Goal: Transaction & Acquisition: Subscribe to service/newsletter

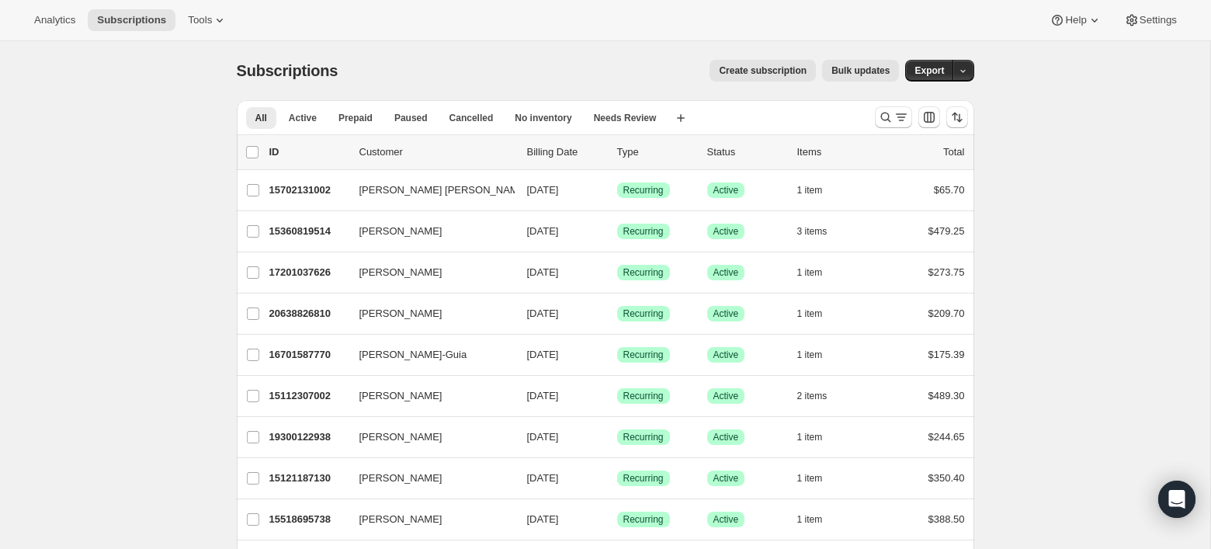
click at [766, 68] on span "Create subscription" at bounding box center [763, 70] width 88 height 12
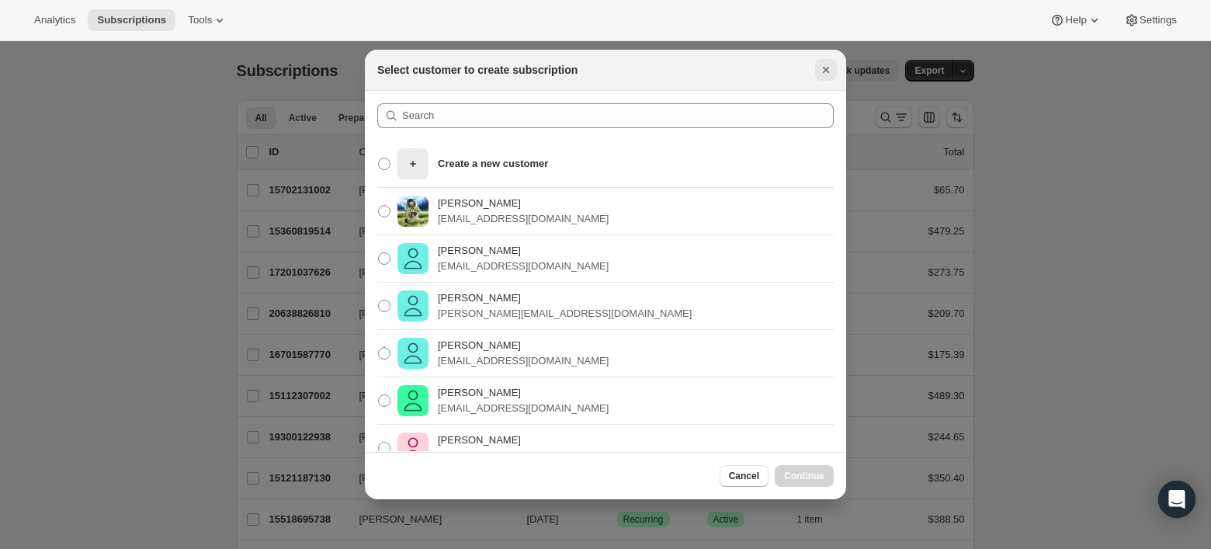
click at [820, 71] on icon "Close" at bounding box center [826, 70] width 16 height 16
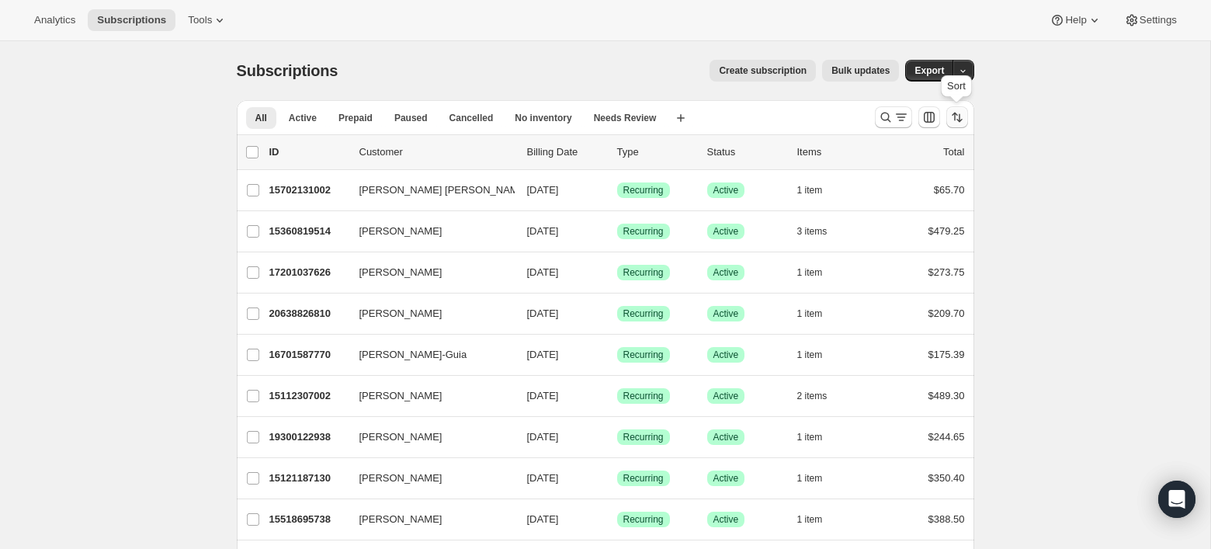
click at [954, 109] on icon "Sort the results" at bounding box center [957, 117] width 16 height 16
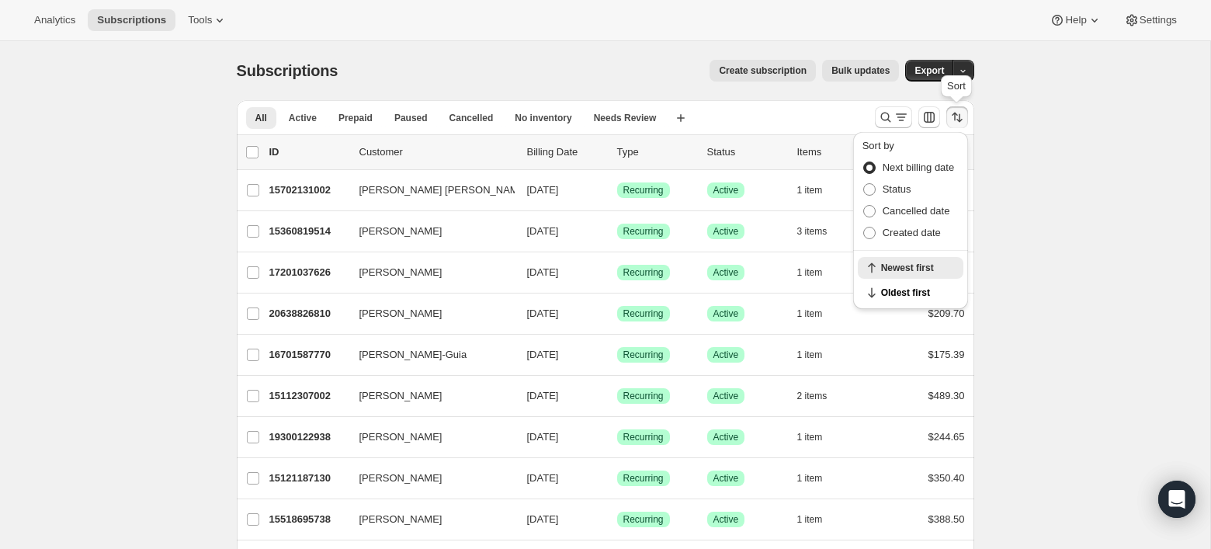
click at [954, 109] on icon "Sort the results" at bounding box center [957, 117] width 16 height 16
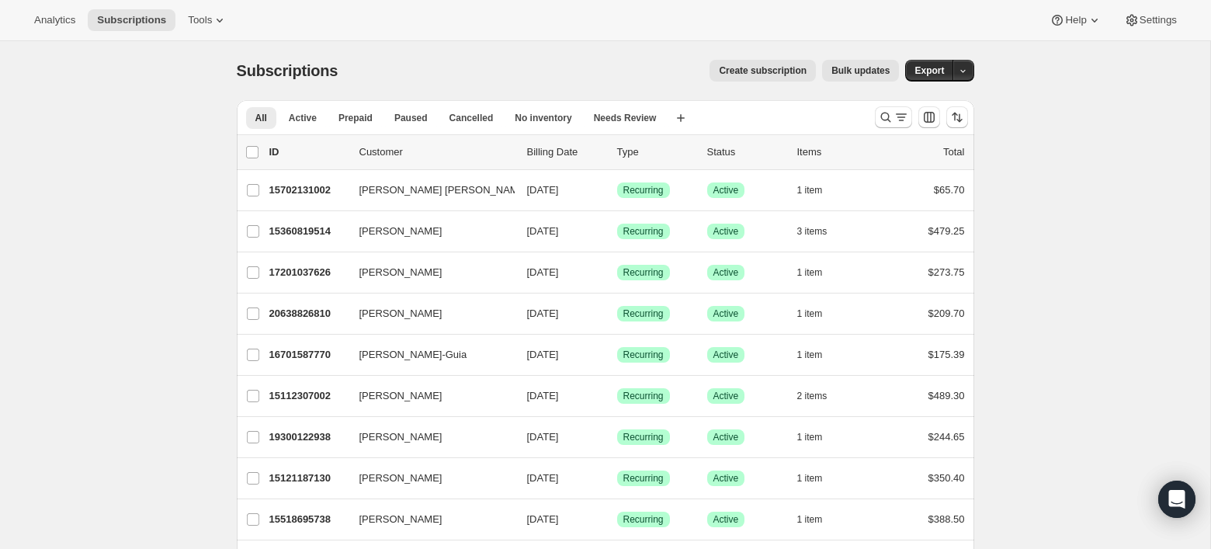
click at [784, 68] on span "Create subscription" at bounding box center [763, 70] width 88 height 12
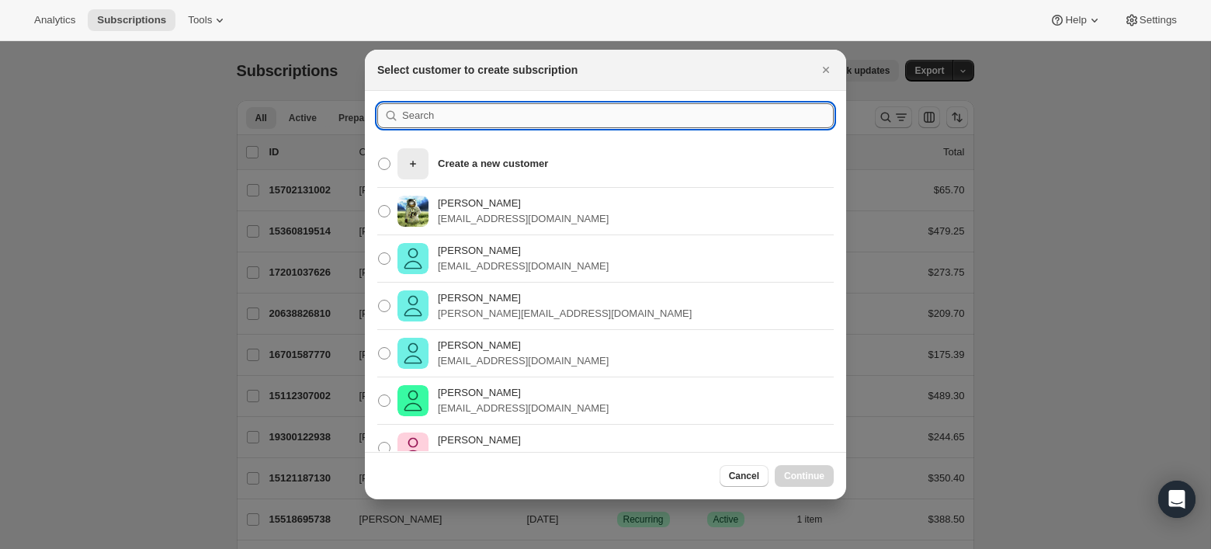
click at [594, 114] on input ":rc:" at bounding box center [618, 115] width 432 height 25
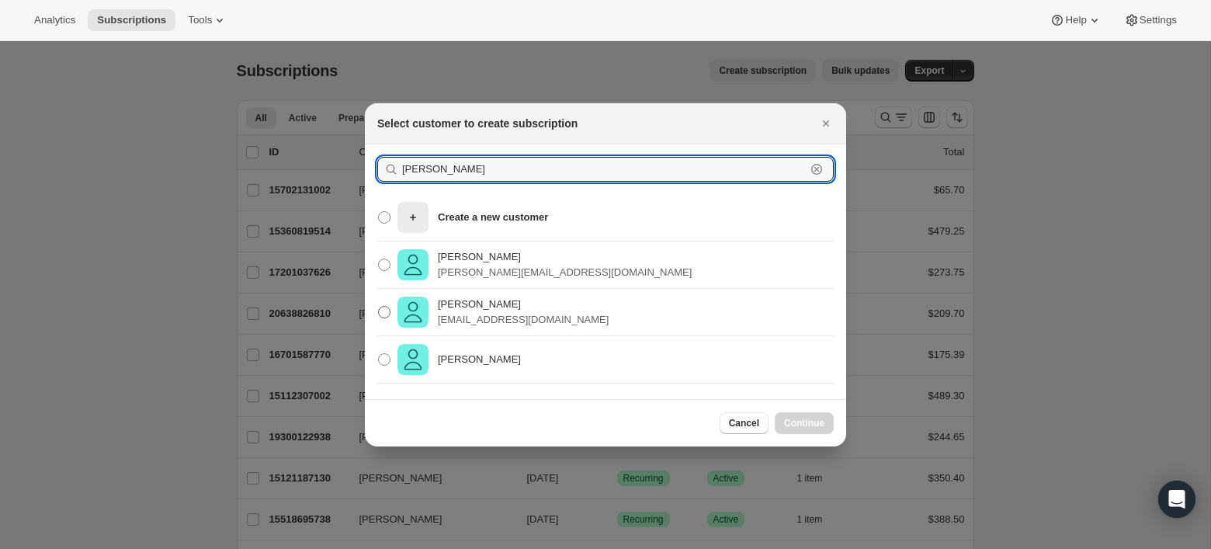
type input "ruth leon"
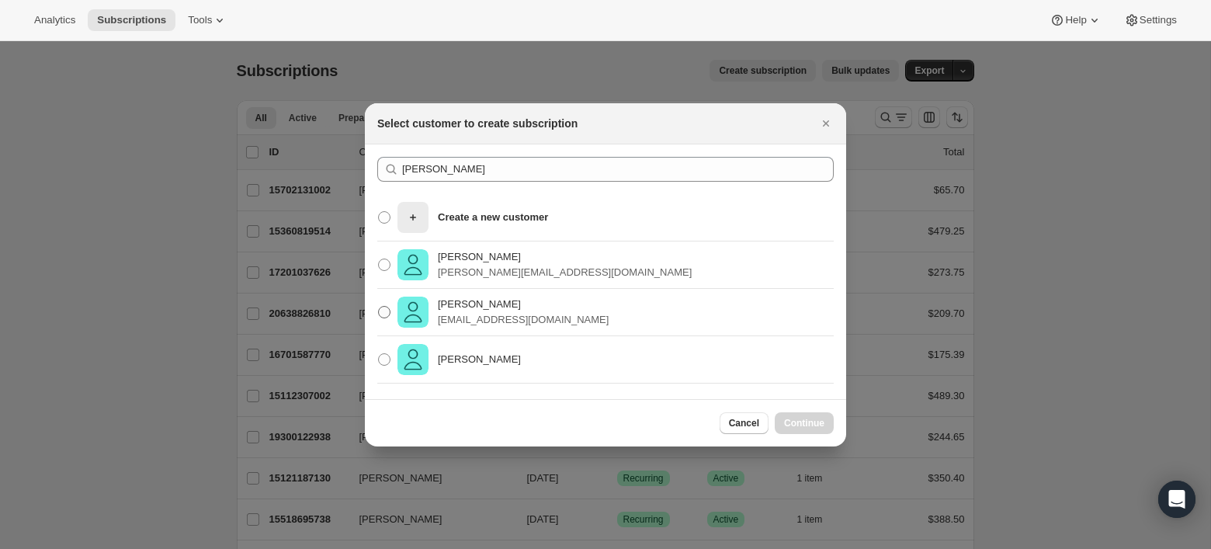
click at [542, 310] on p "Ruth Leon" at bounding box center [523, 305] width 171 height 16
click at [379, 307] on input "Ruth Leon ruthleon2304@gmail.com" at bounding box center [378, 306] width 1 height 1
radio input "true"
click at [807, 414] on button "Continue" at bounding box center [804, 423] width 59 height 22
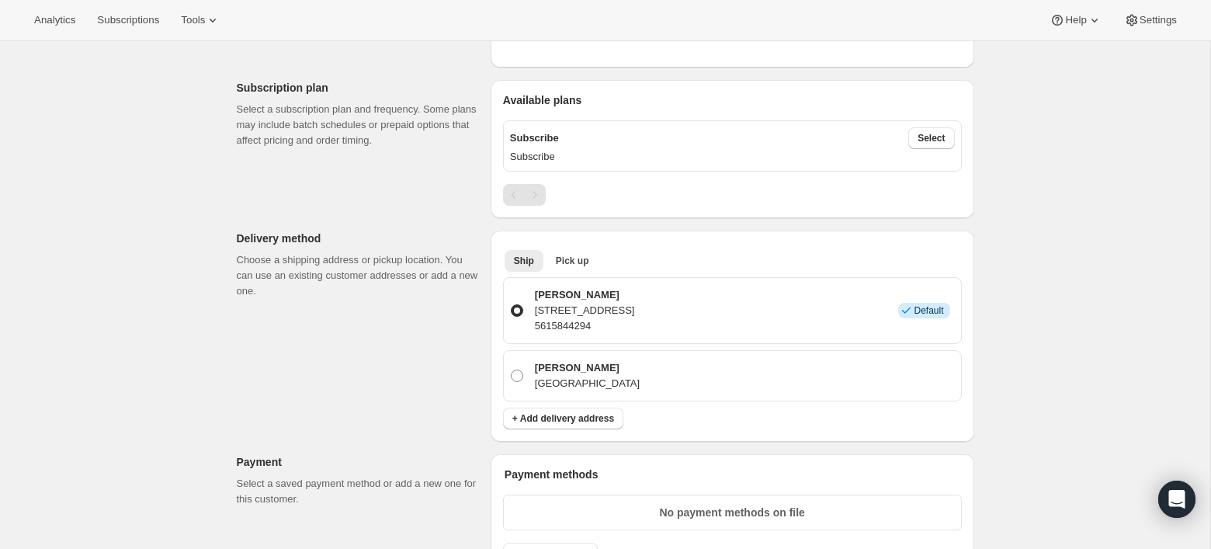
scroll to position [463, 0]
click at [931, 135] on span "Select" at bounding box center [930, 140] width 27 height 12
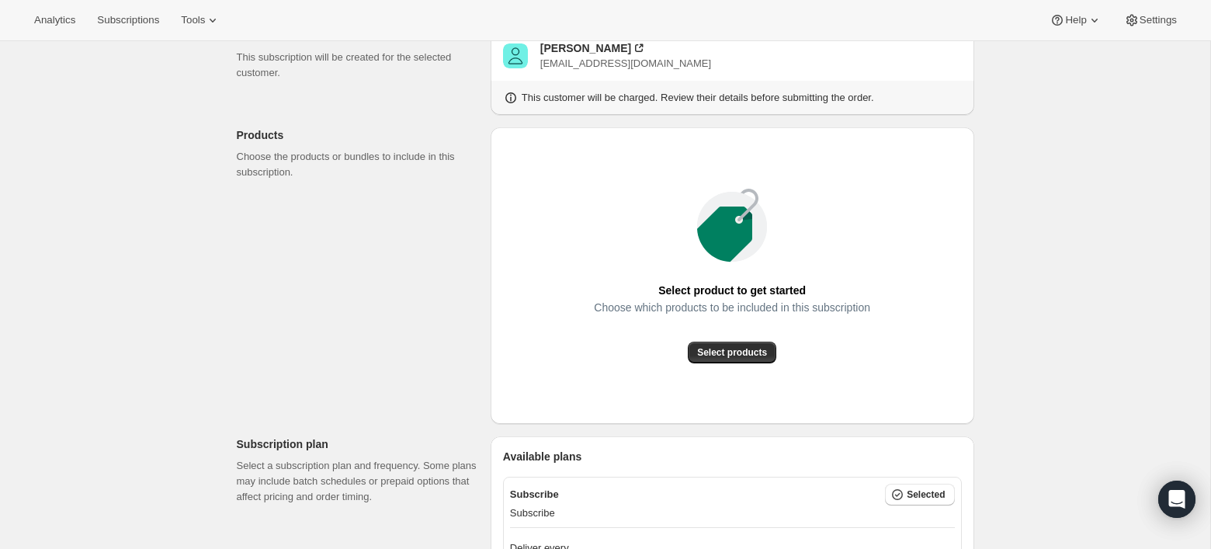
scroll to position [111, 0]
click at [716, 354] on span "Select products" at bounding box center [732, 351] width 70 height 12
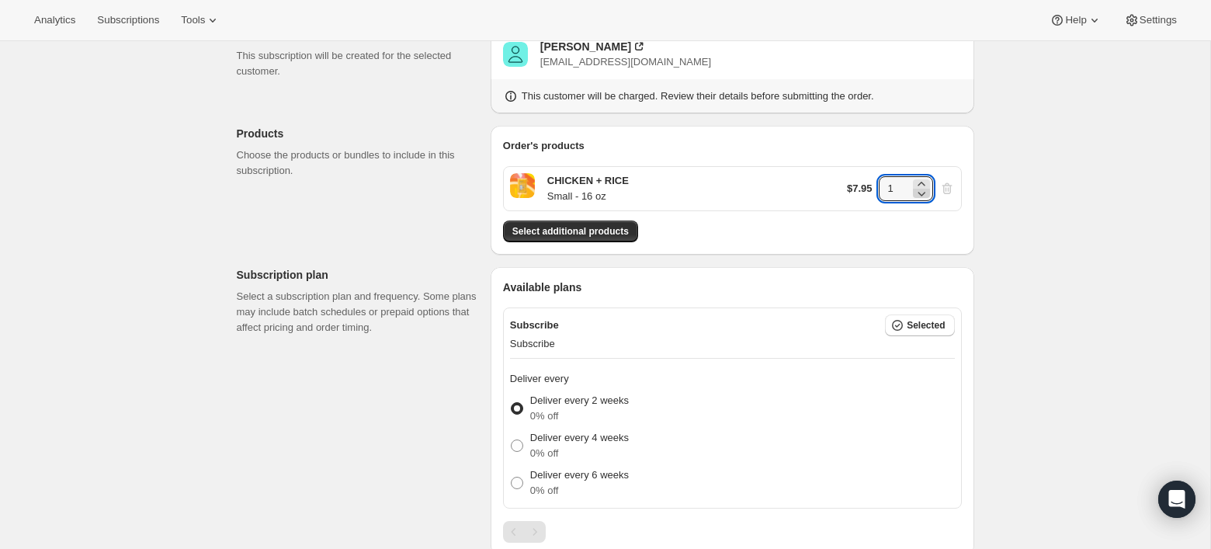
click at [922, 186] on icon at bounding box center [922, 194] width 16 height 16
click at [922, 179] on icon at bounding box center [922, 184] width 16 height 16
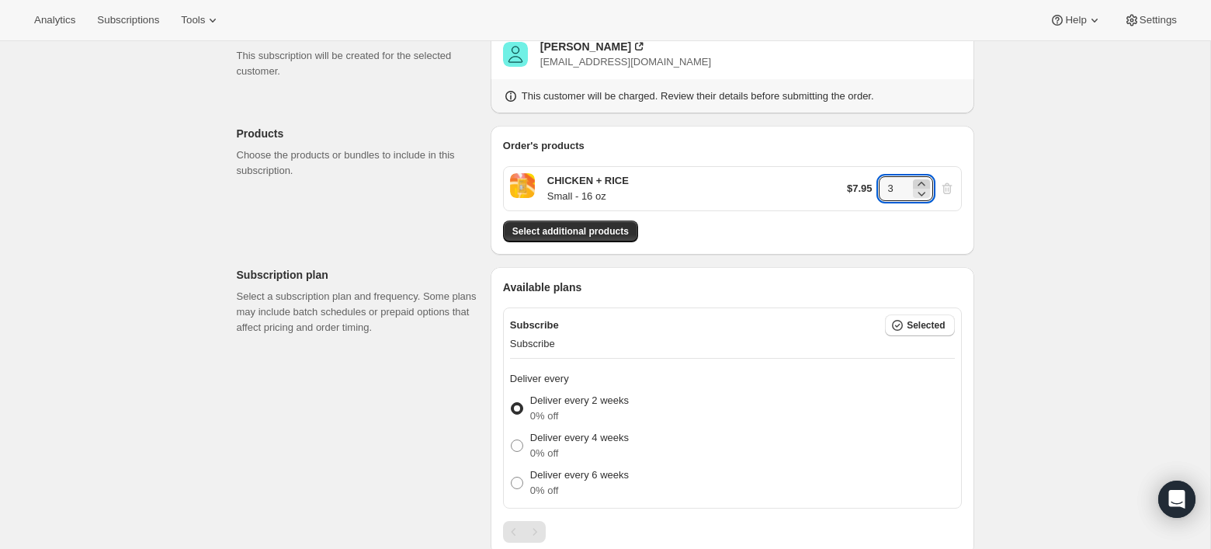
click at [922, 179] on icon at bounding box center [922, 184] width 16 height 16
type input "5"
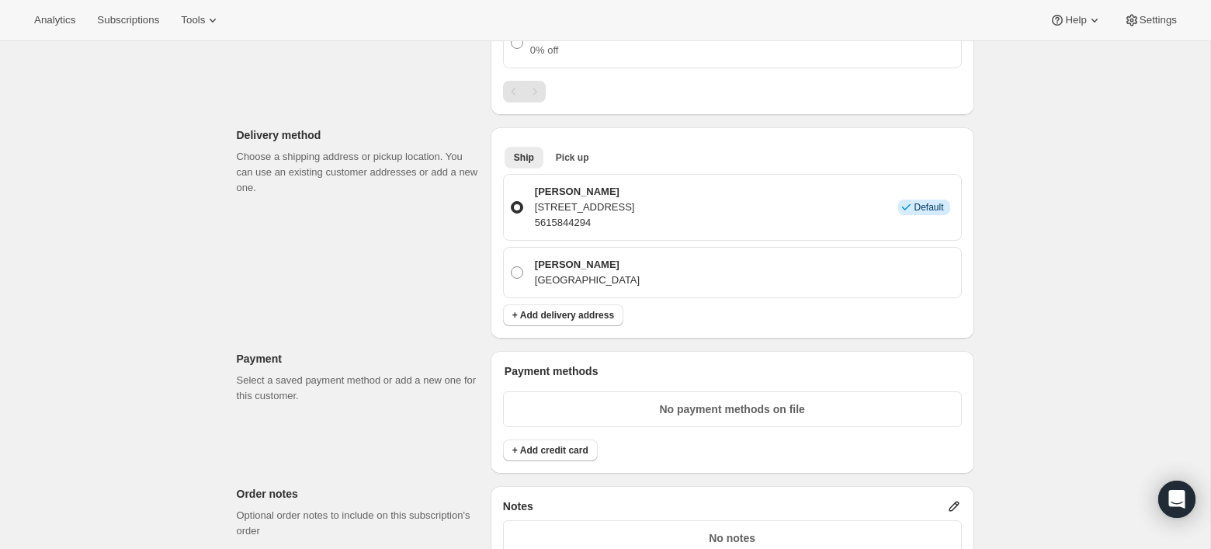
scroll to position [550, 0]
click at [581, 446] on span "+ Add credit card" at bounding box center [550, 452] width 76 height 12
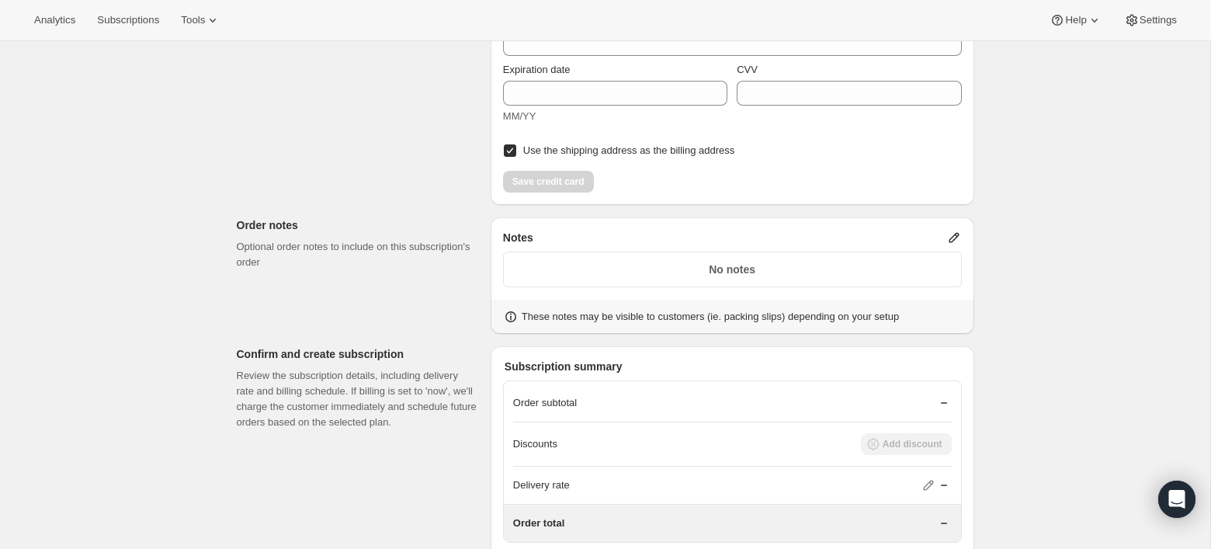
scroll to position [1236, 0]
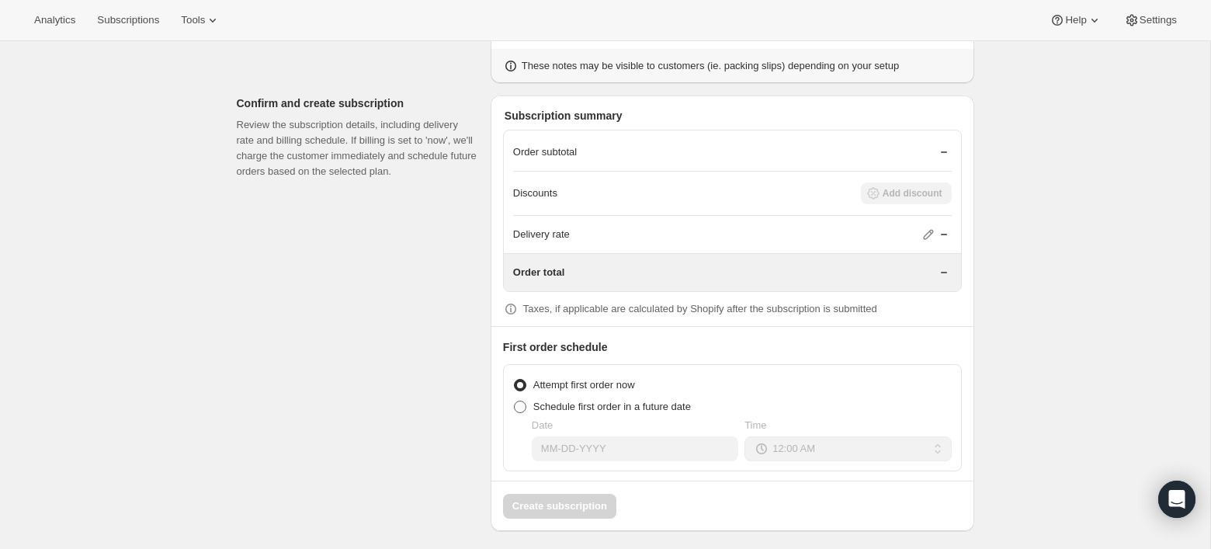
click at [523, 401] on span at bounding box center [520, 407] width 12 height 12
click at [515, 401] on input "Schedule first order in a future date" at bounding box center [514, 401] width 1 height 1
radio input "true"
click at [845, 443] on select "12:00 AM 01:00 AM 02:00 AM 03:00 AM 04:00 AM 05:00 AM 06:00 AM 07:00 AM 08:00 A…" at bounding box center [847, 448] width 206 height 25
select select "10:00"
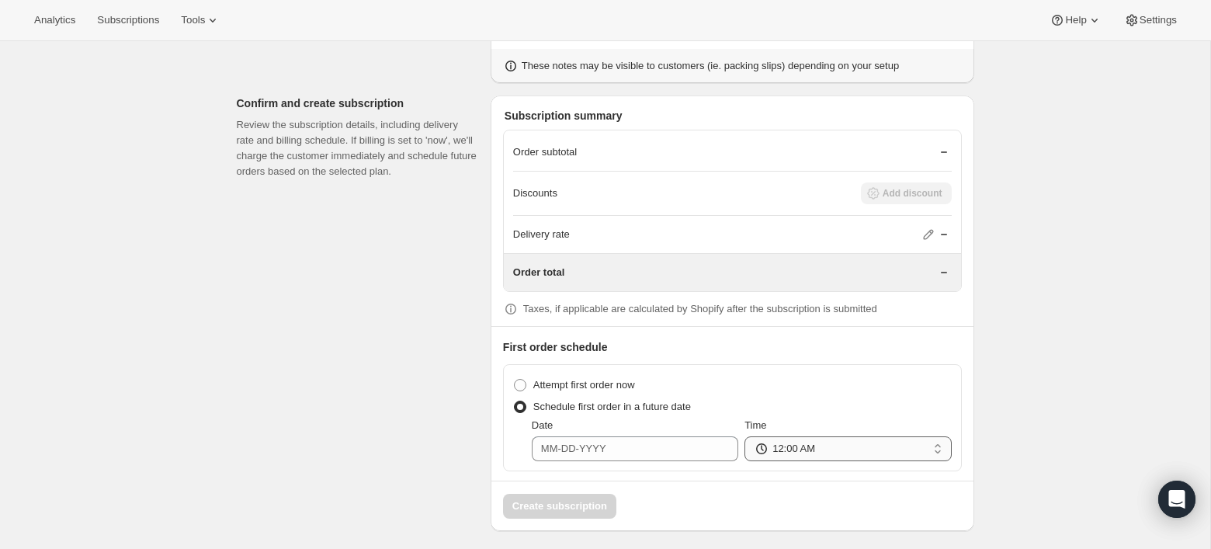
click at [744, 436] on select "12:00 AM 01:00 AM 02:00 AM 03:00 AM 04:00 AM 05:00 AM 06:00 AM 07:00 AM 08:00 A…" at bounding box center [847, 448] width 206 height 25
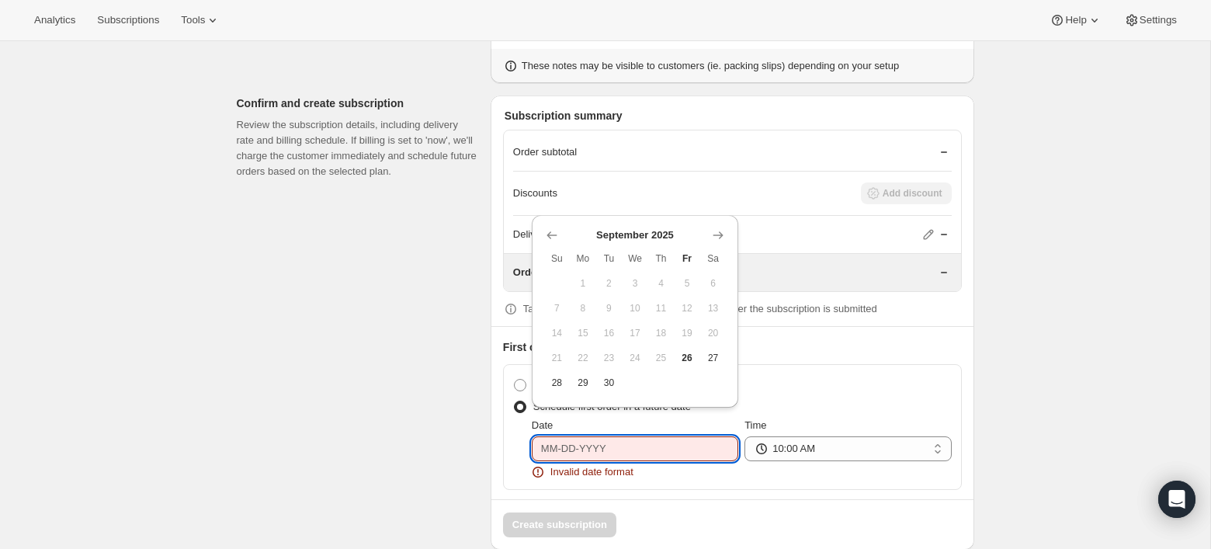
click at [676, 446] on input "Date" at bounding box center [635, 448] width 206 height 25
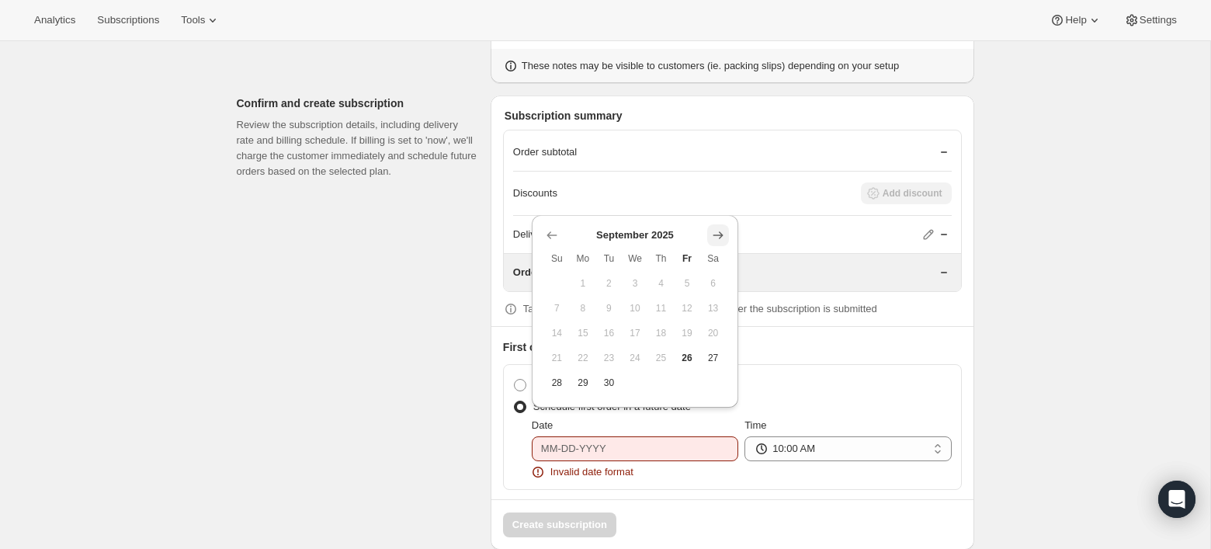
click at [716, 235] on icon "Show next month, October 2025" at bounding box center [718, 236] width 10 height 8
click at [559, 232] on icon "Show previous month, September 2025" at bounding box center [552, 235] width 16 height 16
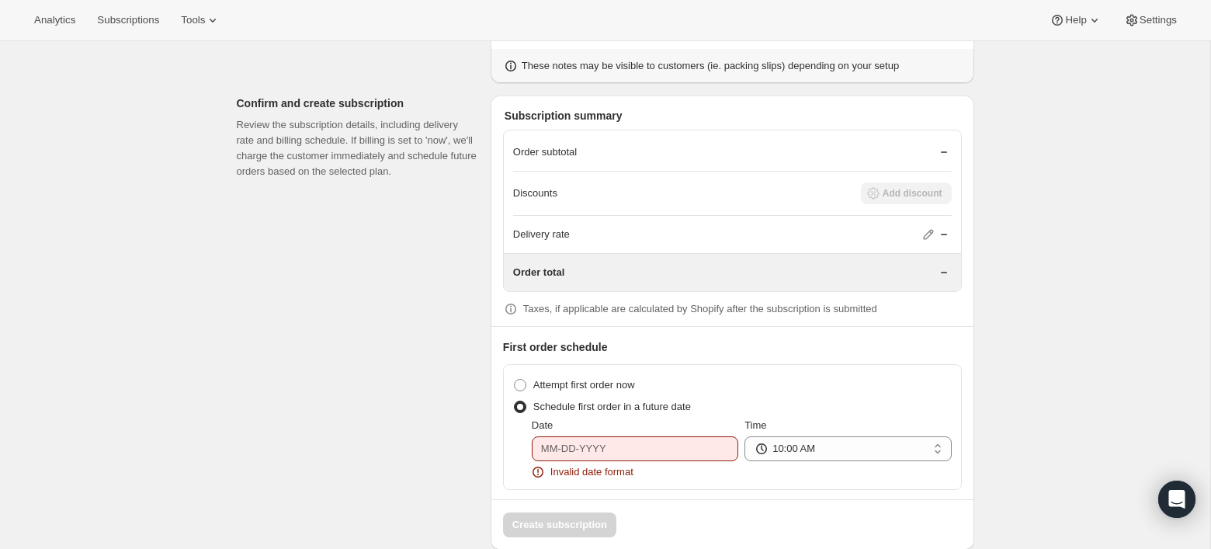
scroll to position [0, 0]
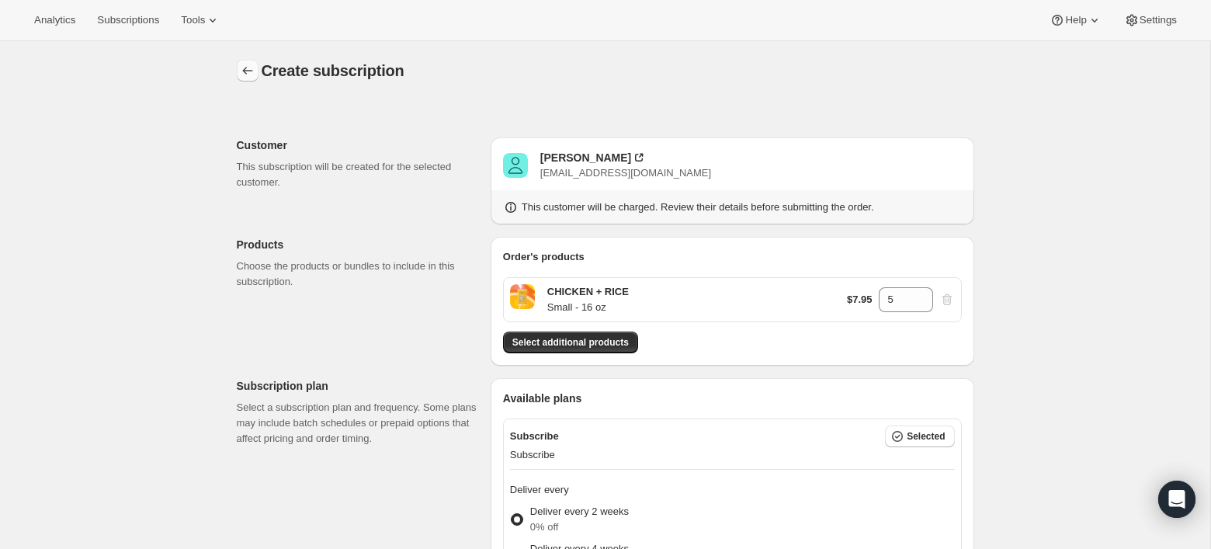
click at [254, 70] on icon "button" at bounding box center [248, 71] width 16 height 16
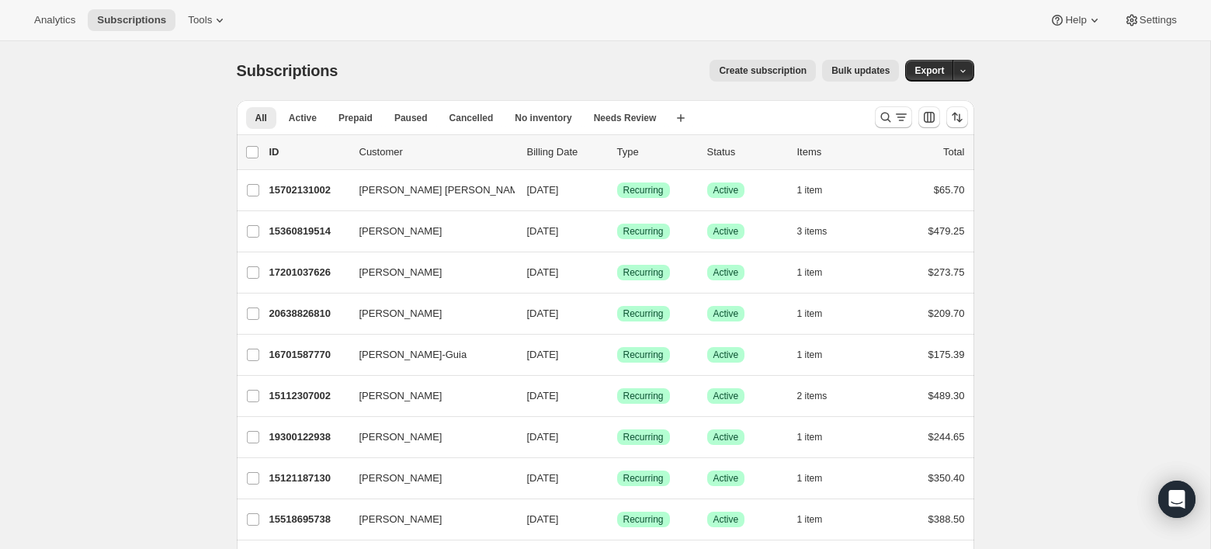
click at [765, 81] on div "Subscriptions. This page is ready Subscriptions Create subscription Bulk update…" at bounding box center [605, 70] width 737 height 59
click at [762, 75] on span "Create subscription" at bounding box center [763, 70] width 88 height 12
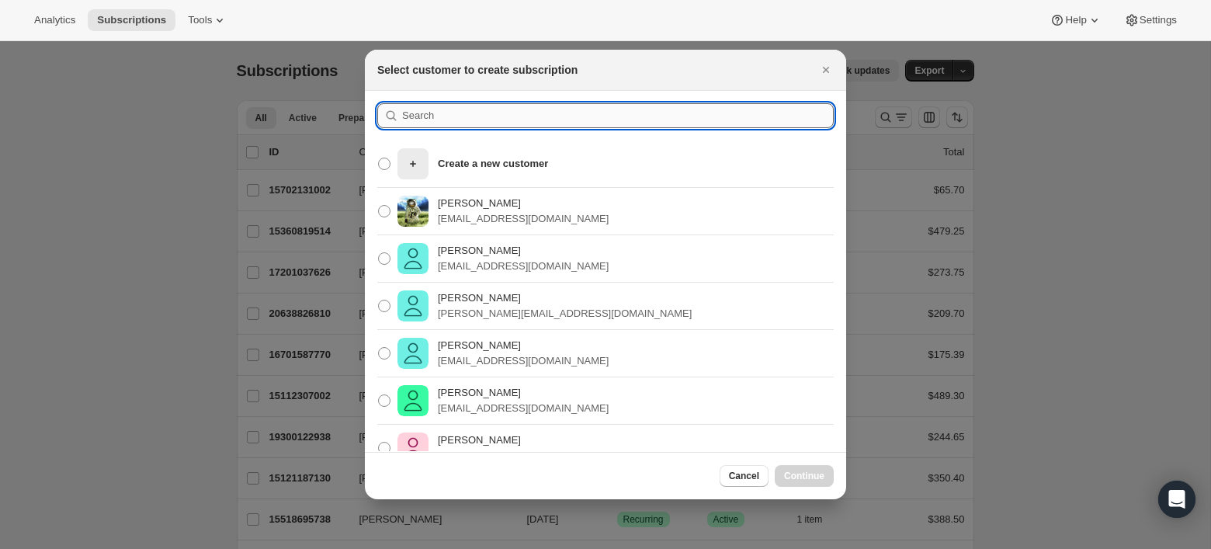
click at [545, 115] on input ":rc:" at bounding box center [618, 115] width 432 height 25
paste input "[PERSON_NAME]"
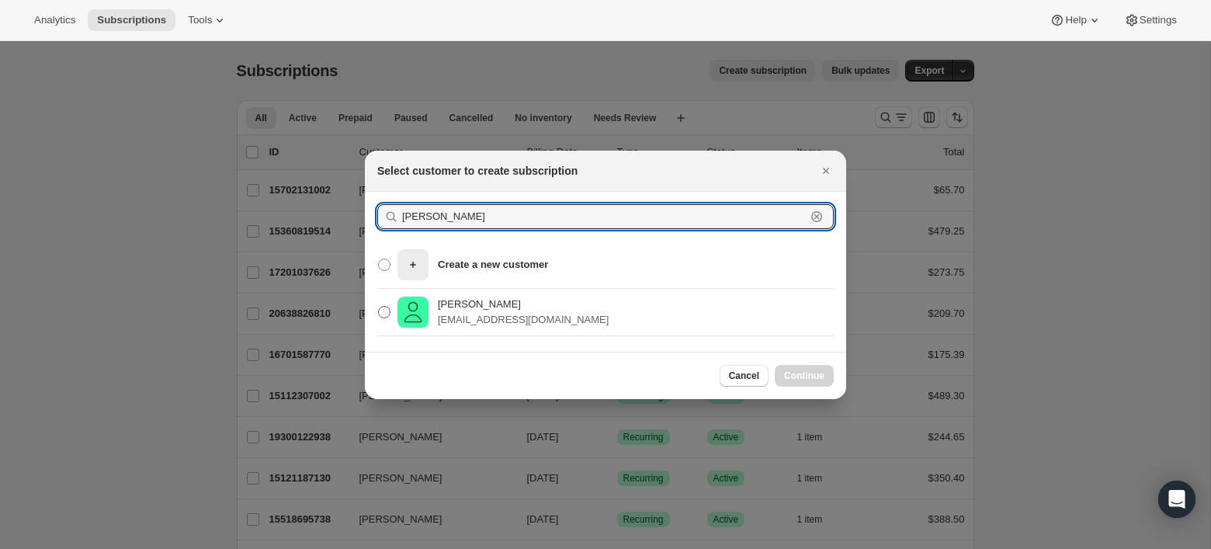
type input "[PERSON_NAME]"
click at [497, 300] on p "[PERSON_NAME]" at bounding box center [523, 305] width 171 height 16
click at [379, 306] on input "Barbara Lopardi lopardi@hotmail.com" at bounding box center [378, 306] width 1 height 1
radio input "true"
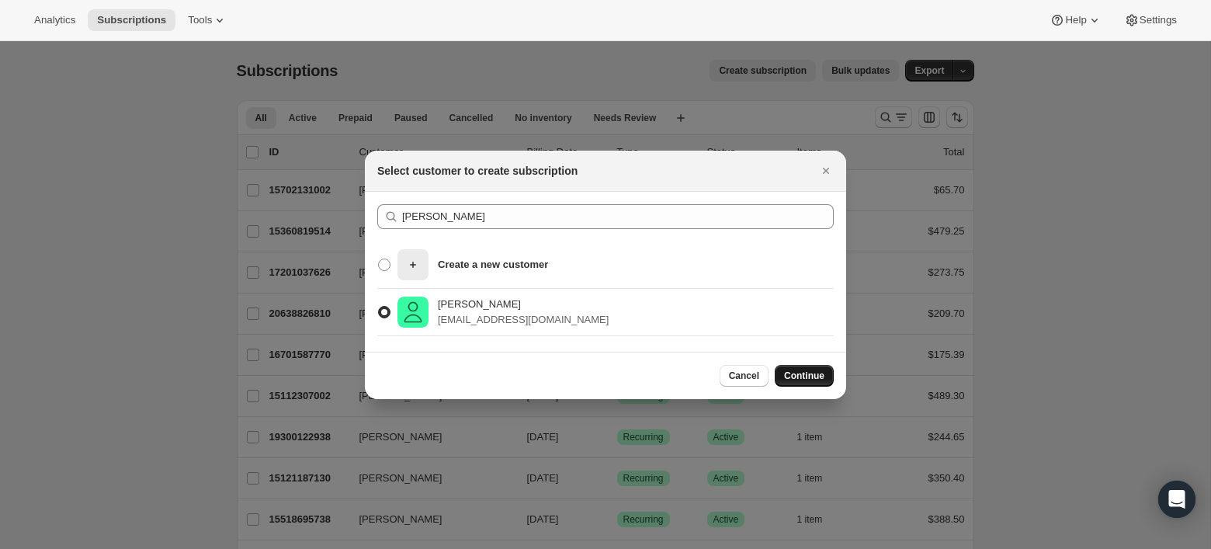
click at [799, 375] on span "Continue" at bounding box center [804, 375] width 40 height 12
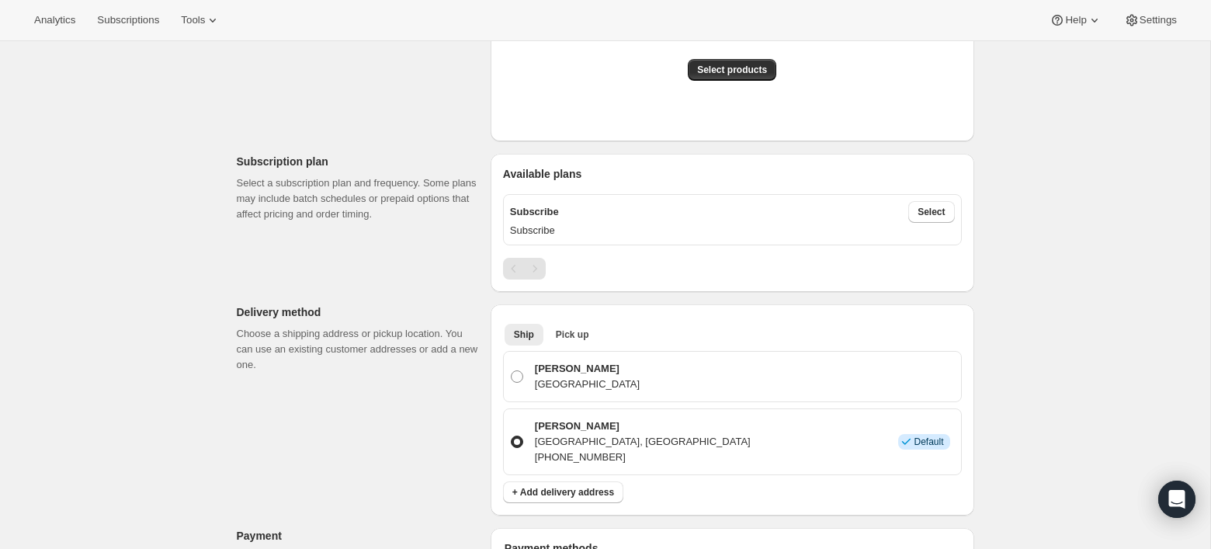
scroll to position [400, 0]
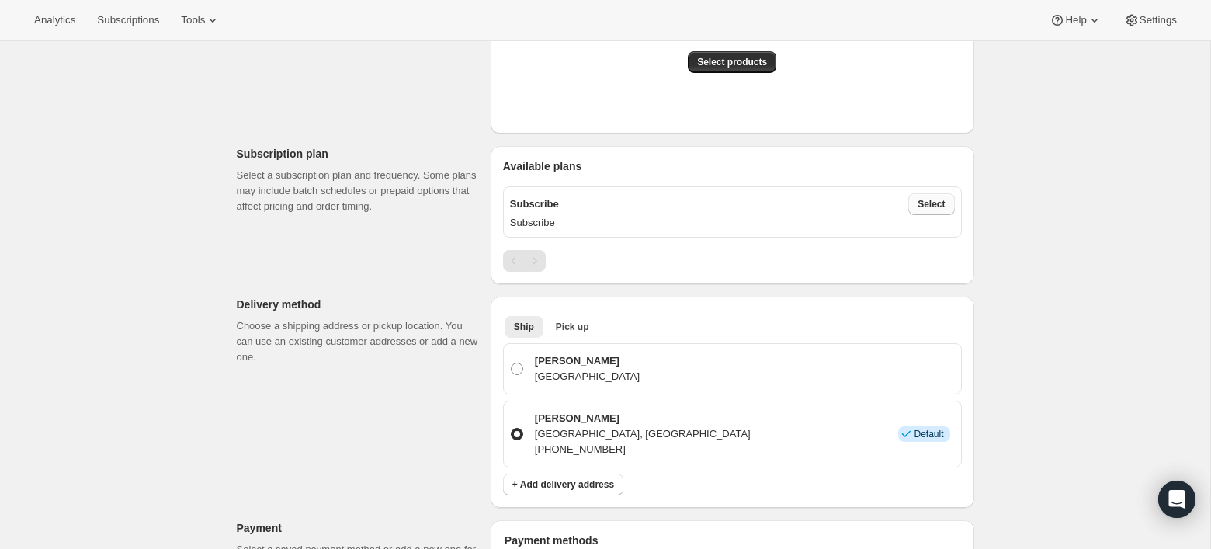
click at [934, 199] on span "Select" at bounding box center [930, 204] width 27 height 12
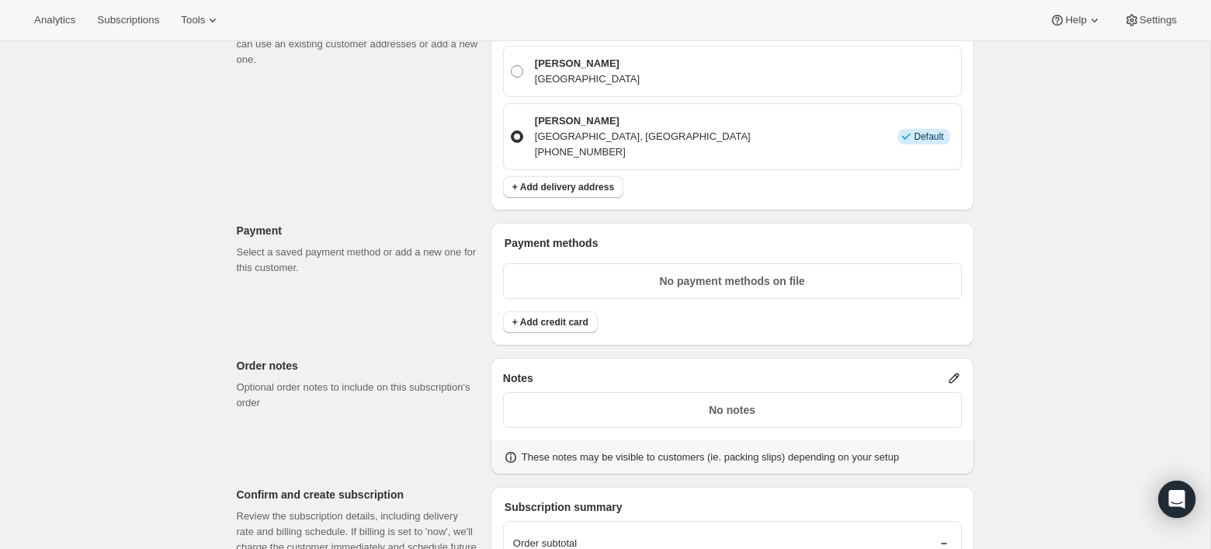
scroll to position [0, 0]
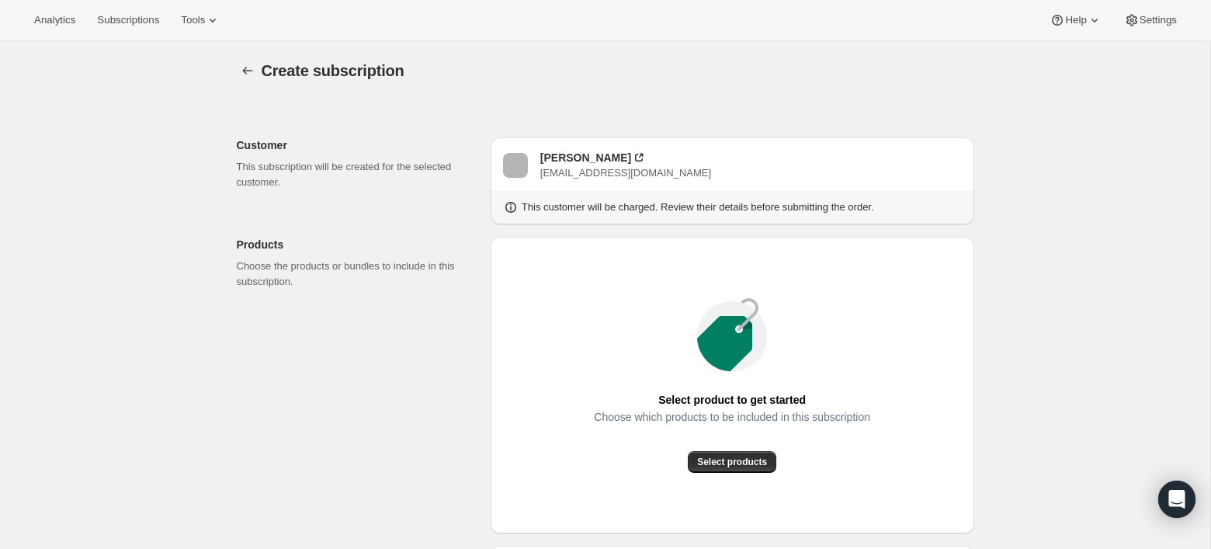
click at [508, 206] on icon at bounding box center [511, 207] width 16 height 16
click at [512, 208] on icon at bounding box center [511, 207] width 16 height 16
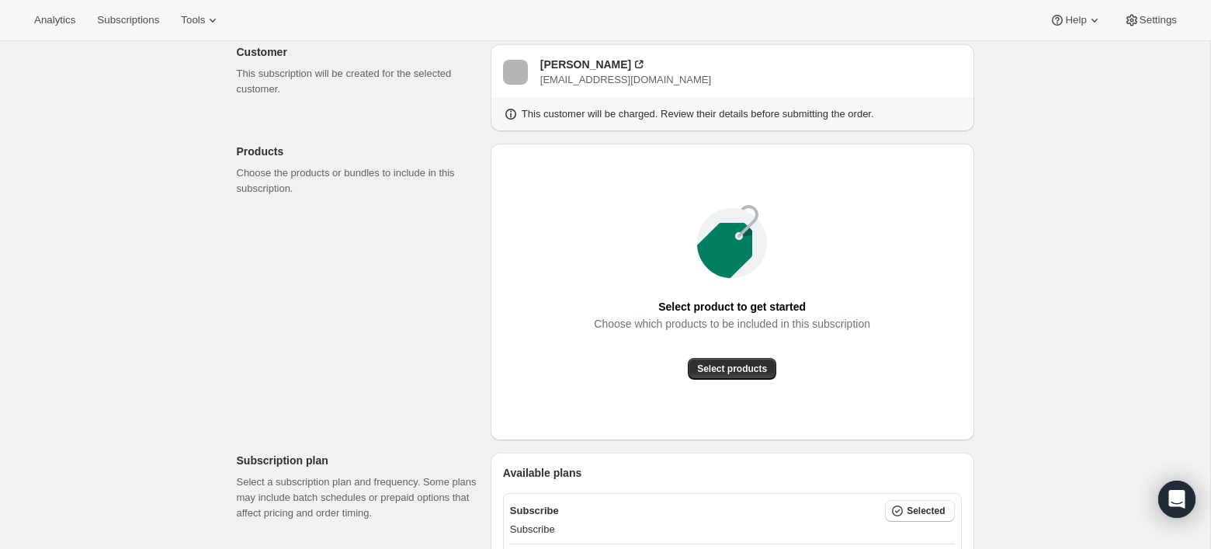
scroll to position [88, 0]
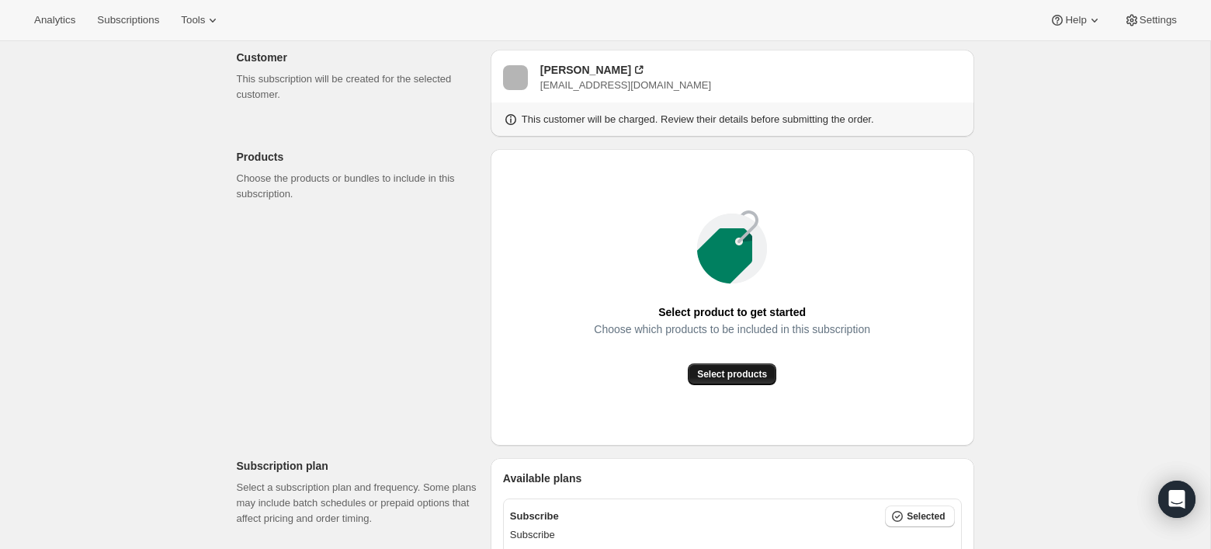
click at [720, 369] on span "Select products" at bounding box center [732, 374] width 70 height 12
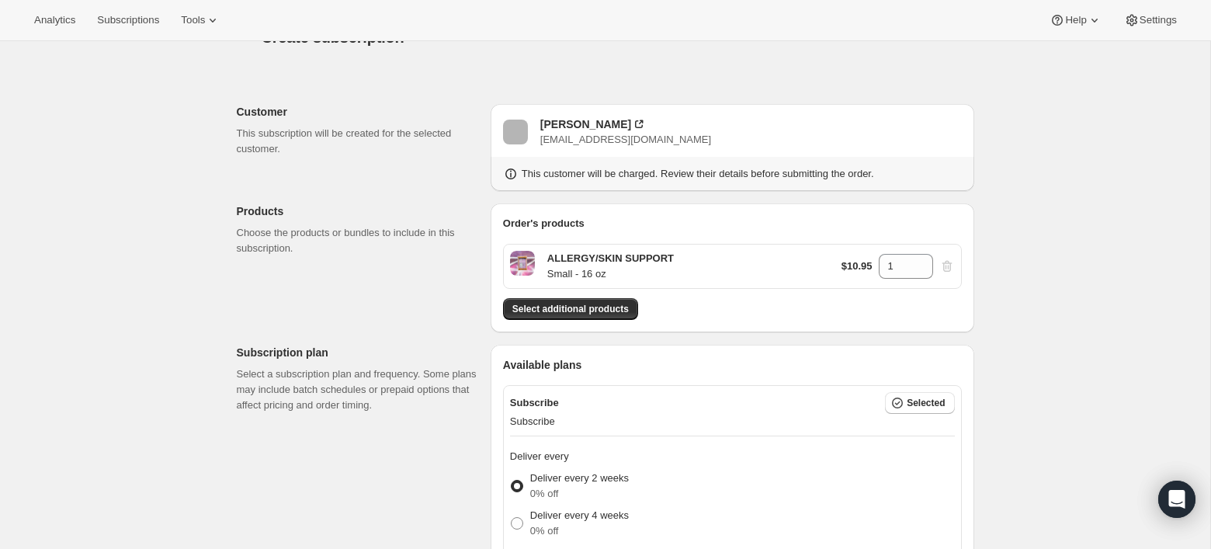
scroll to position [0, 0]
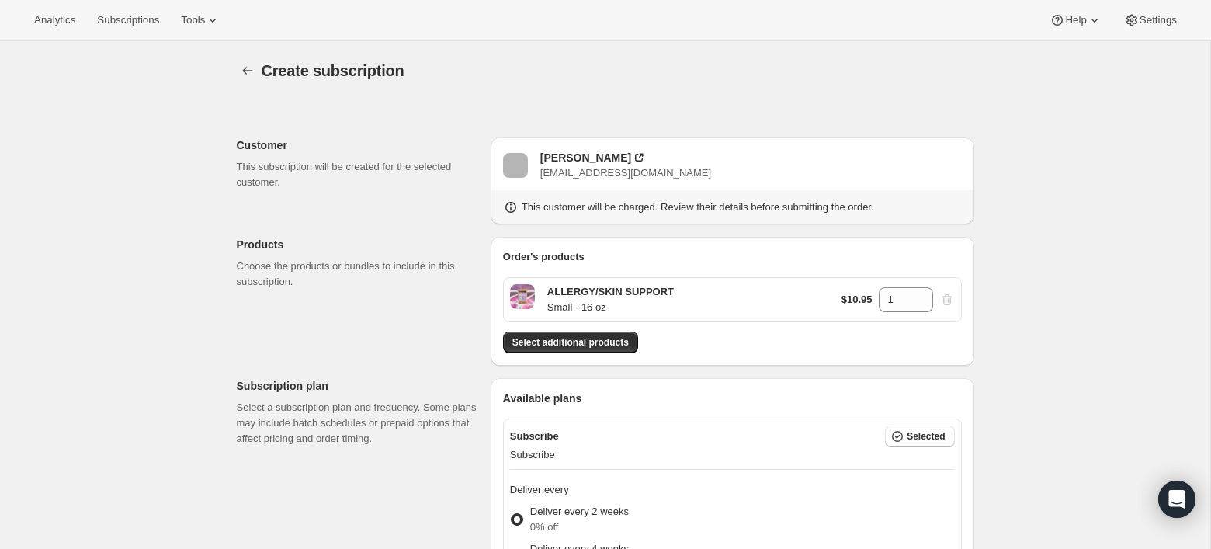
click at [616, 71] on div "Create subscription" at bounding box center [618, 71] width 713 height 22
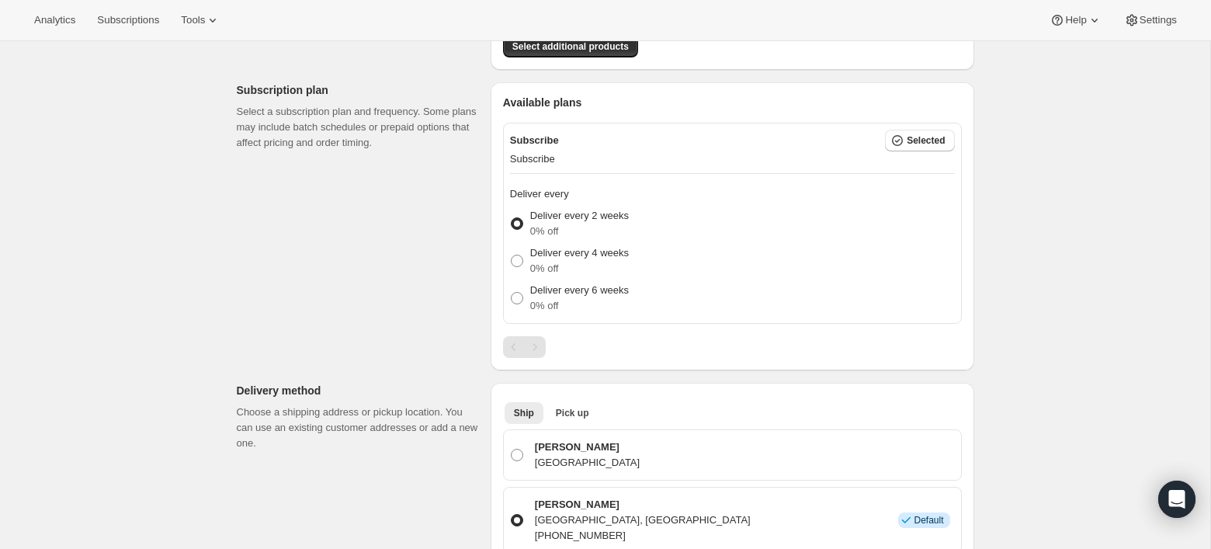
scroll to position [297, 0]
click at [907, 144] on button "Selected" at bounding box center [919, 139] width 69 height 22
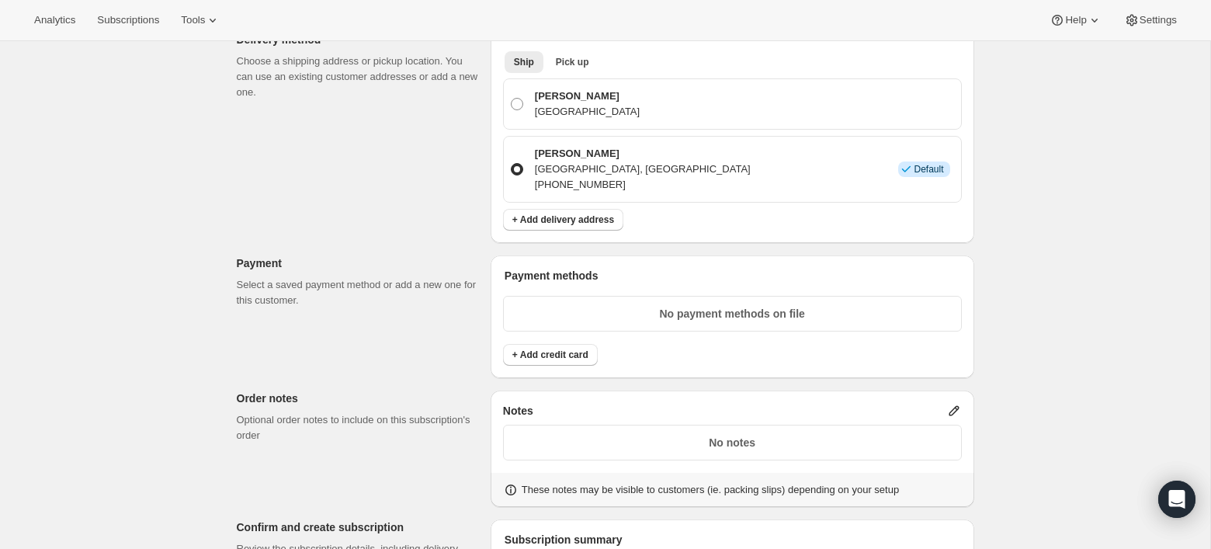
scroll to position [652, 0]
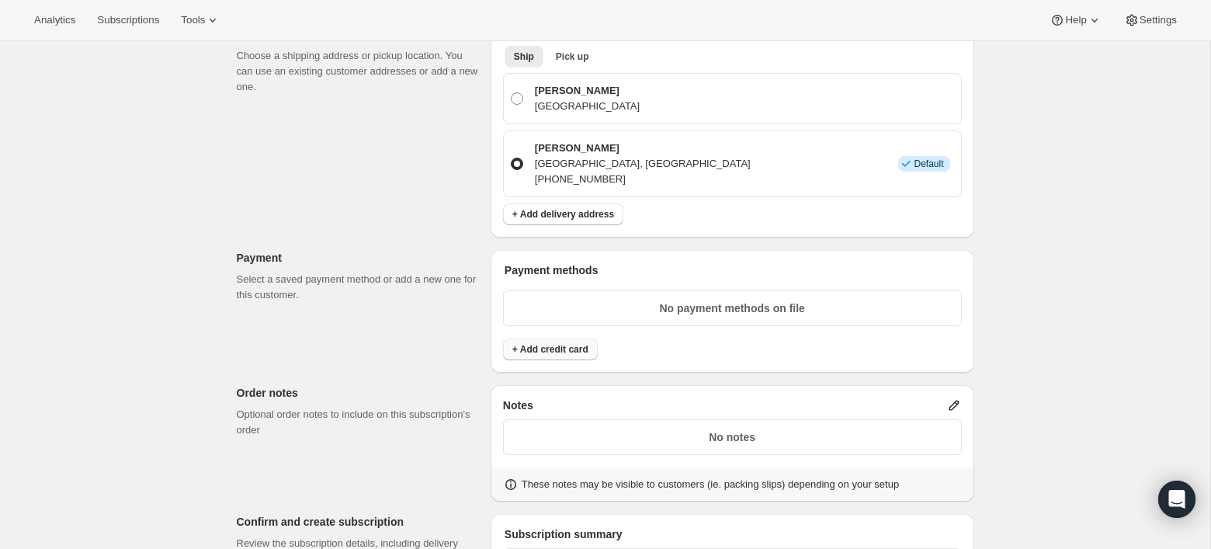
click at [561, 351] on span "+ Add credit card" at bounding box center [550, 349] width 76 height 12
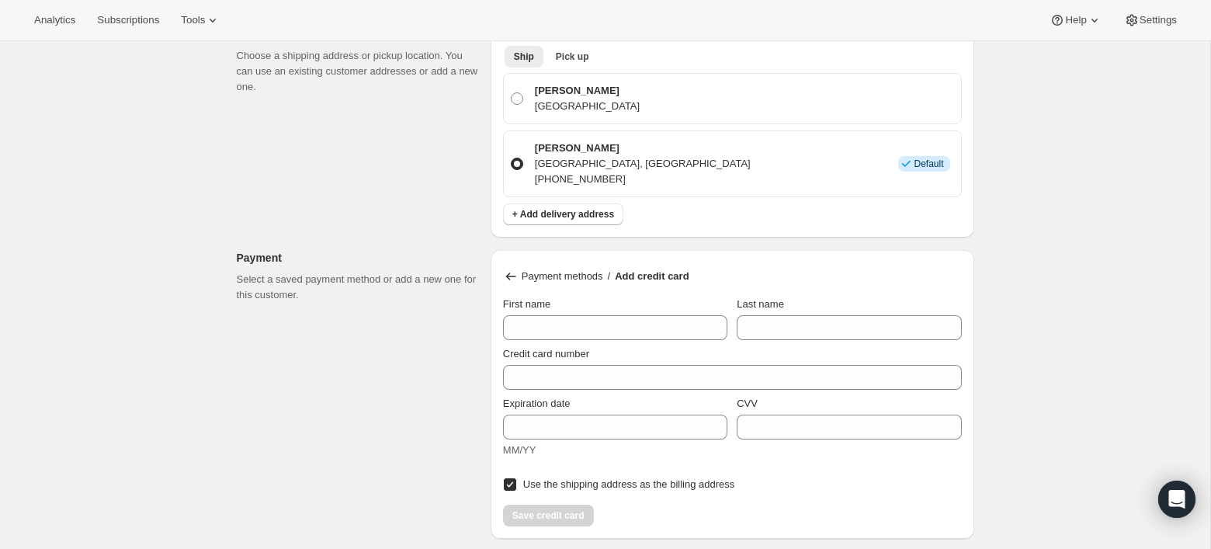
click at [582, 302] on div "First name" at bounding box center [615, 305] width 224 height 16
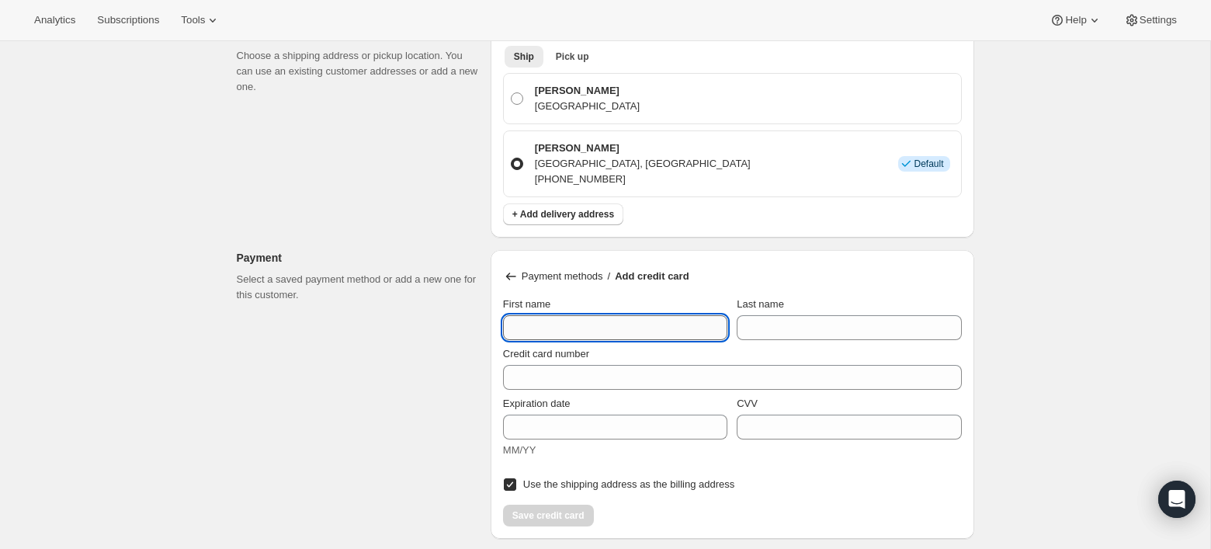
click at [580, 321] on input "First name" at bounding box center [615, 327] width 224 height 25
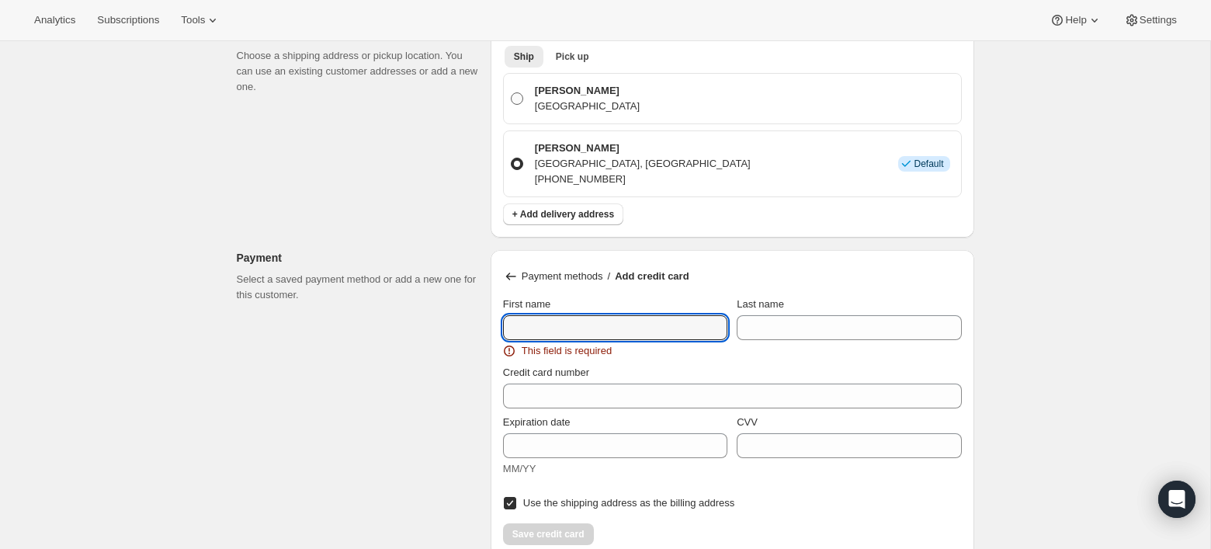
type input "b"
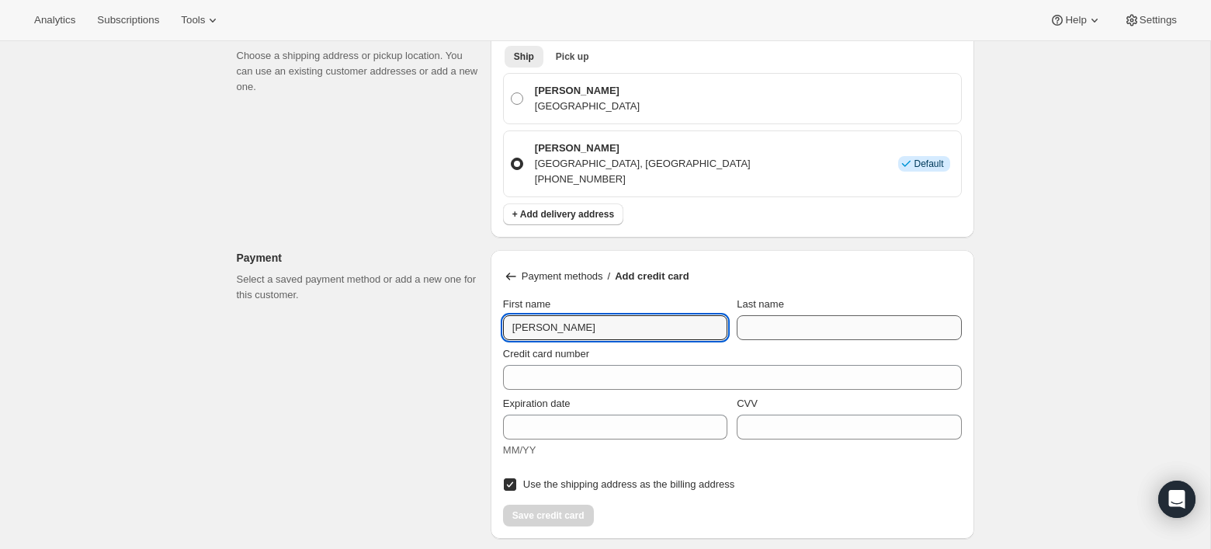
type input "Barbara"
click at [816, 326] on input "Last name" at bounding box center [849, 327] width 224 height 25
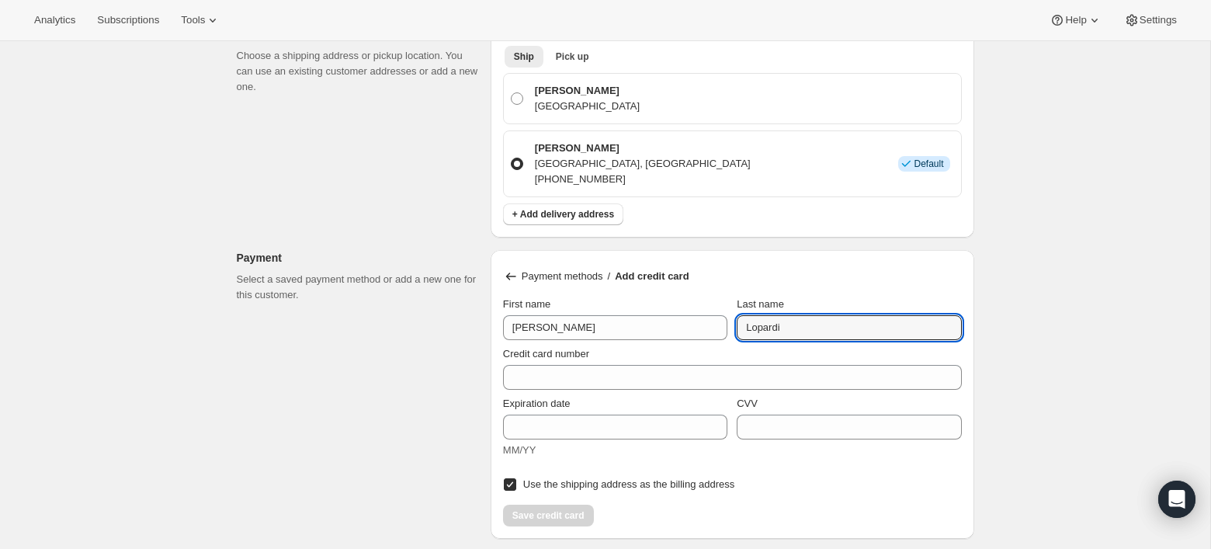
type input "Lopardi"
click at [1153, 328] on div "Create subscription. This page is ready Create subscription Customer This subsc…" at bounding box center [605, 264] width 1210 height 1751
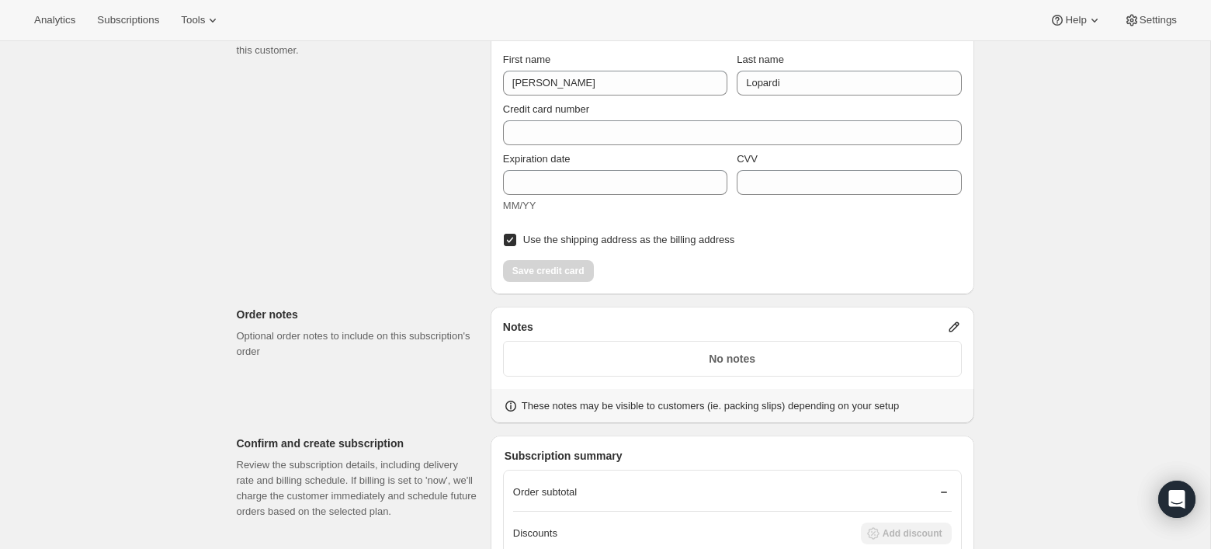
scroll to position [848, 0]
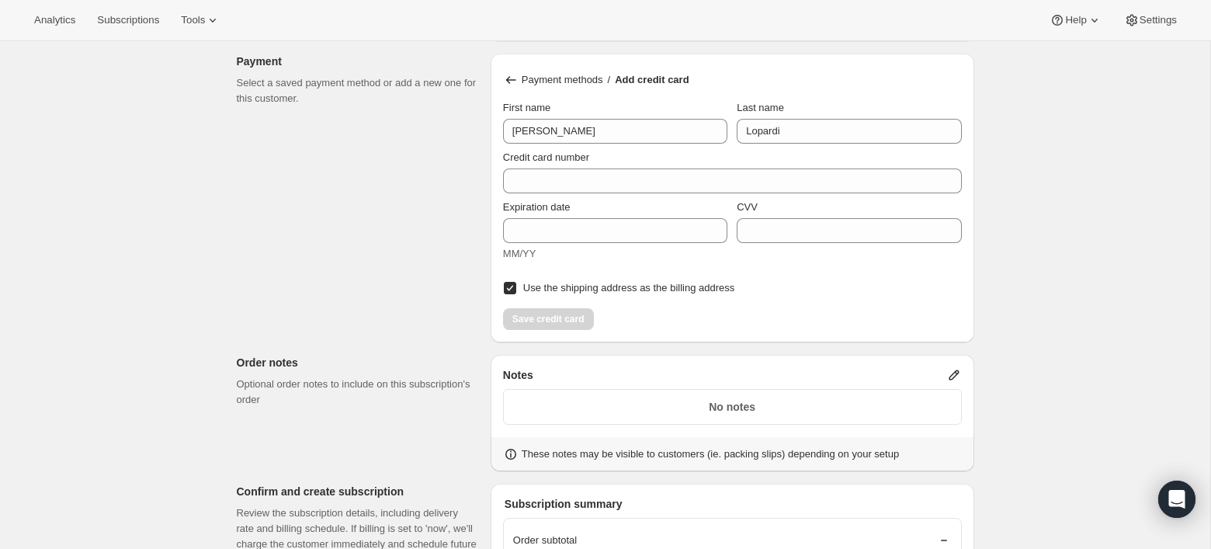
click at [556, 204] on span "Expiration date" at bounding box center [537, 207] width 68 height 12
click at [556, 218] on input "Expiration date" at bounding box center [615, 230] width 224 height 25
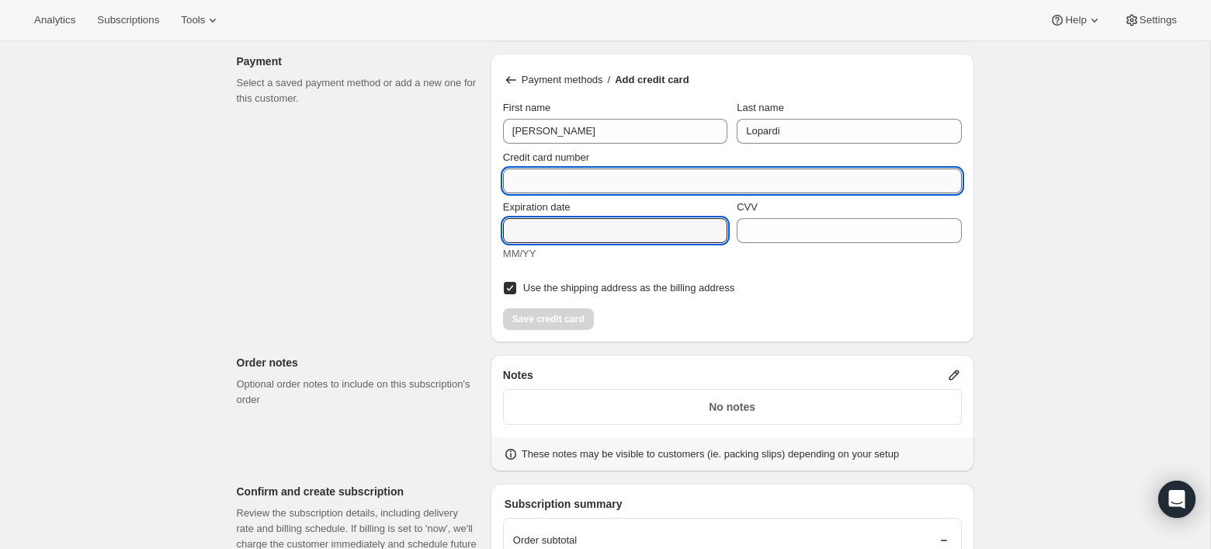
click at [539, 179] on input "Credit card number" at bounding box center [726, 180] width 446 height 25
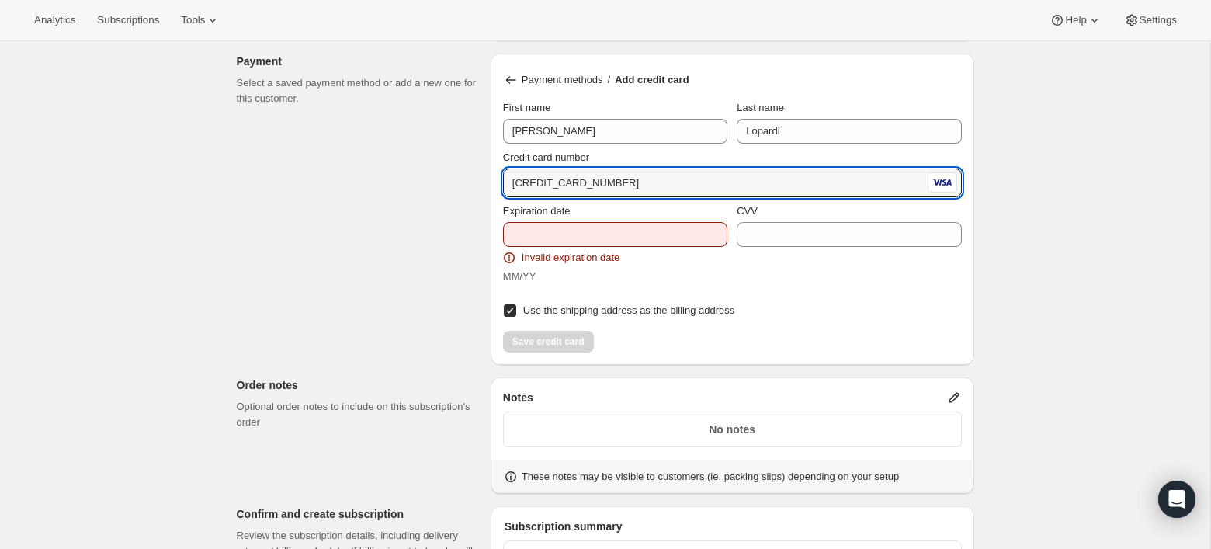
type input "4147 2025 9070 0082"
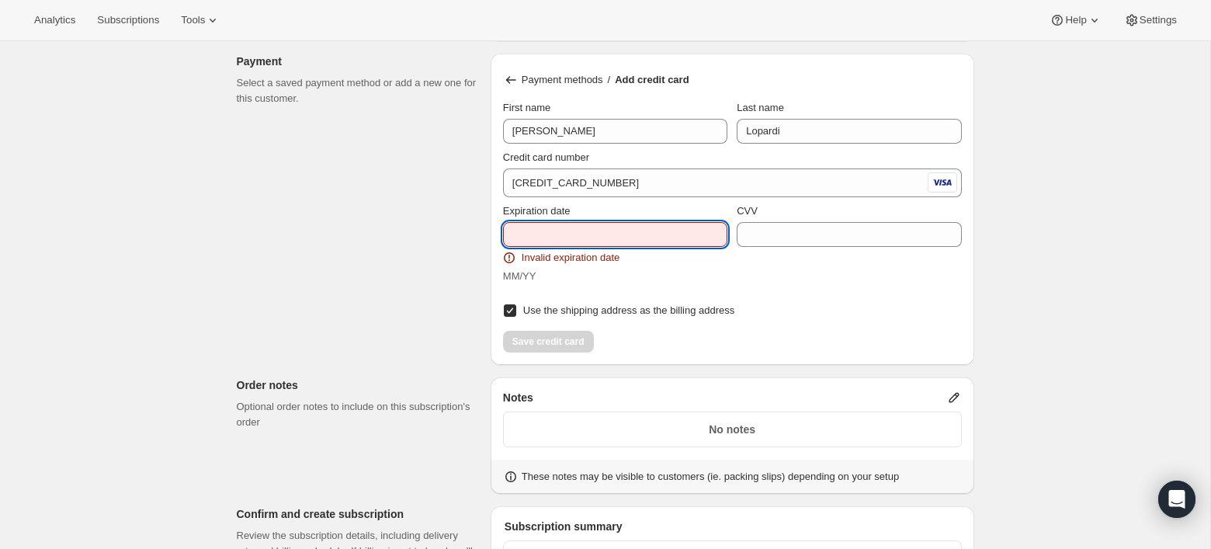
click at [532, 237] on input "Expiration date" at bounding box center [615, 234] width 224 height 25
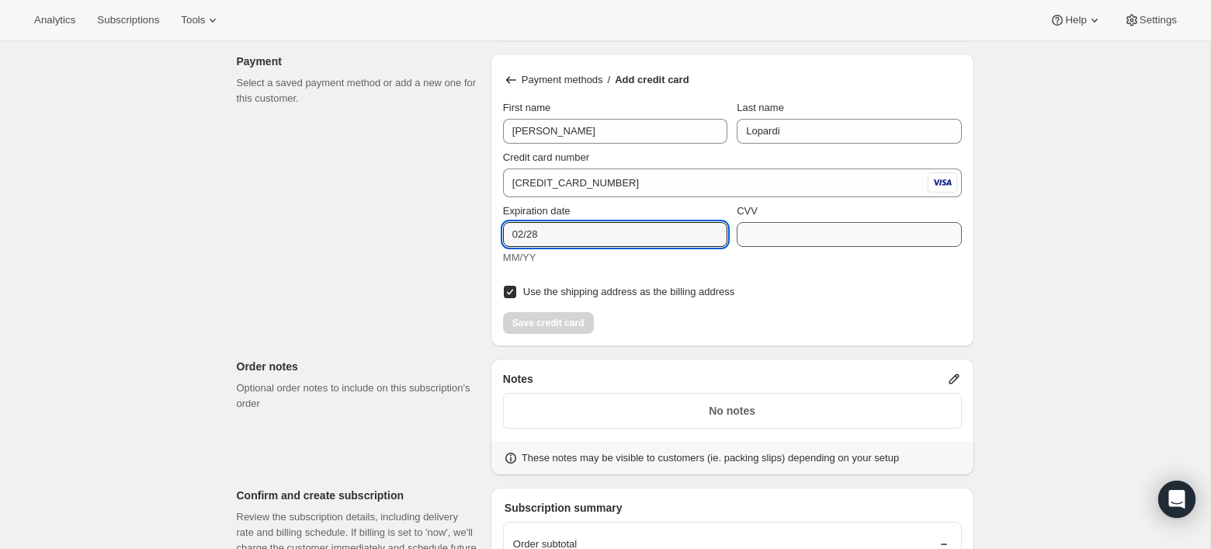
type input "02/28"
click at [790, 227] on input "CVV" at bounding box center [849, 234] width 224 height 25
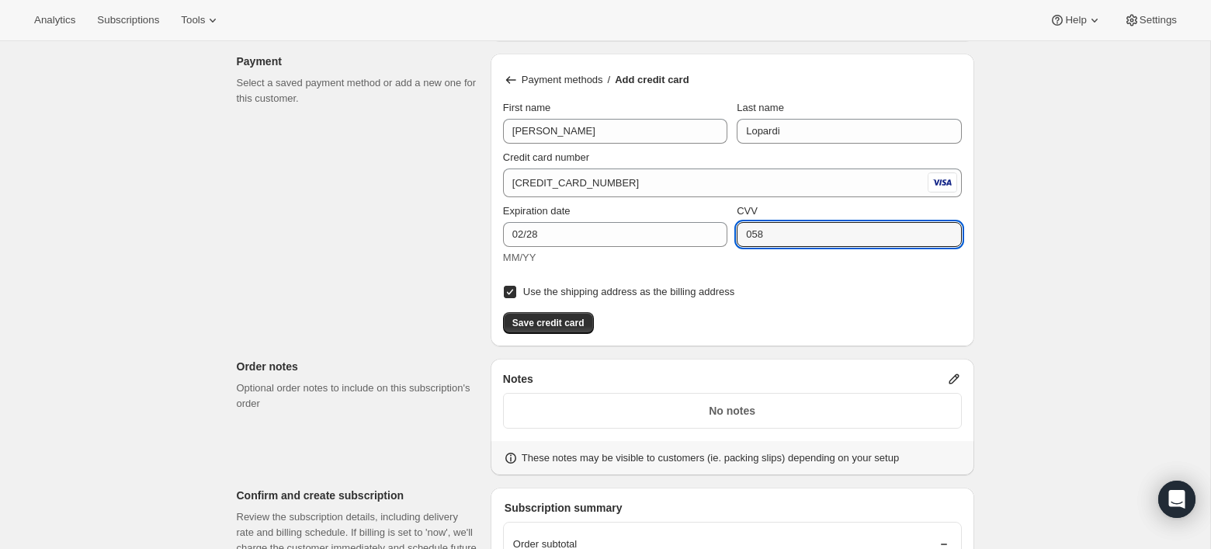
type input "058"
click at [1088, 245] on div "Create subscription. This page is ready Create subscription Customer This subsc…" at bounding box center [605, 70] width 1210 height 1755
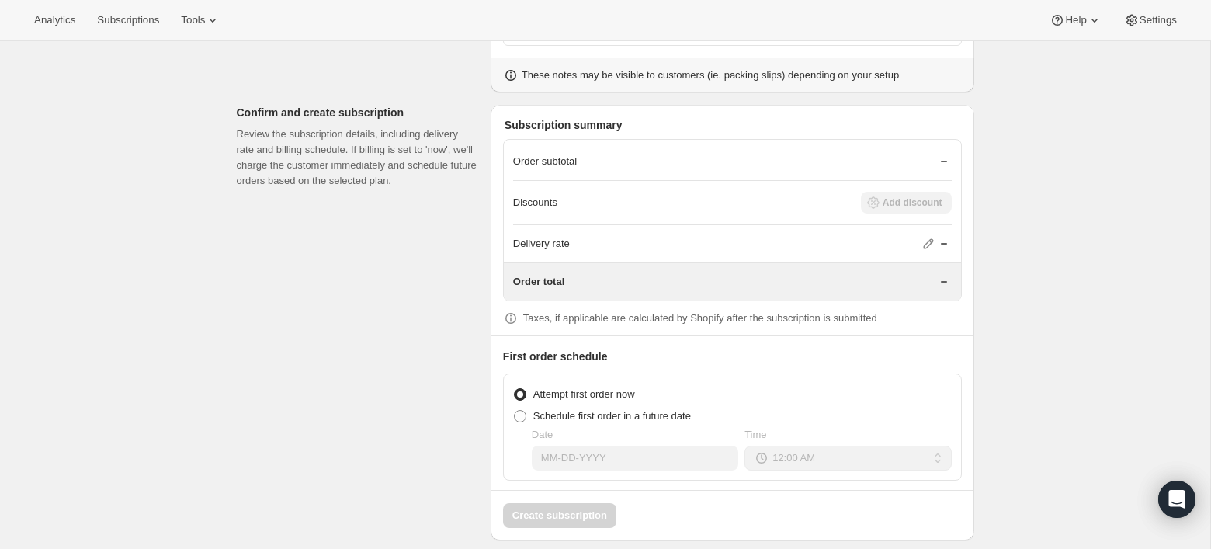
scroll to position [1239, 0]
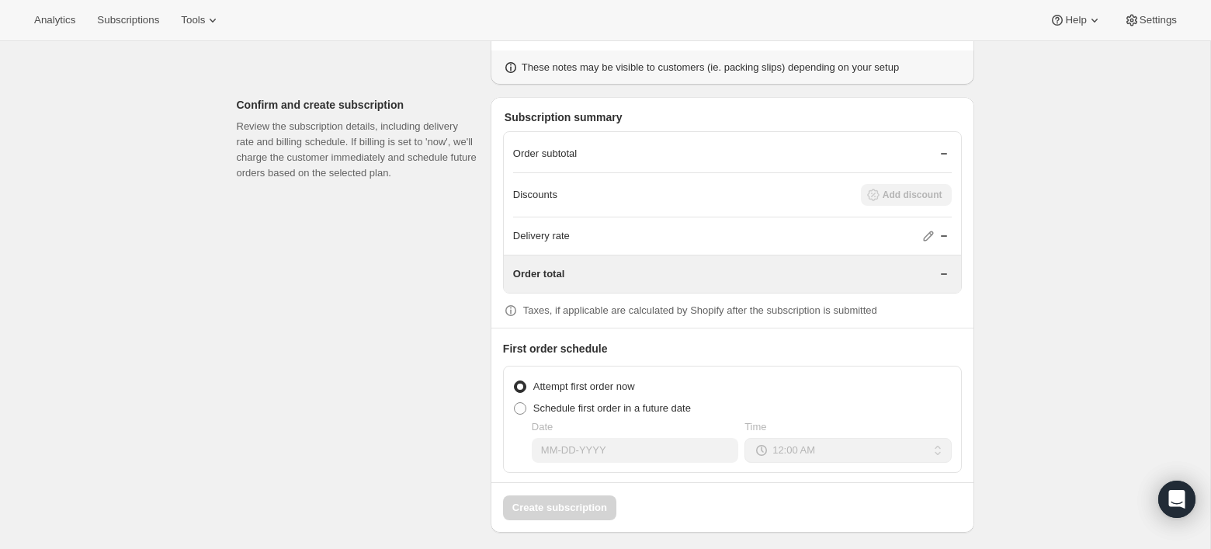
click at [950, 270] on icon at bounding box center [944, 274] width 16 height 16
click at [515, 303] on icon at bounding box center [511, 311] width 16 height 16
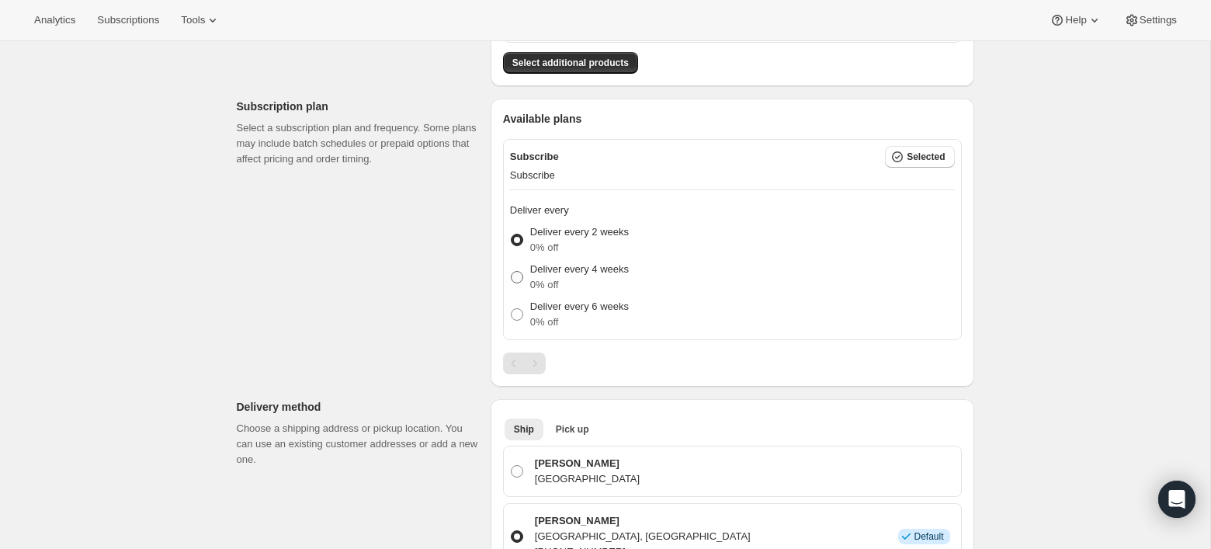
click at [576, 270] on p "Deliver every 4 weeks" at bounding box center [579, 270] width 99 height 16
click at [512, 271] on input "Deliver every 4 weeks 0% off" at bounding box center [511, 271] width 1 height 1
radio input "true"
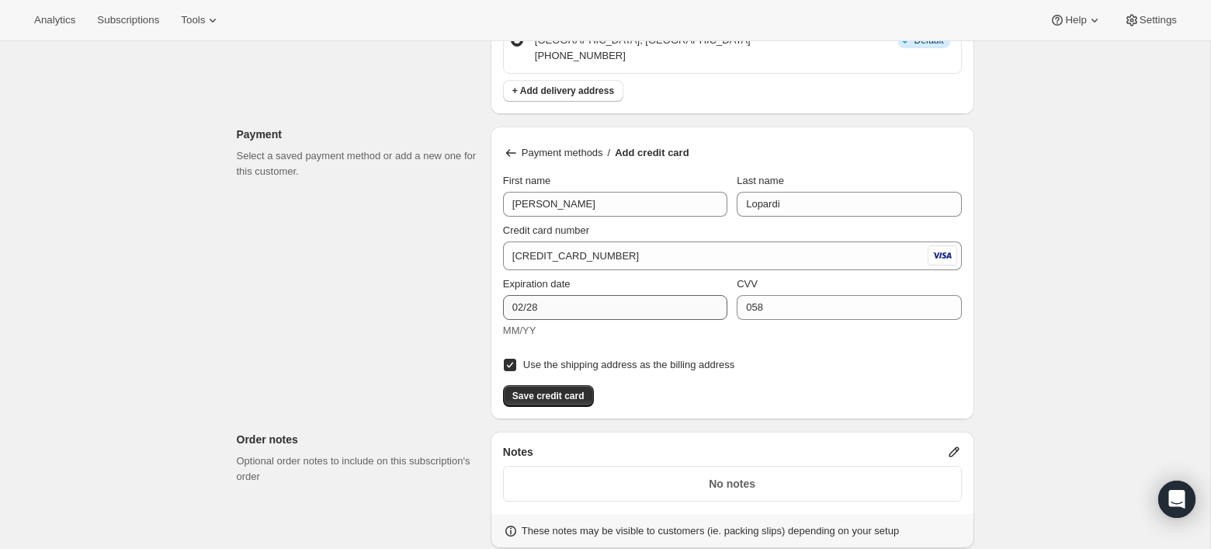
scroll to position [784, 0]
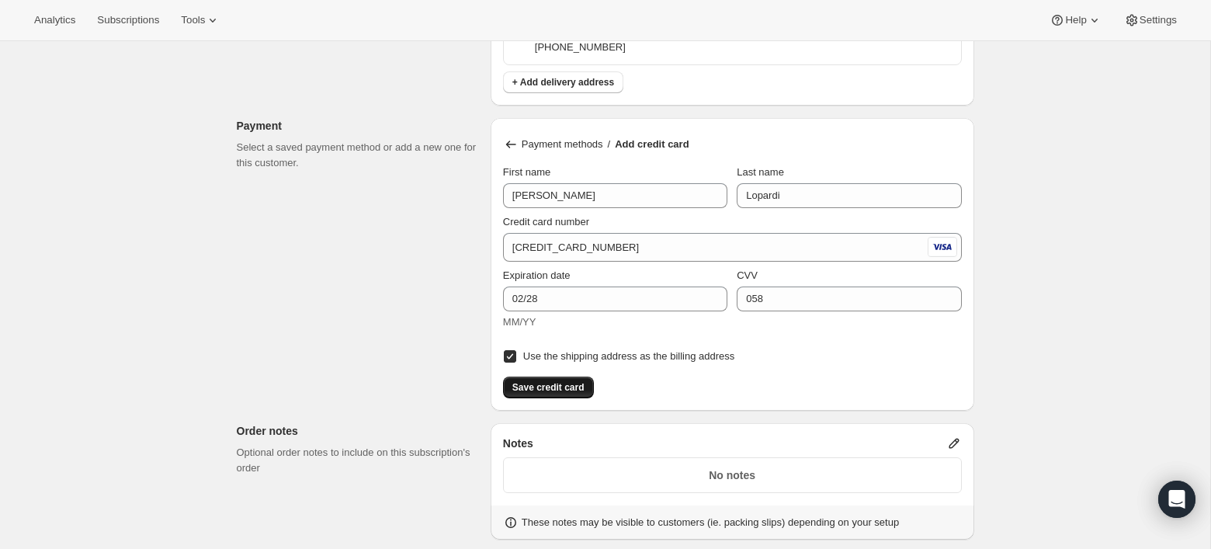
click at [546, 383] on span "Save credit card" at bounding box center [548, 387] width 72 height 12
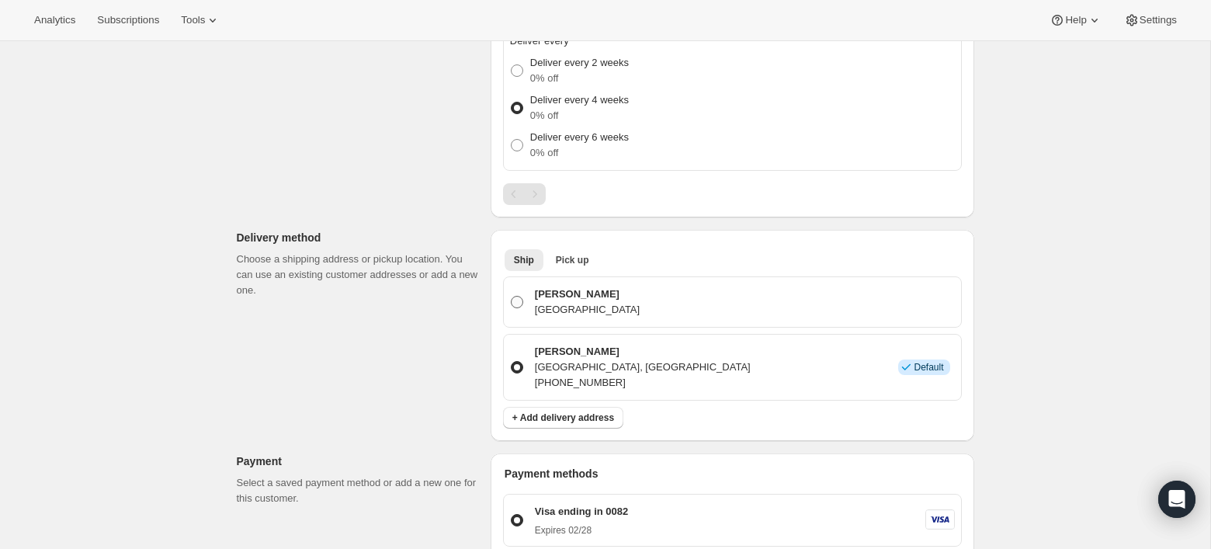
scroll to position [443, 0]
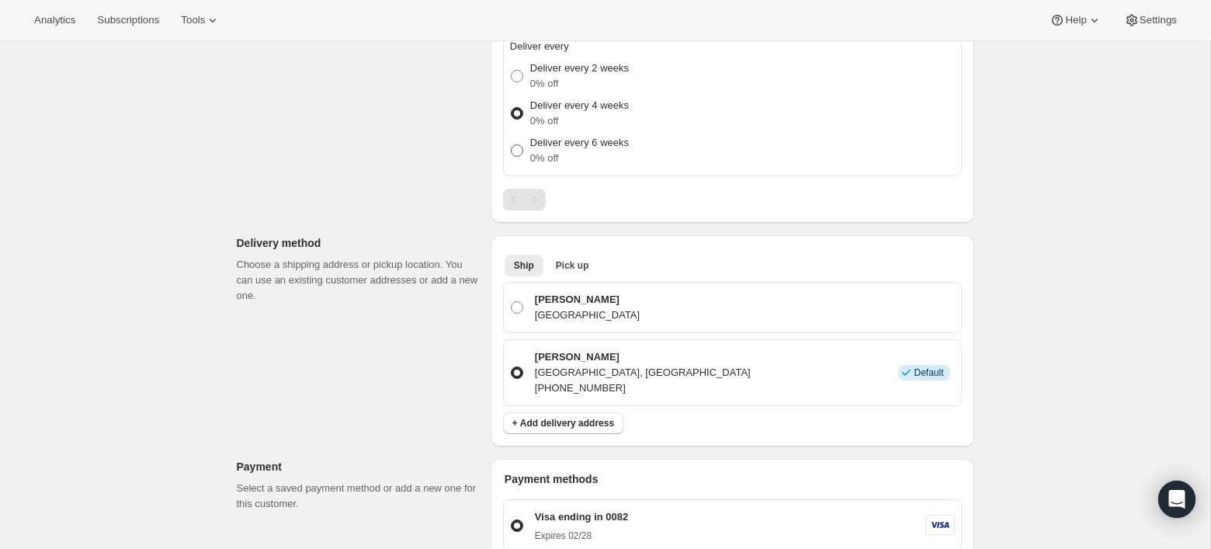
click at [546, 151] on p "0% off" at bounding box center [579, 159] width 99 height 16
click at [512, 145] on input "Deliver every 6 weeks 0% off" at bounding box center [511, 144] width 1 height 1
radio input "true"
click at [548, 113] on p "0% off" at bounding box center [579, 121] width 99 height 16
click at [512, 108] on input "Deliver every 4 weeks 0% off" at bounding box center [511, 107] width 1 height 1
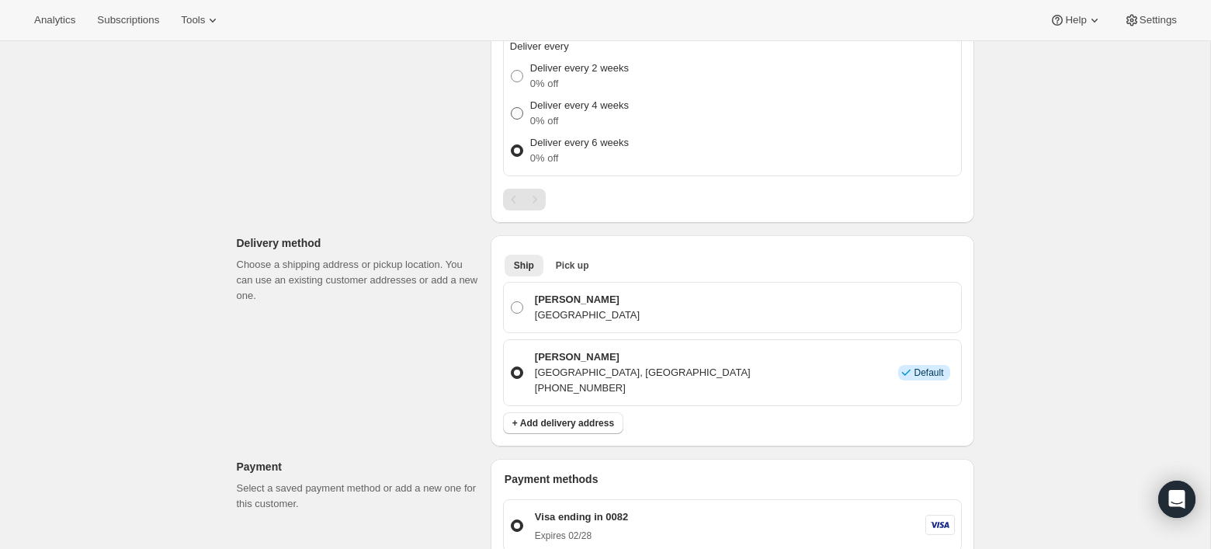
radio input "true"
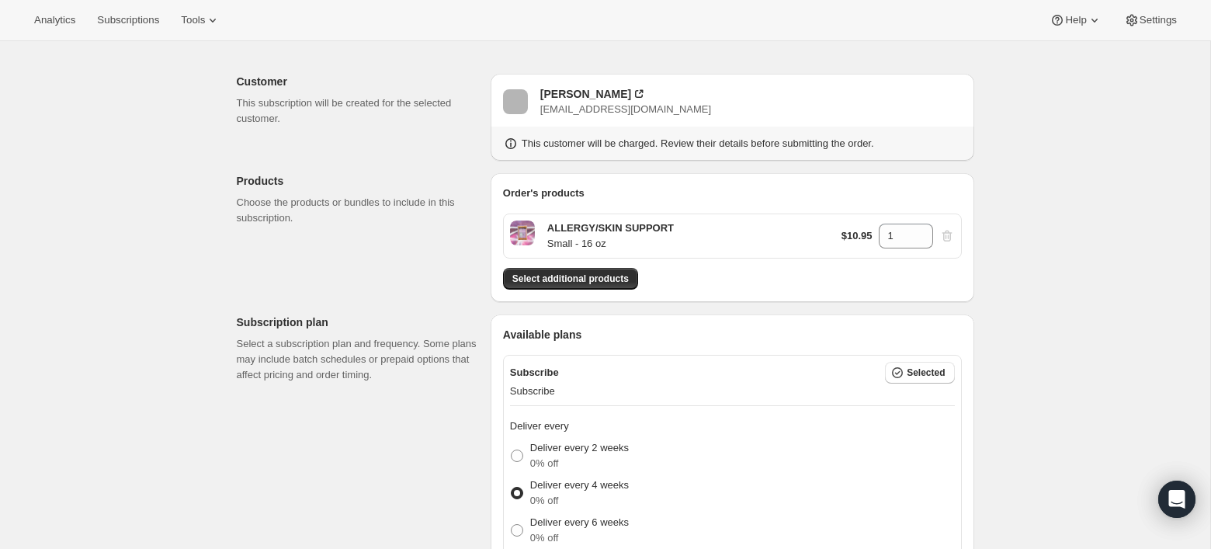
scroll to position [89, 0]
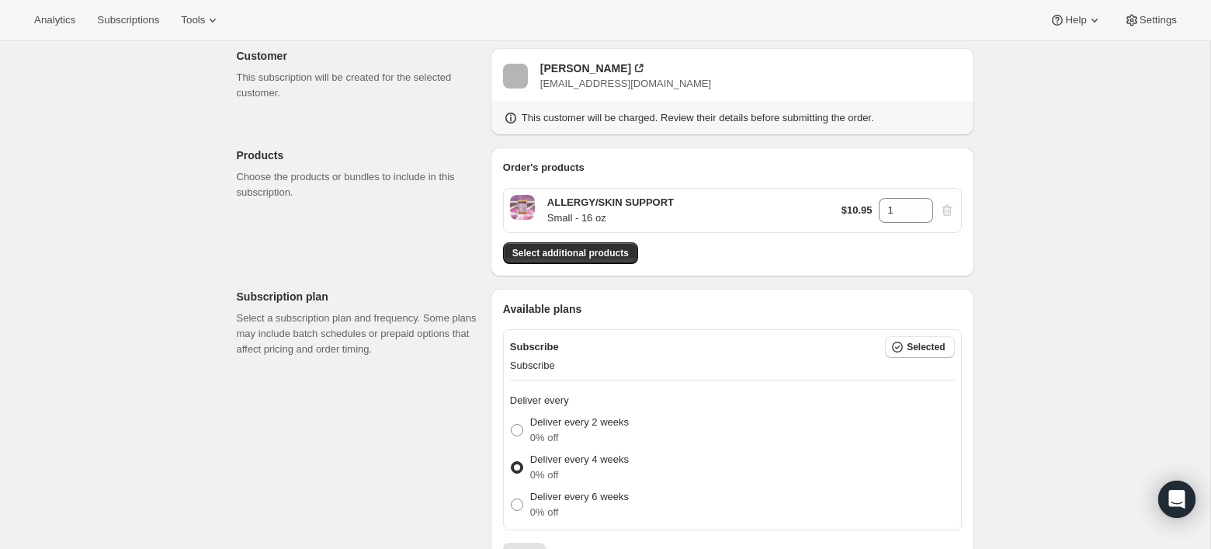
click at [730, 189] on div "ALLERGY/SKIN SUPPORT Small - 16 oz $10.95 1" at bounding box center [732, 210] width 459 height 45
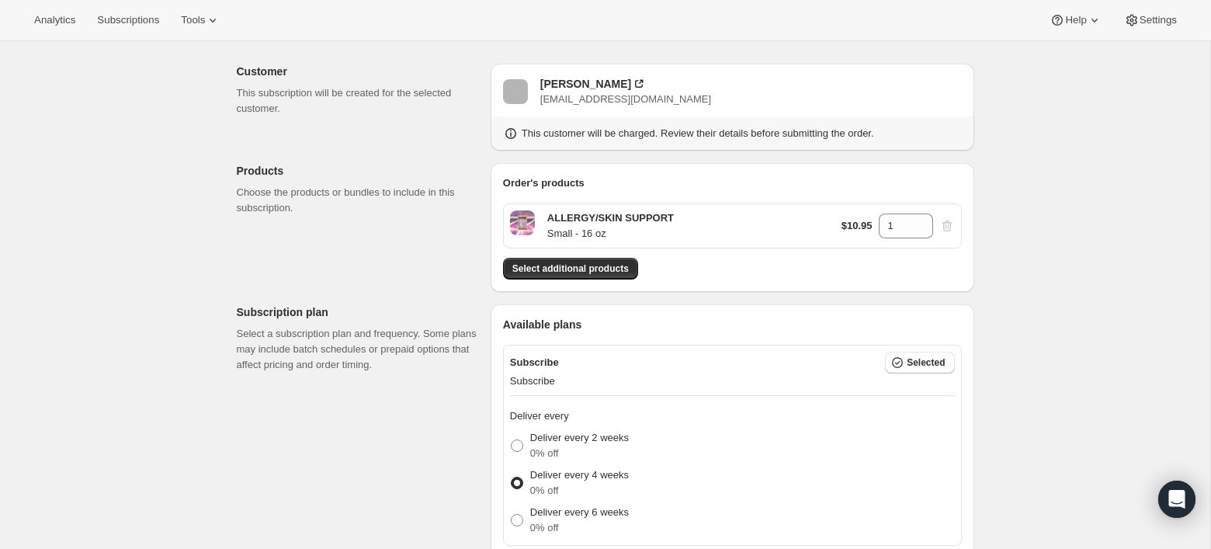
scroll to position [67, 0]
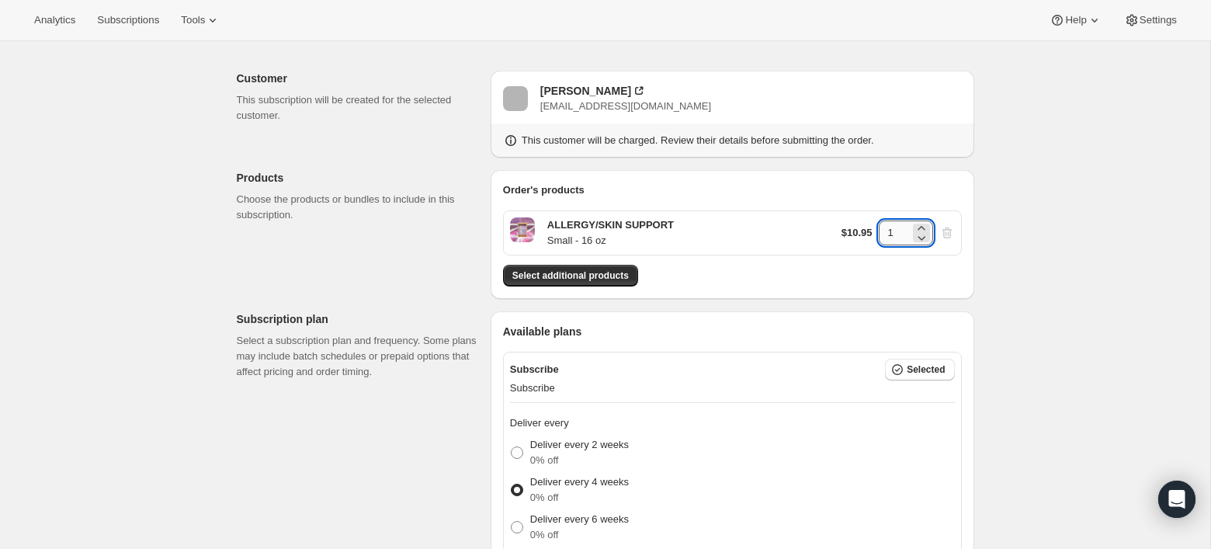
click at [893, 222] on input "1" at bounding box center [894, 232] width 31 height 25
click at [898, 228] on input "1" at bounding box center [894, 232] width 31 height 25
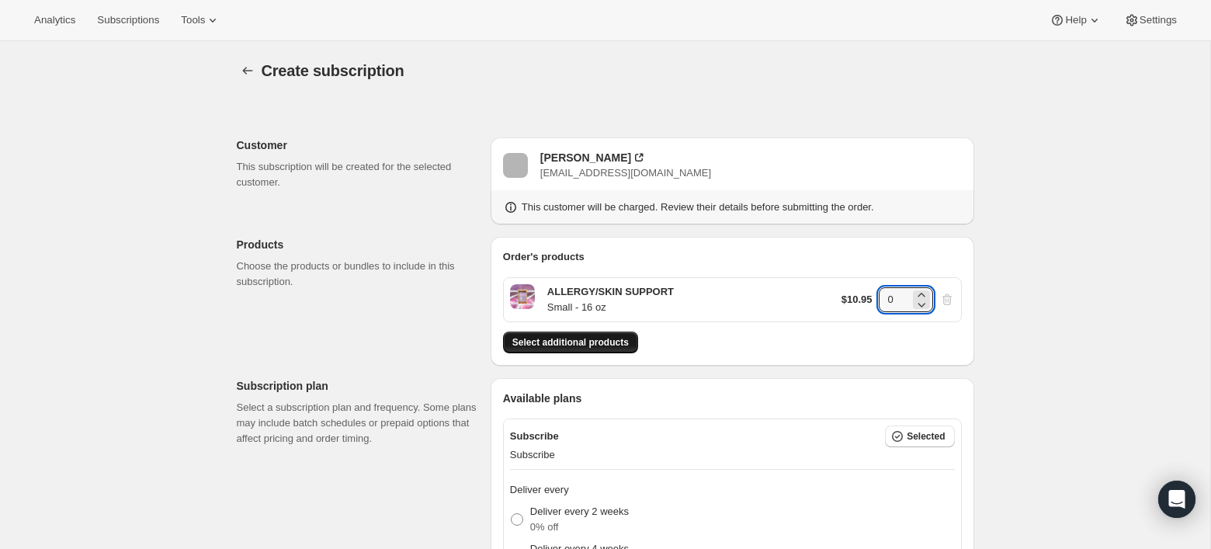
click at [579, 224] on div "This customer will be charged. Review their details before submitting the order." at bounding box center [732, 202] width 459 height 43
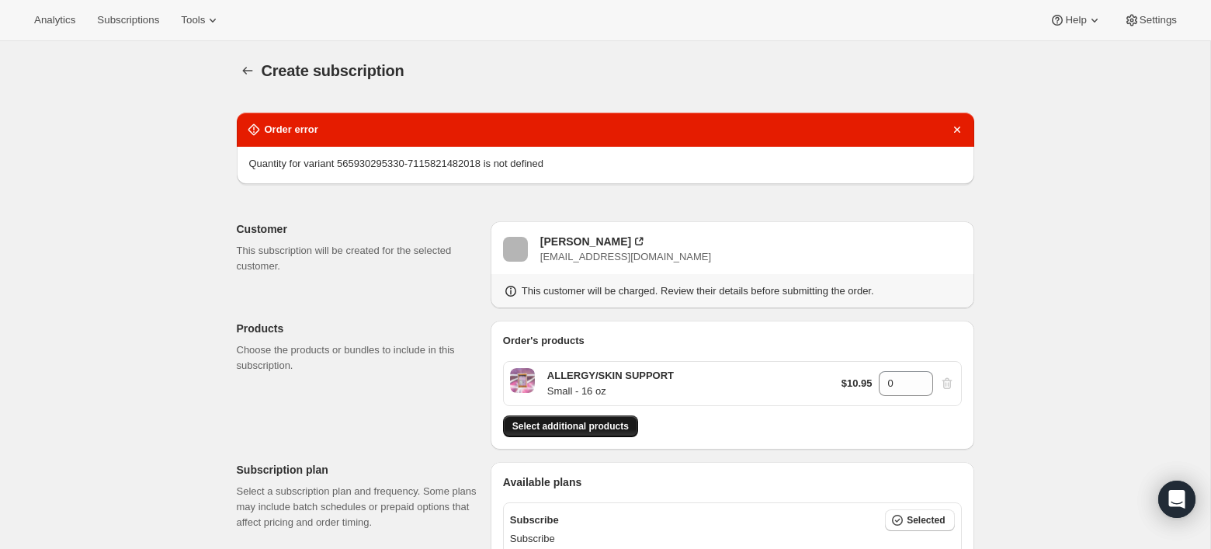
click at [579, 423] on span "Select additional products" at bounding box center [570, 426] width 116 height 12
type input "1"
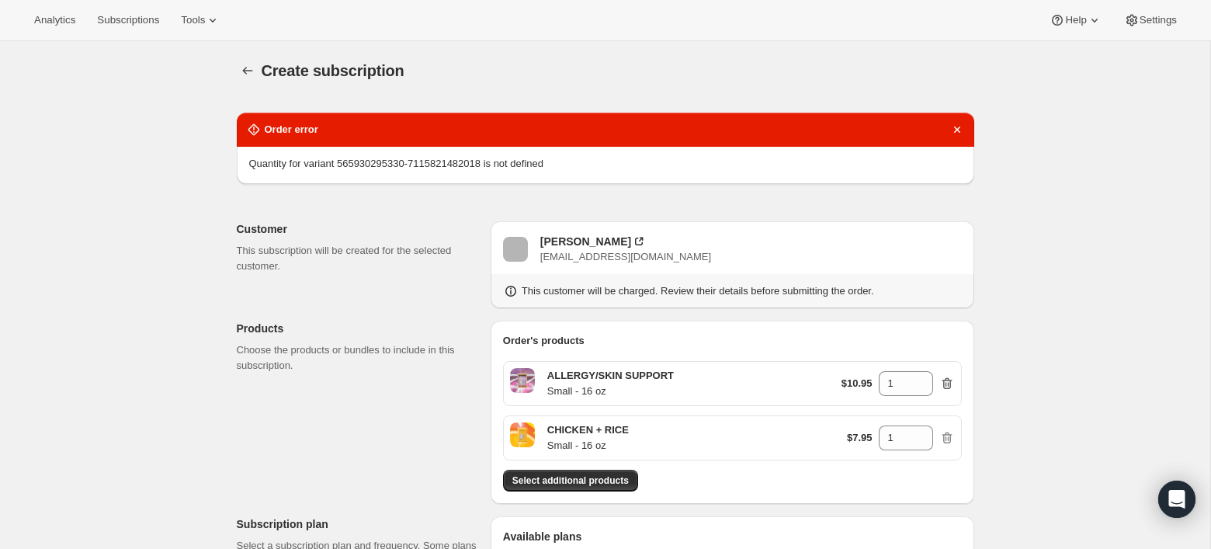
click at [949, 384] on icon "button" at bounding box center [947, 384] width 16 height 16
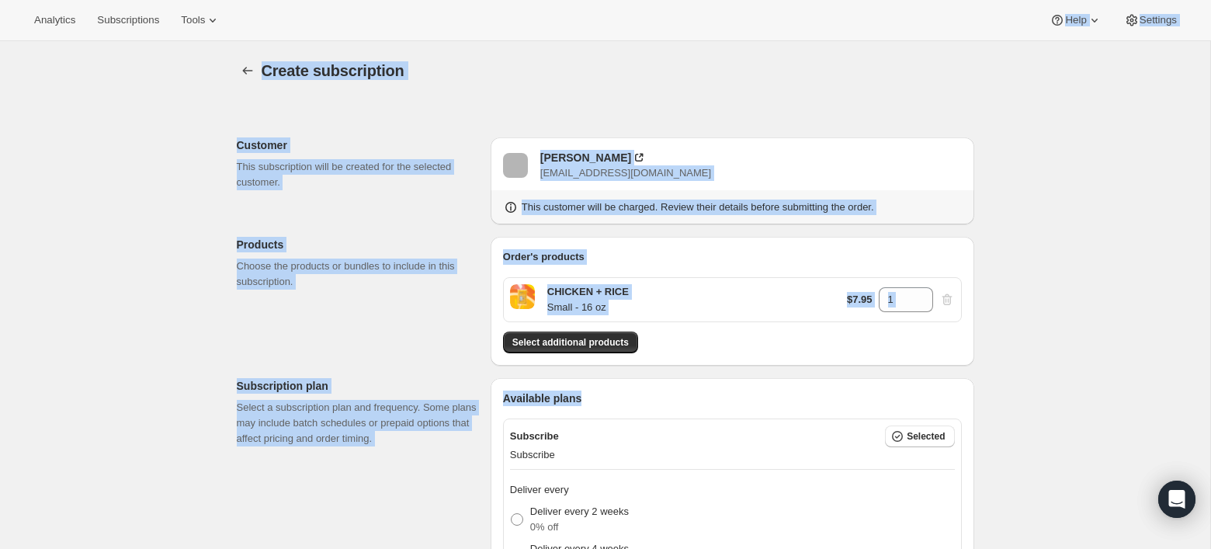
drag, startPoint x: 808, startPoint y: 237, endPoint x: 414, endPoint y: -186, distance: 577.7
click at [414, 0] on html "Analytics Subscriptions Tools Help Settings Skip to content Create subscription…" at bounding box center [605, 274] width 1211 height 549
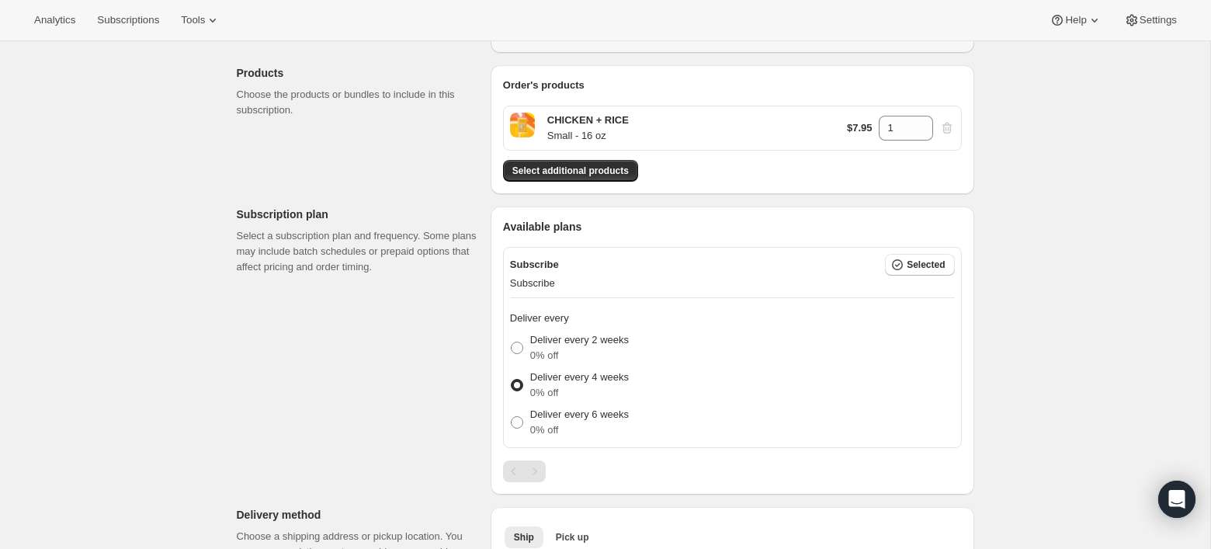
scroll to position [189, 0]
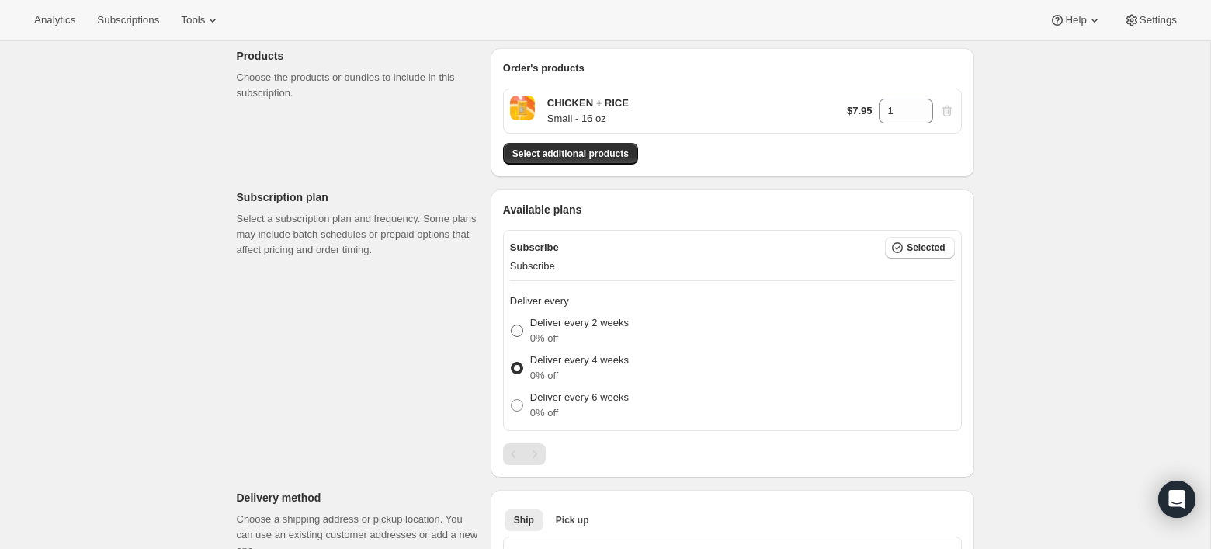
click at [609, 327] on p "Deliver every 2 weeks" at bounding box center [579, 323] width 99 height 16
click at [512, 325] on input "Deliver every 2 weeks 0% off" at bounding box center [511, 324] width 1 height 1
radio input "true"
click at [515, 366] on span at bounding box center [517, 368] width 12 height 12
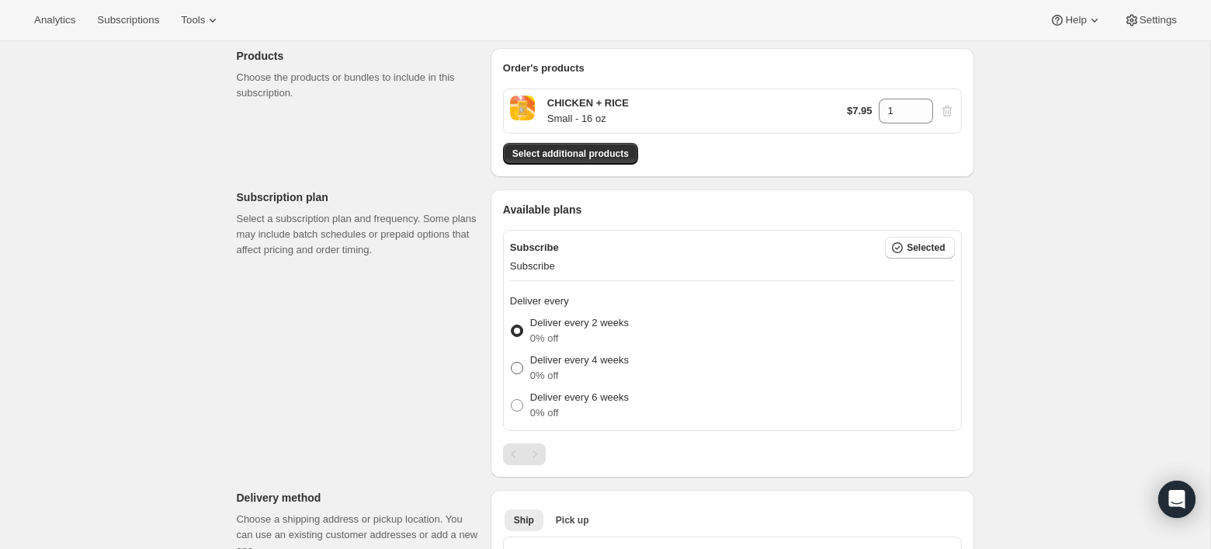
click at [512, 362] on input "Deliver every 4 weeks 0% off" at bounding box center [511, 362] width 1 height 1
radio input "true"
click at [516, 393] on label "Deliver every 6 weeks 0% off" at bounding box center [569, 405] width 119 height 37
click at [512, 399] on input "Deliver every 6 weeks 0% off" at bounding box center [511, 399] width 1 height 1
radio input "true"
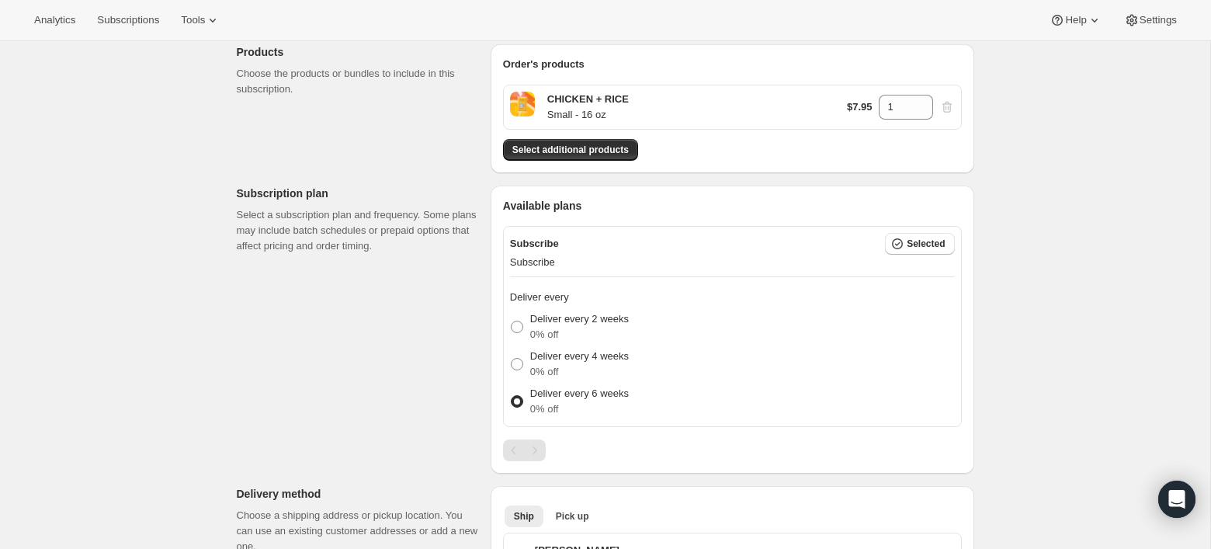
scroll to position [175, 0]
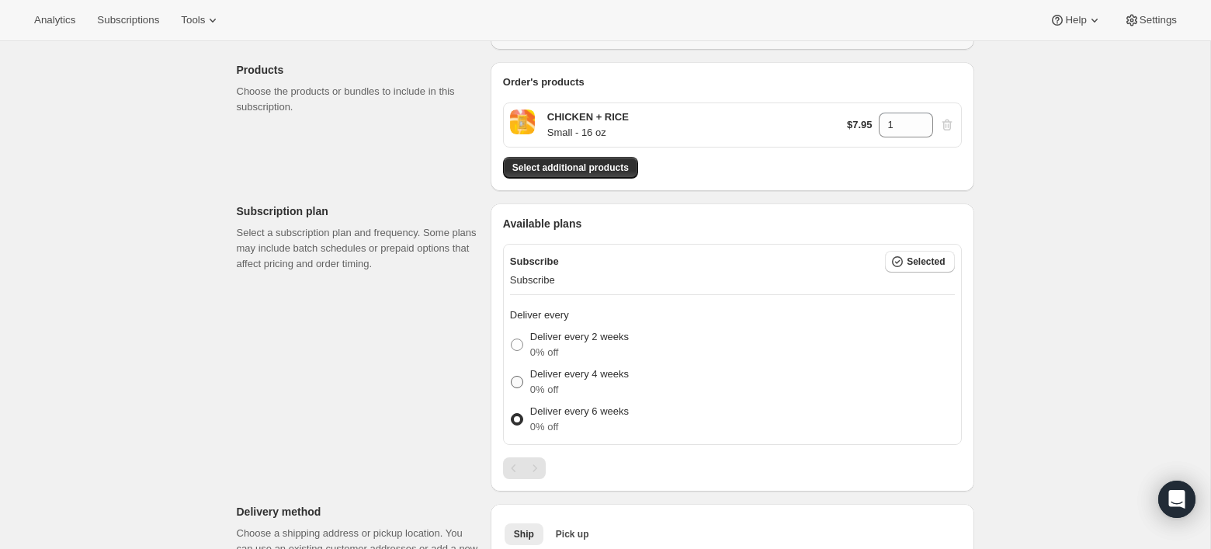
click at [545, 384] on p "0% off" at bounding box center [579, 390] width 99 height 16
click at [512, 376] on input "Deliver every 4 weeks 0% off" at bounding box center [511, 376] width 1 height 1
radio input "true"
click at [525, 421] on label "Deliver every 6 weeks 0% off" at bounding box center [569, 419] width 119 height 37
click at [512, 414] on input "Deliver every 6 weeks 0% off" at bounding box center [511, 413] width 1 height 1
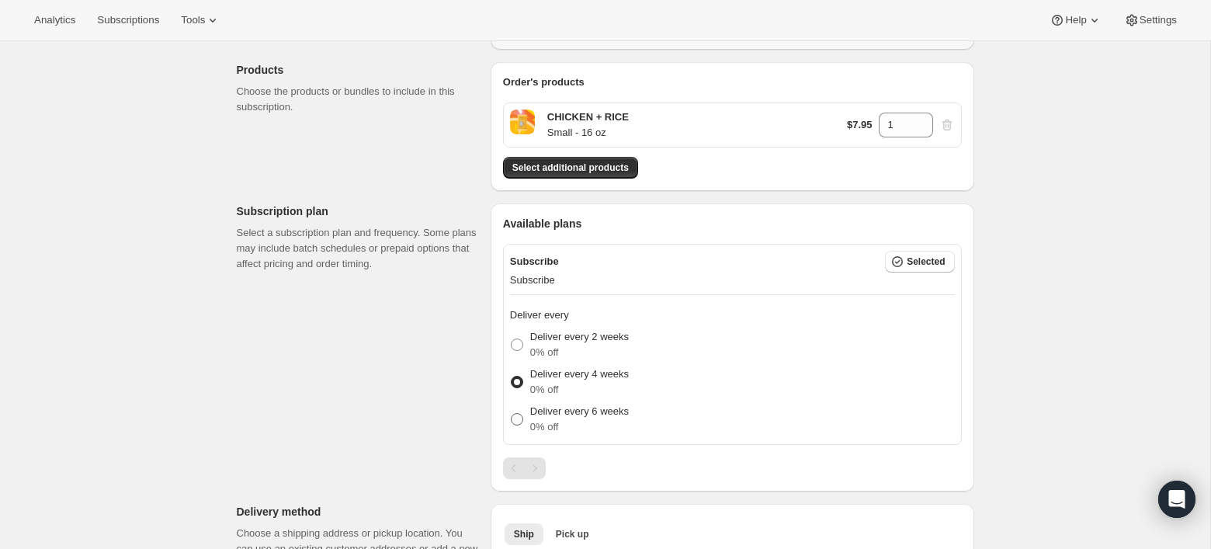
radio input "true"
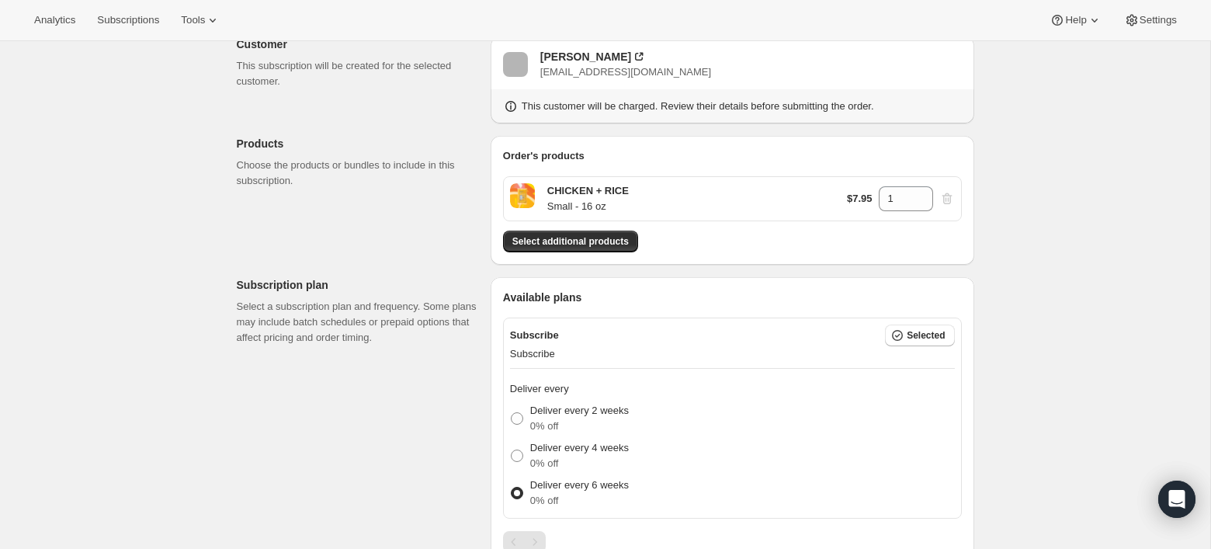
scroll to position [59, 0]
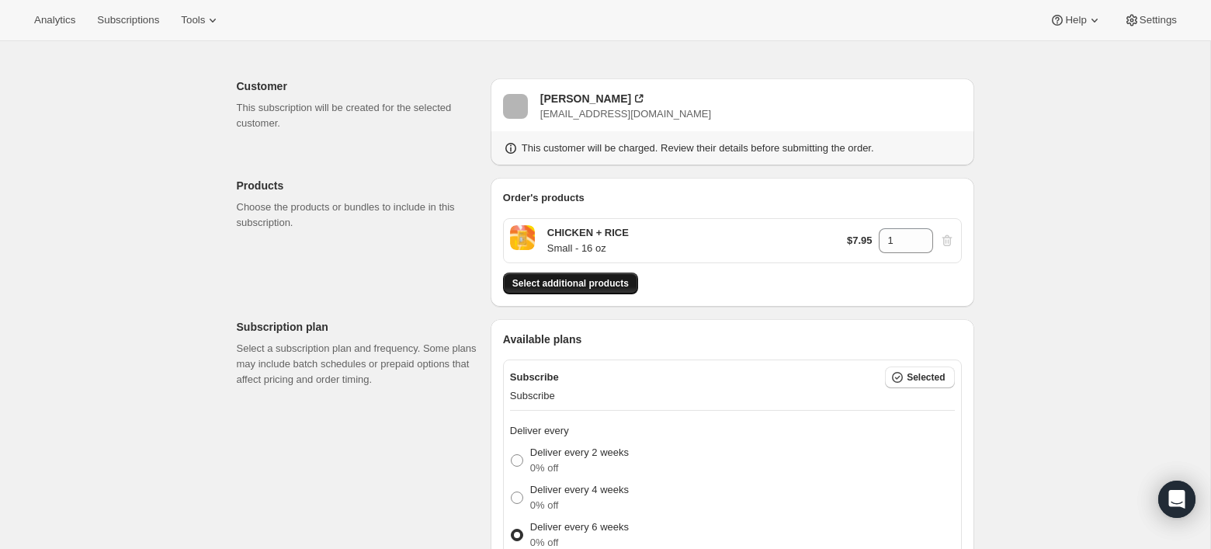
click at [596, 285] on span "Select additional products" at bounding box center [570, 283] width 116 height 12
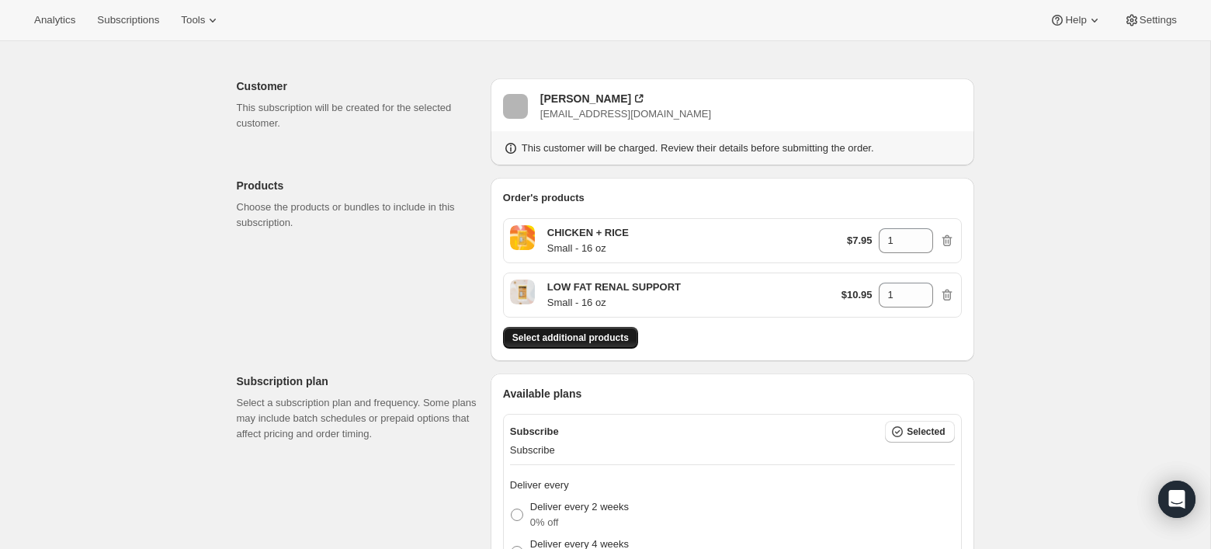
click at [618, 338] on span "Select additional products" at bounding box center [570, 337] width 116 height 12
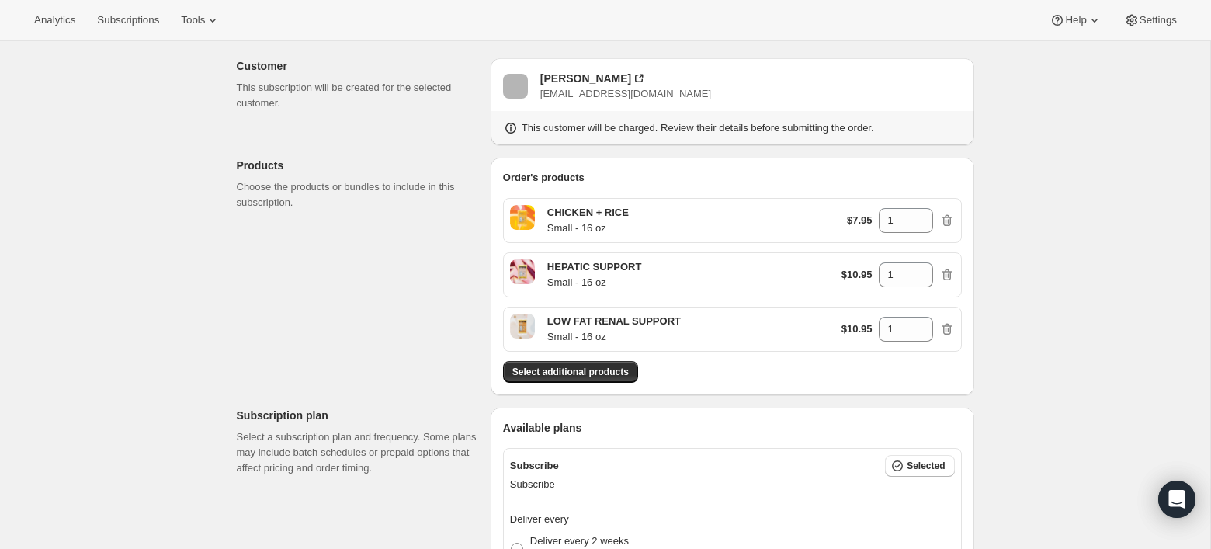
scroll to position [72, 0]
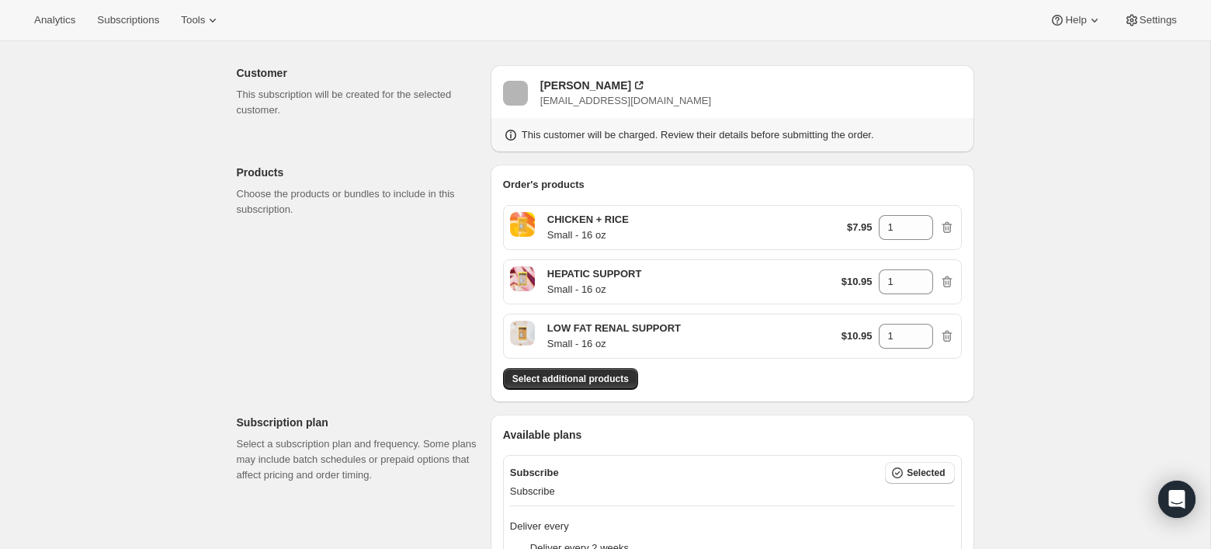
click at [920, 217] on icon at bounding box center [922, 223] width 16 height 16
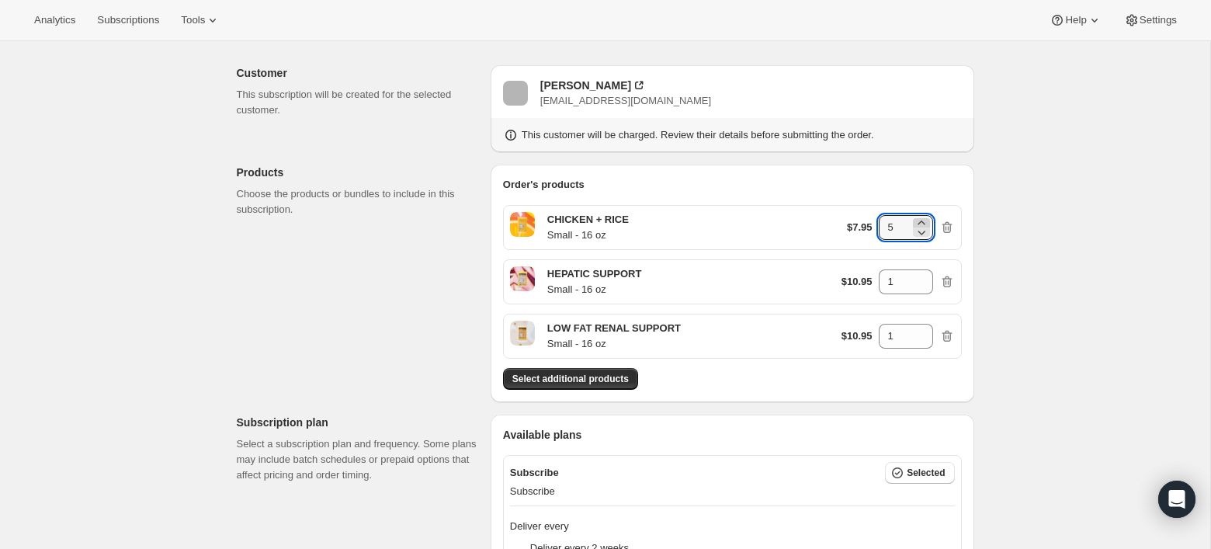
click at [920, 217] on icon at bounding box center [922, 223] width 16 height 16
click at [919, 220] on icon at bounding box center [922, 223] width 16 height 16
type input "7"
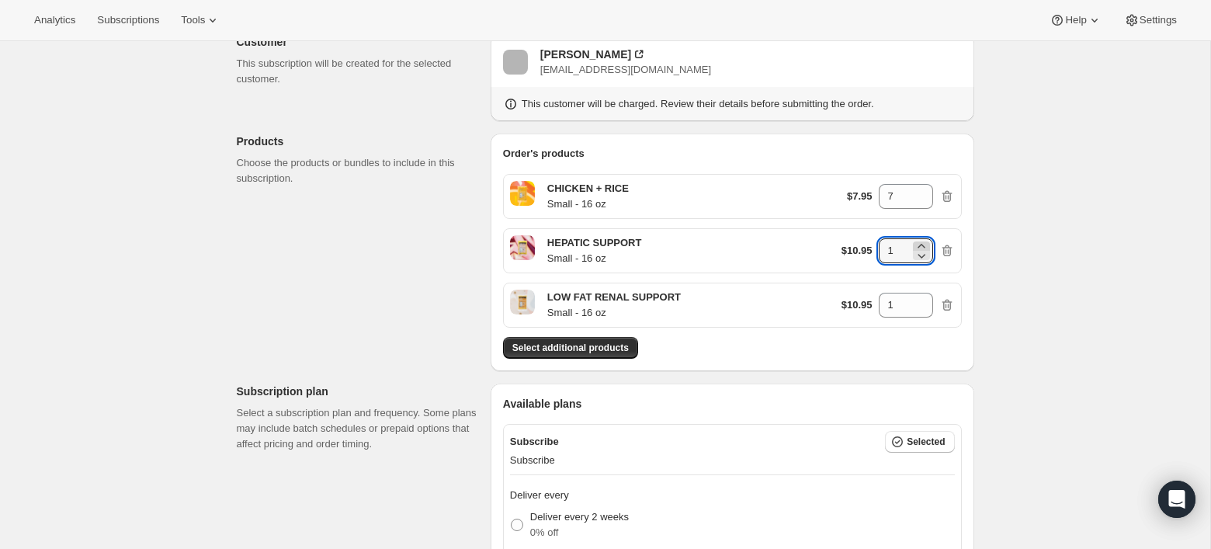
click at [923, 242] on icon at bounding box center [922, 246] width 16 height 16
type input "3"
click at [924, 297] on icon at bounding box center [922, 301] width 16 height 16
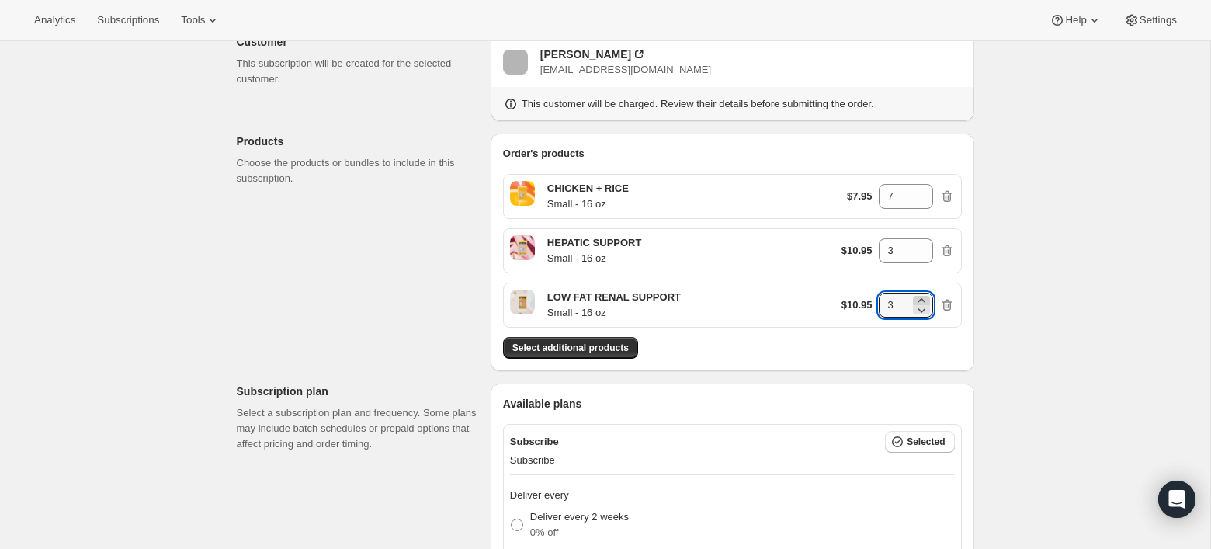
click at [924, 297] on icon at bounding box center [922, 301] width 16 height 16
type input "7"
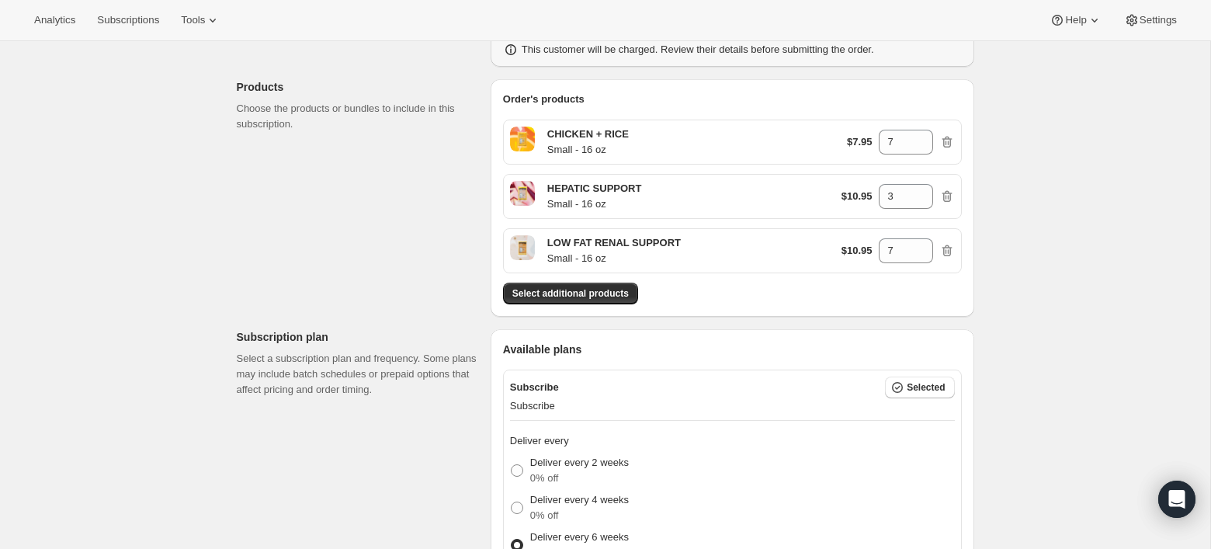
scroll to position [130, 0]
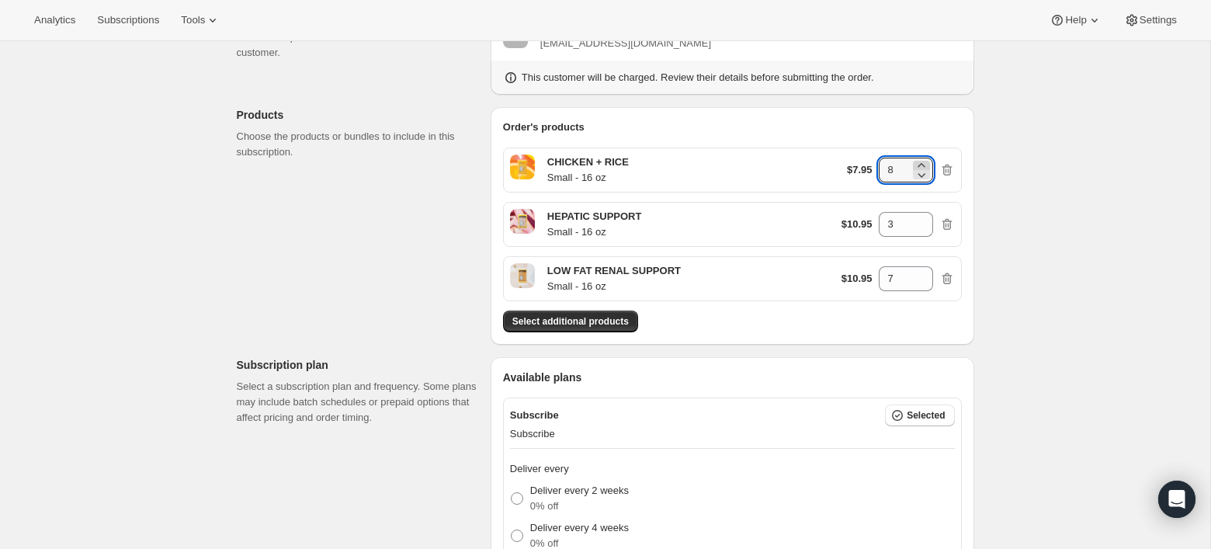
click at [920, 163] on icon at bounding box center [920, 165] width 7 height 4
click at [926, 173] on icon at bounding box center [922, 175] width 16 height 16
type input "8"
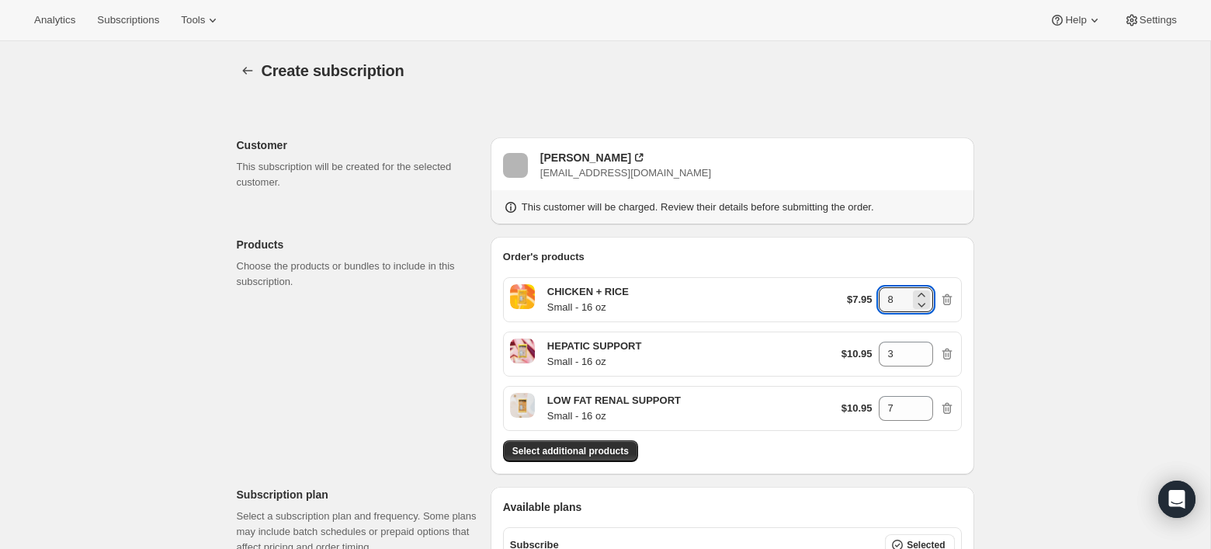
scroll to position [43, 0]
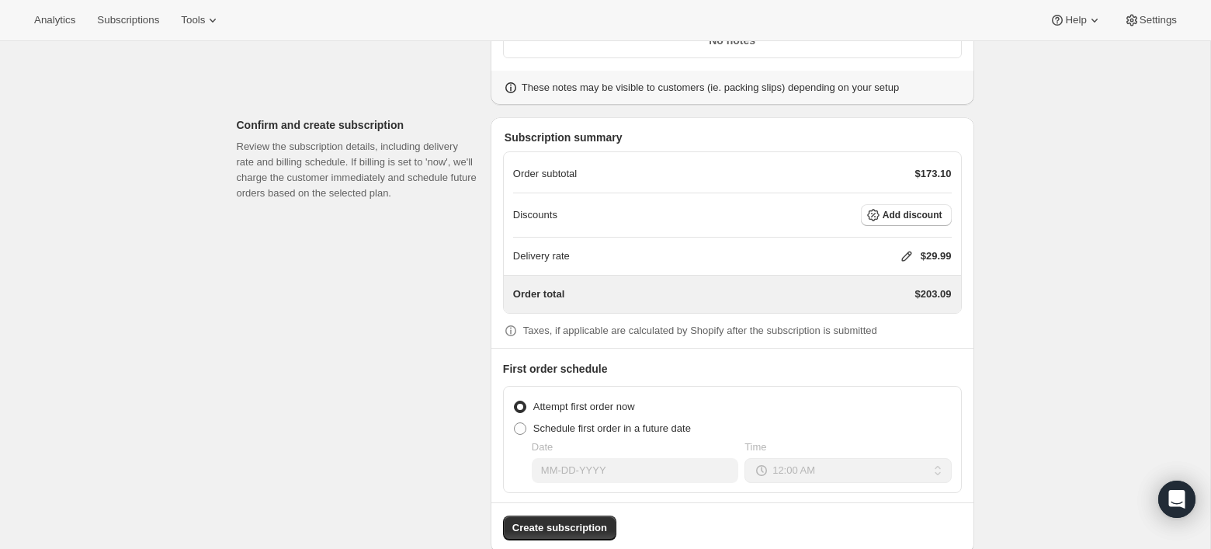
scroll to position [1188, 0]
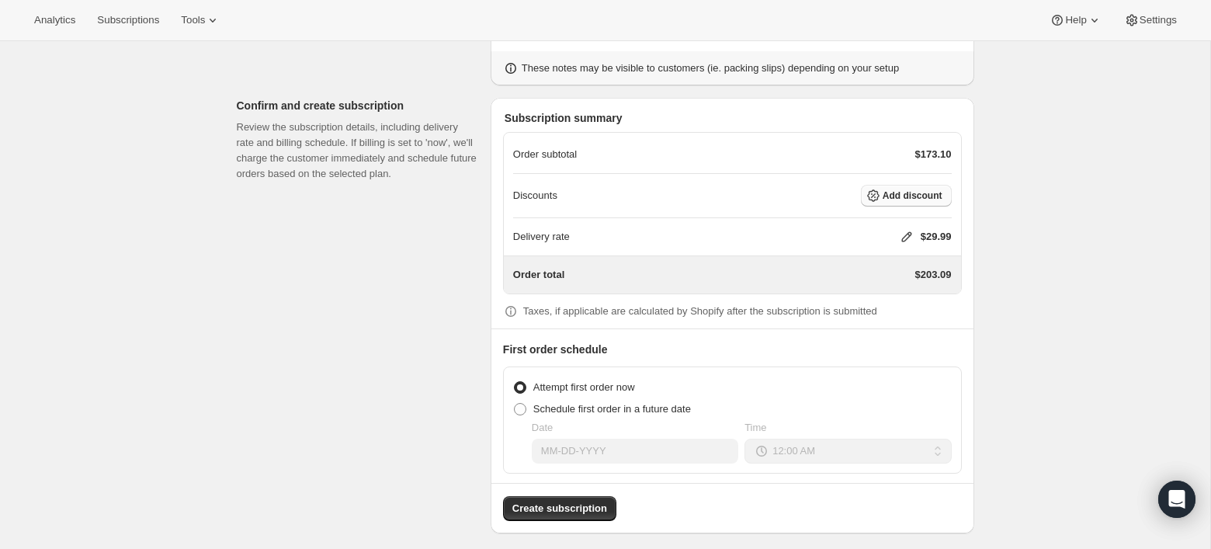
click at [902, 189] on span "Add discount" at bounding box center [913, 195] width 60 height 12
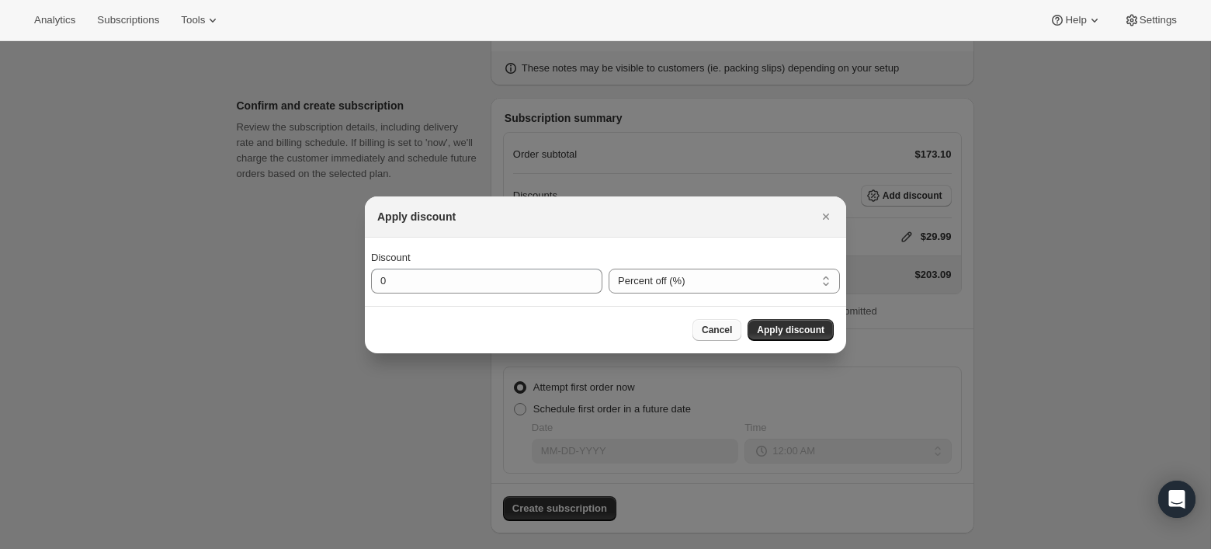
click at [707, 326] on span "Cancel" at bounding box center [717, 330] width 30 height 12
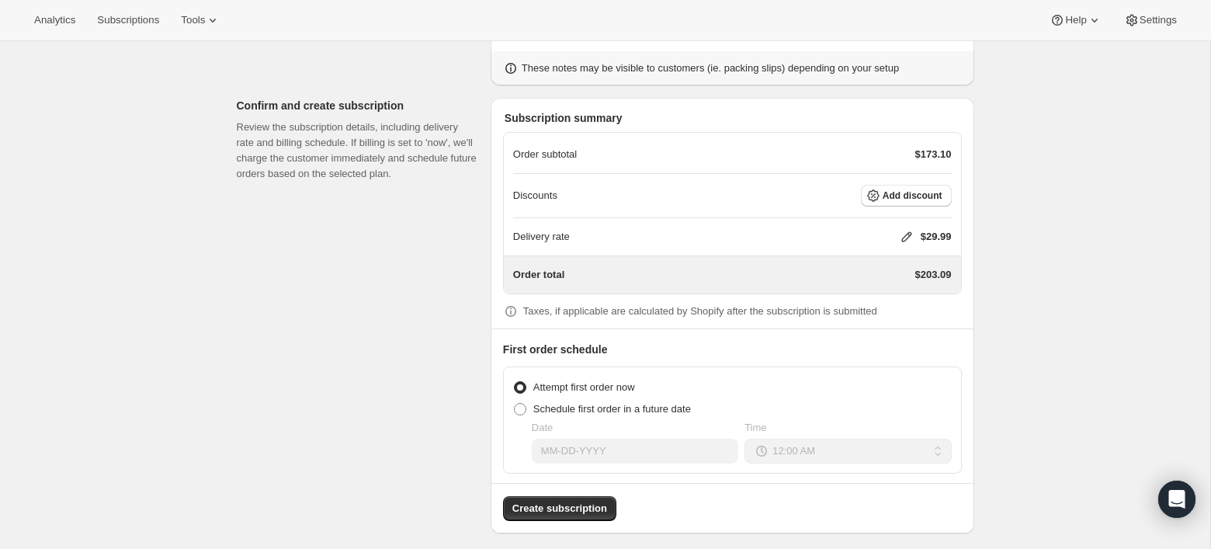
click at [899, 229] on icon at bounding box center [907, 237] width 16 height 16
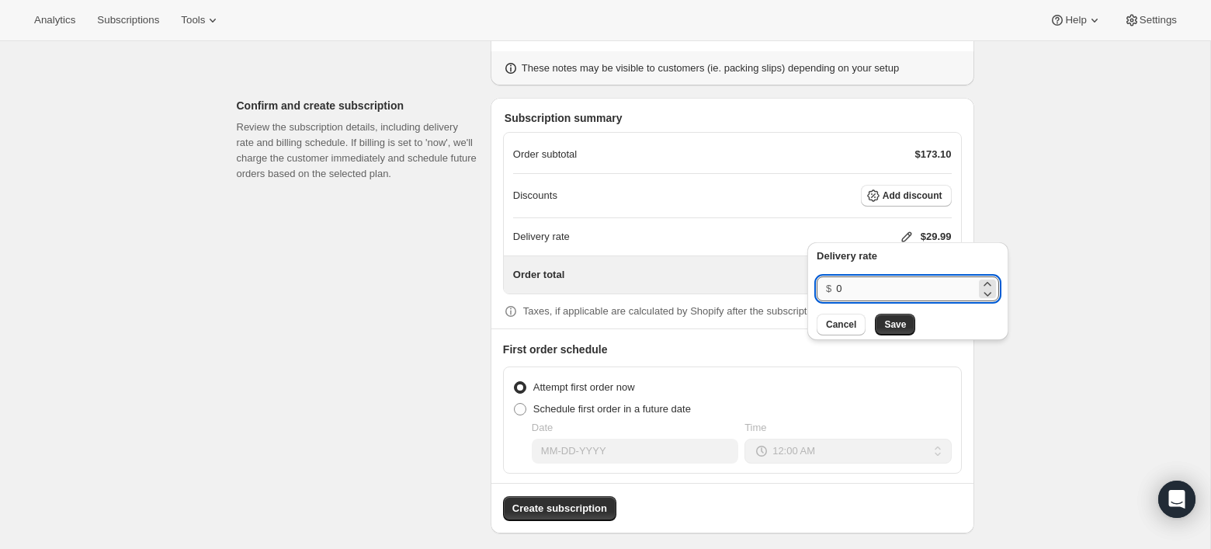
click at [869, 290] on input "0" at bounding box center [906, 288] width 140 height 25
click at [903, 327] on span "Save" at bounding box center [895, 324] width 22 height 12
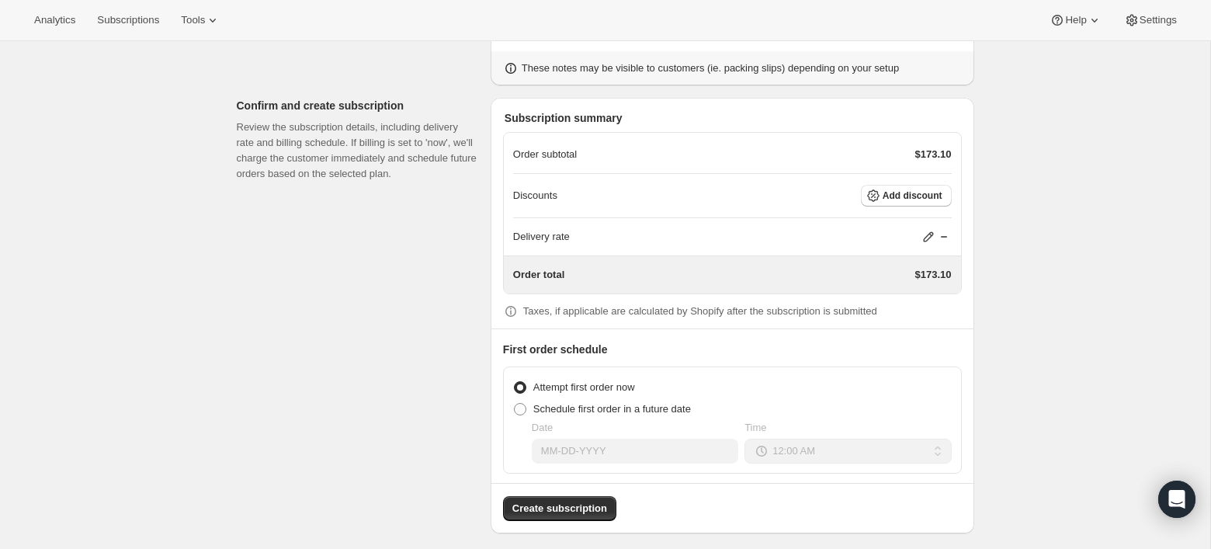
click at [925, 237] on icon at bounding box center [929, 237] width 16 height 16
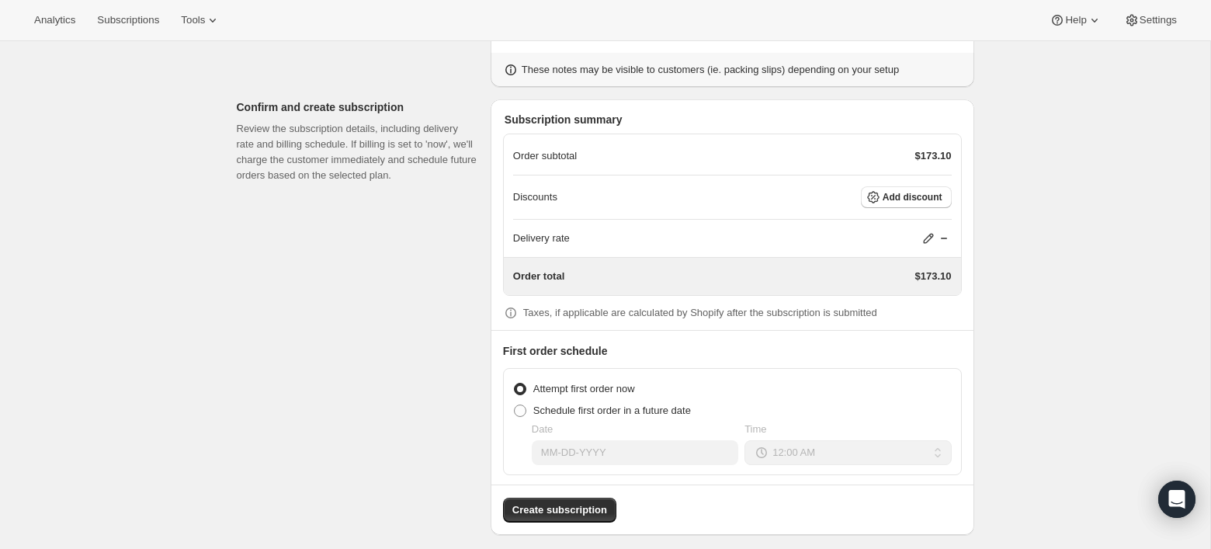
scroll to position [1188, 0]
click at [933, 233] on icon at bounding box center [929, 237] width 16 height 16
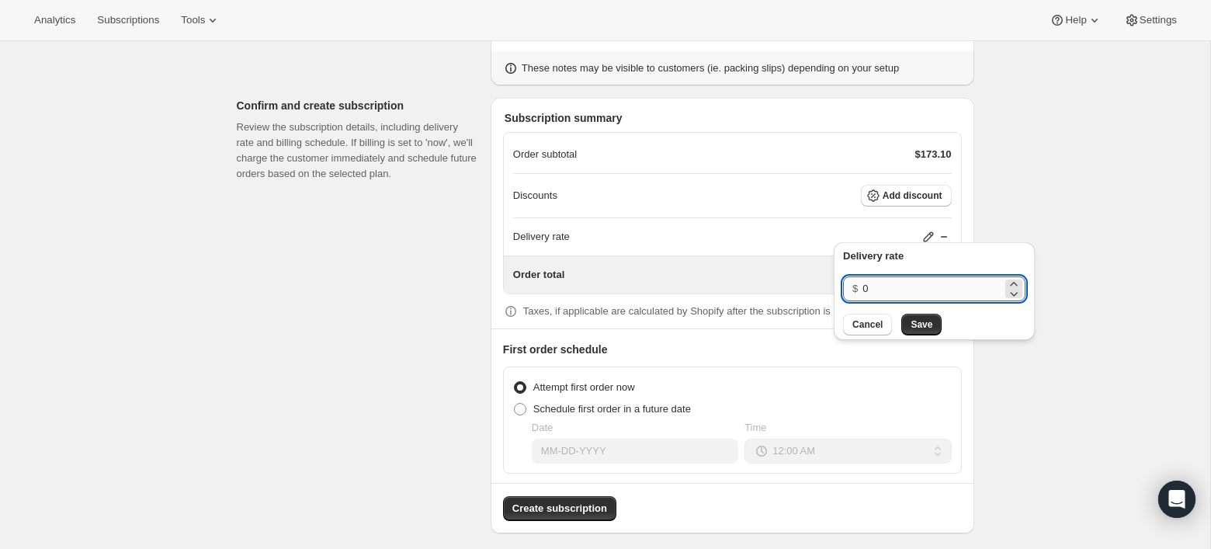
click at [897, 279] on input "0" at bounding box center [932, 288] width 140 height 25
type input "0"
click at [866, 312] on div "Delivery rate $ 0 Cancel Save" at bounding box center [934, 291] width 182 height 87
click at [921, 229] on icon at bounding box center [929, 237] width 16 height 16
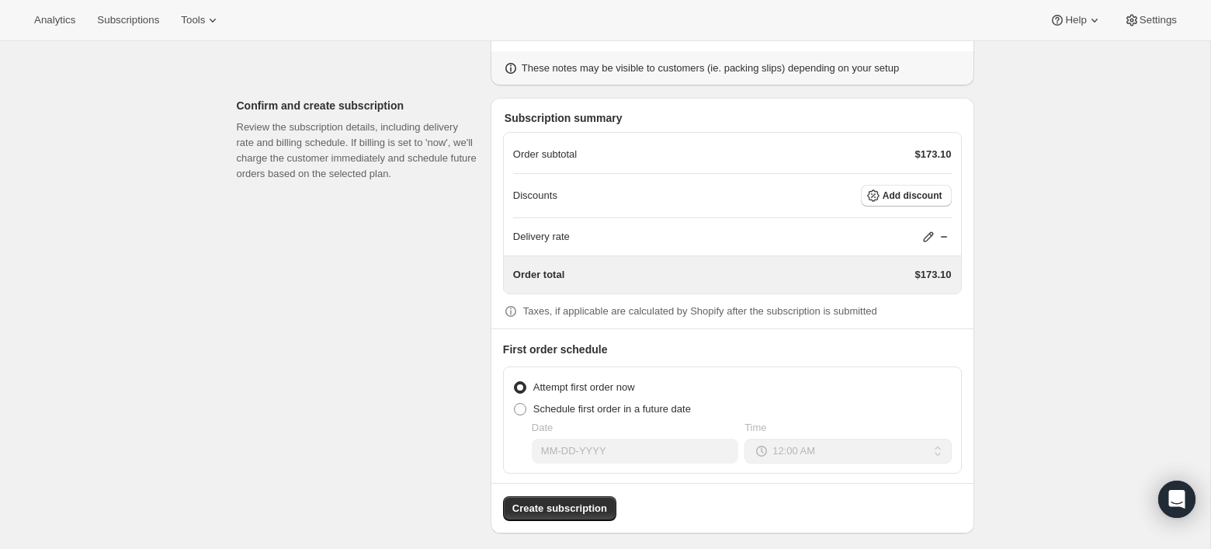
click at [921, 230] on icon at bounding box center [929, 237] width 16 height 16
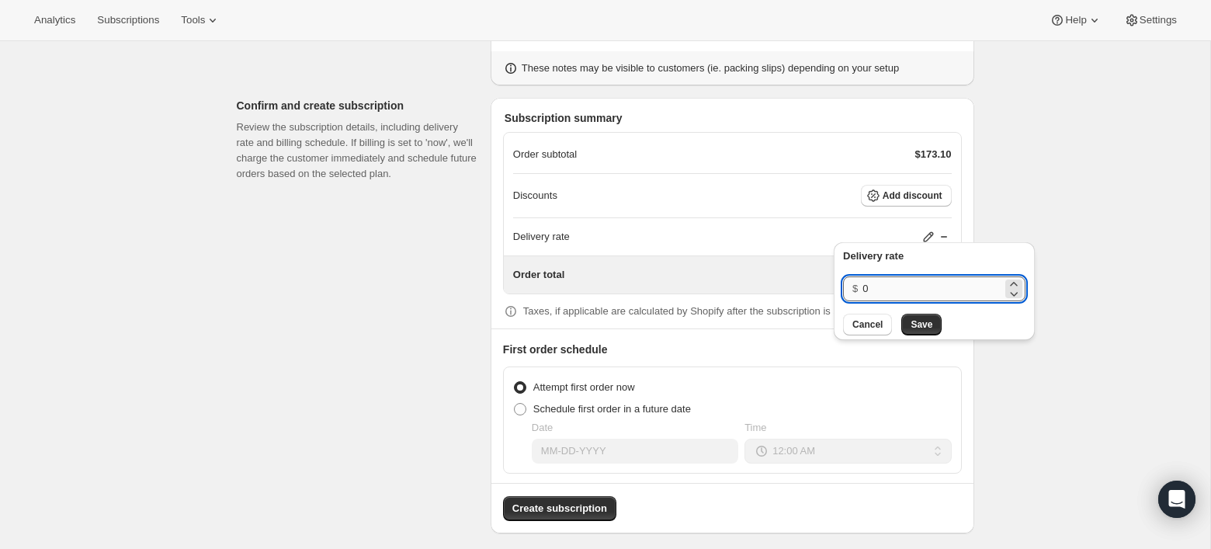
click at [873, 299] on input "0" at bounding box center [932, 288] width 140 height 25
click at [863, 323] on span "Cancel" at bounding box center [867, 324] width 30 height 12
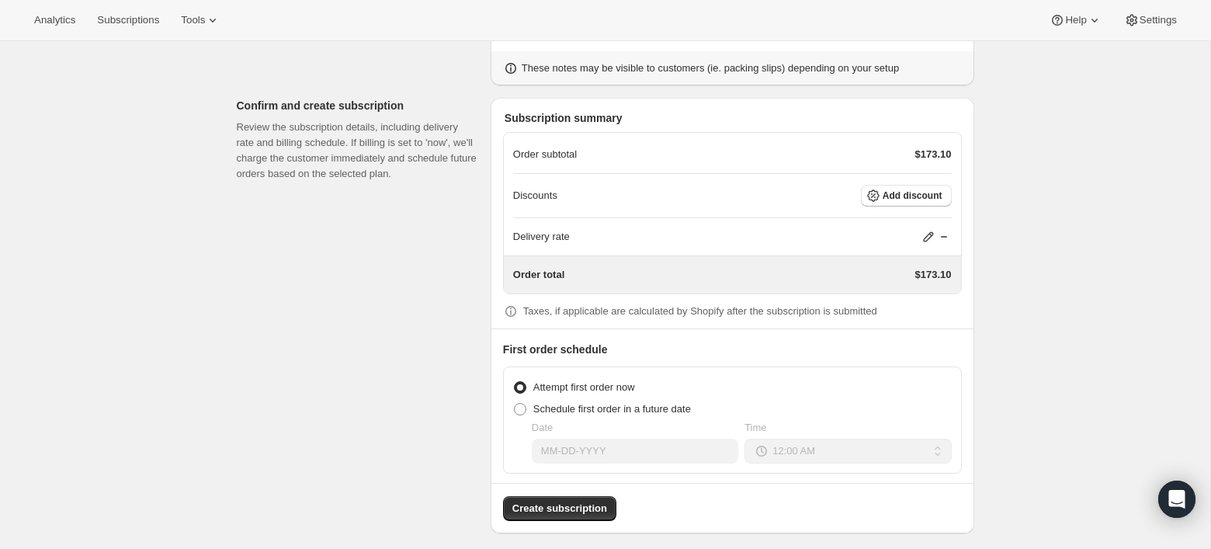
click at [928, 232] on icon at bounding box center [928, 237] width 10 height 10
click at [904, 268] on div "Delivery rate $ 0 Cancel Save" at bounding box center [934, 291] width 182 height 87
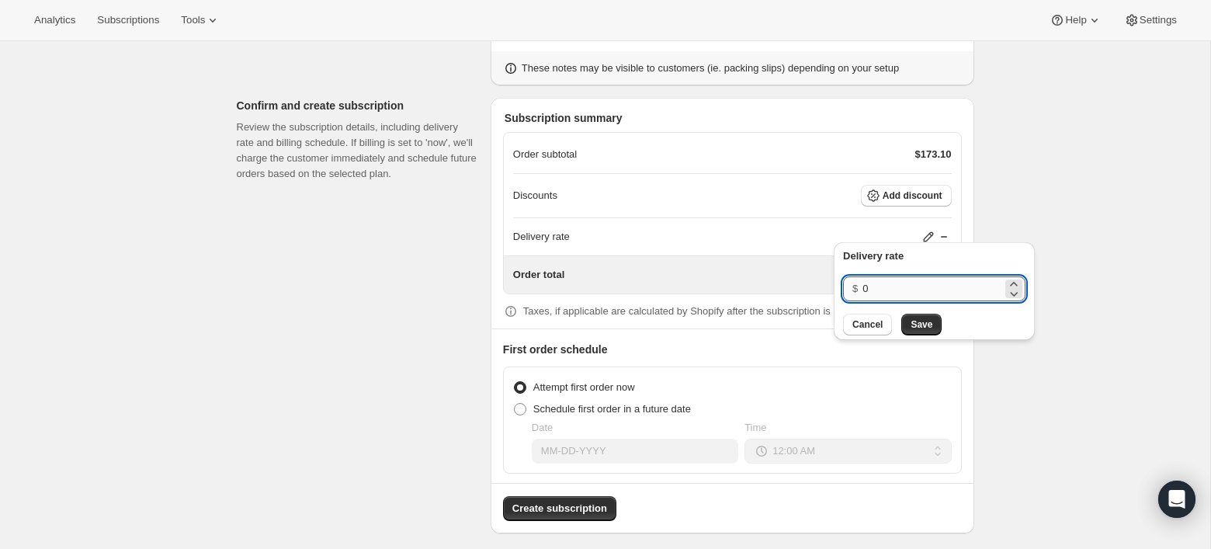
click at [897, 278] on input "0" at bounding box center [932, 288] width 140 height 25
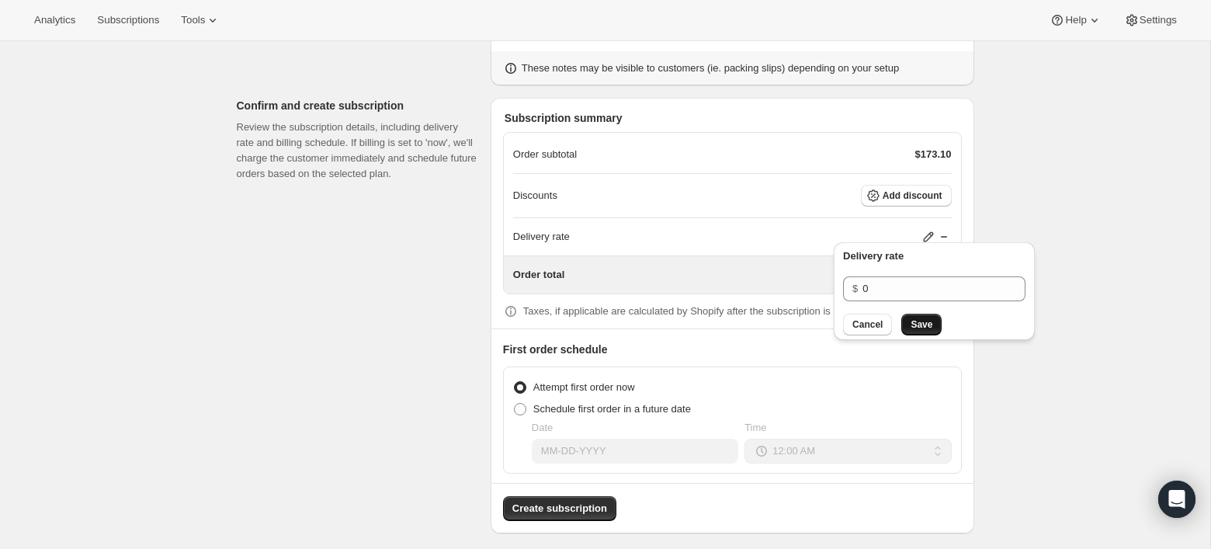
click at [910, 324] on button "Save" at bounding box center [921, 325] width 40 height 22
click at [915, 196] on button "Add discount" at bounding box center [906, 196] width 91 height 22
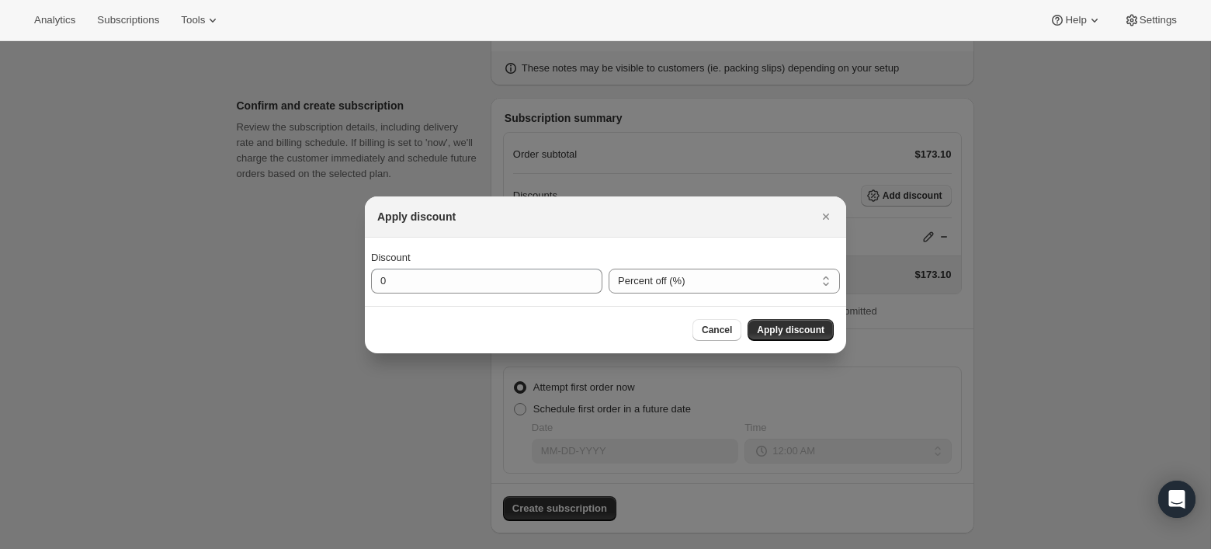
scroll to position [0, 0]
click at [499, 283] on input "0" at bounding box center [475, 281] width 208 height 25
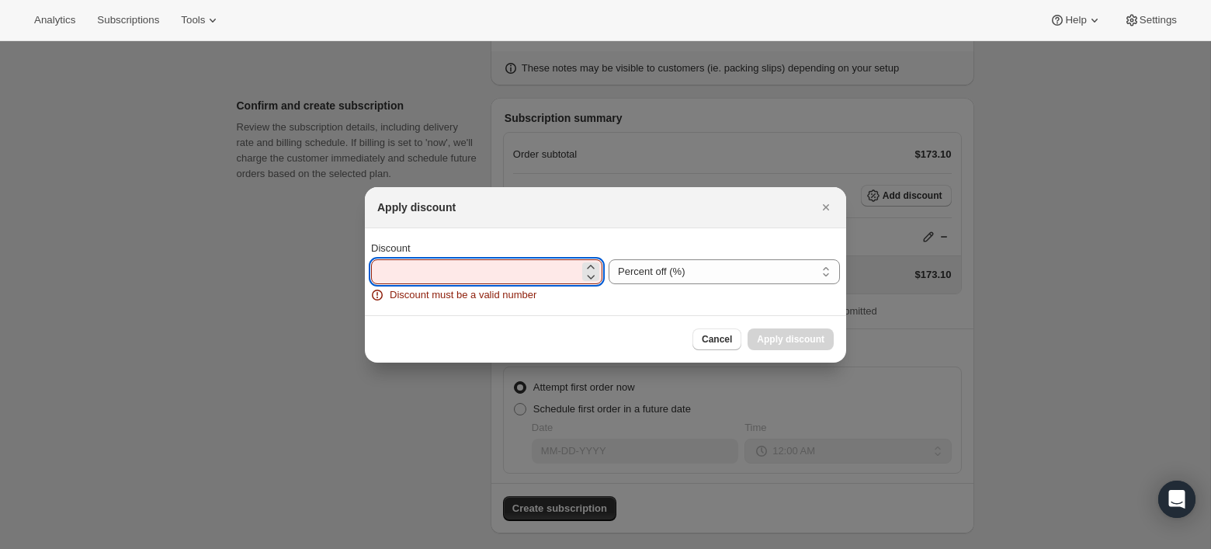
click at [491, 279] on input "Discount" at bounding box center [475, 271] width 208 height 25
click at [634, 275] on select "Percent off (%) Amount off ($)" at bounding box center [724, 271] width 231 height 25
click at [537, 276] on input "Discount" at bounding box center [475, 271] width 208 height 25
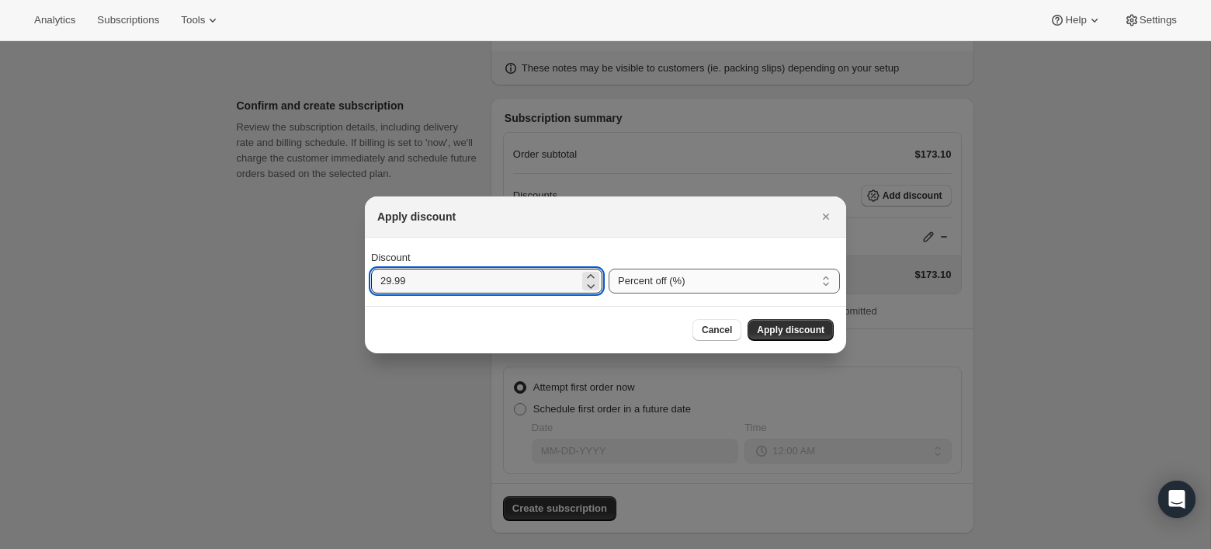
type input "29.99"
click at [637, 280] on select "Percent off (%) Amount off ($)" at bounding box center [724, 281] width 231 height 25
select select "fixedAmount"
click at [609, 269] on select "Percent off (%) Amount off ($)" at bounding box center [724, 281] width 231 height 25
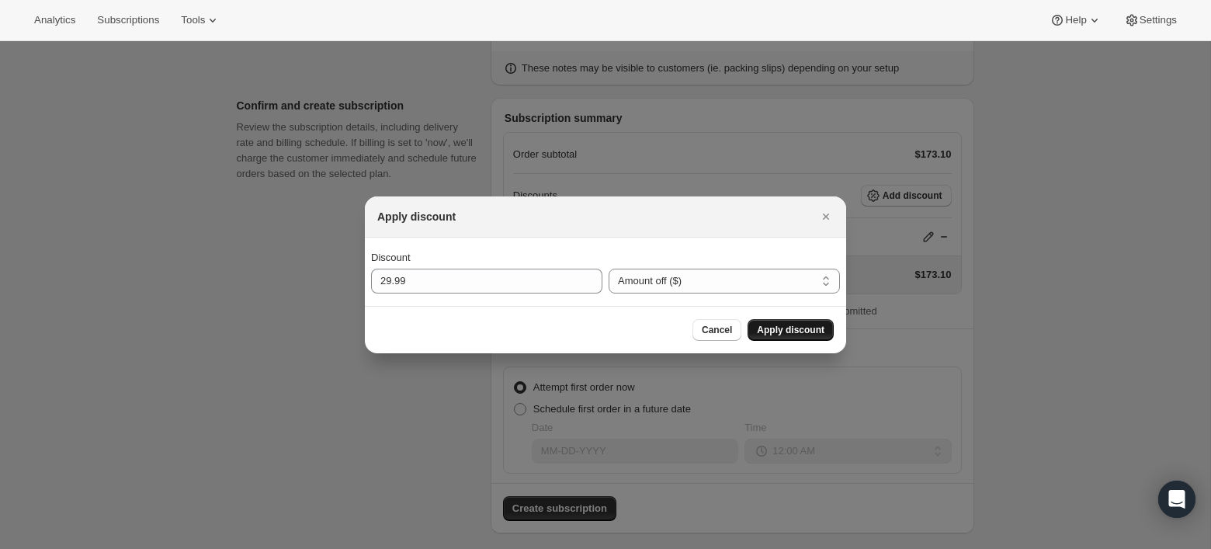
click at [788, 334] on span "Apply discount" at bounding box center [791, 330] width 68 height 12
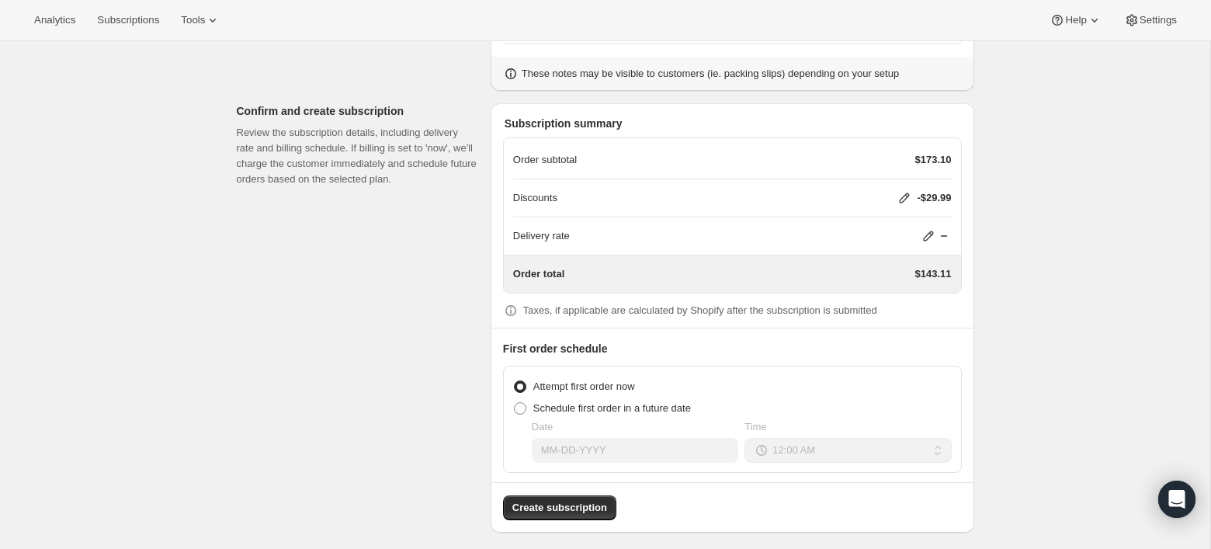
click at [927, 228] on icon at bounding box center [929, 236] width 16 height 16
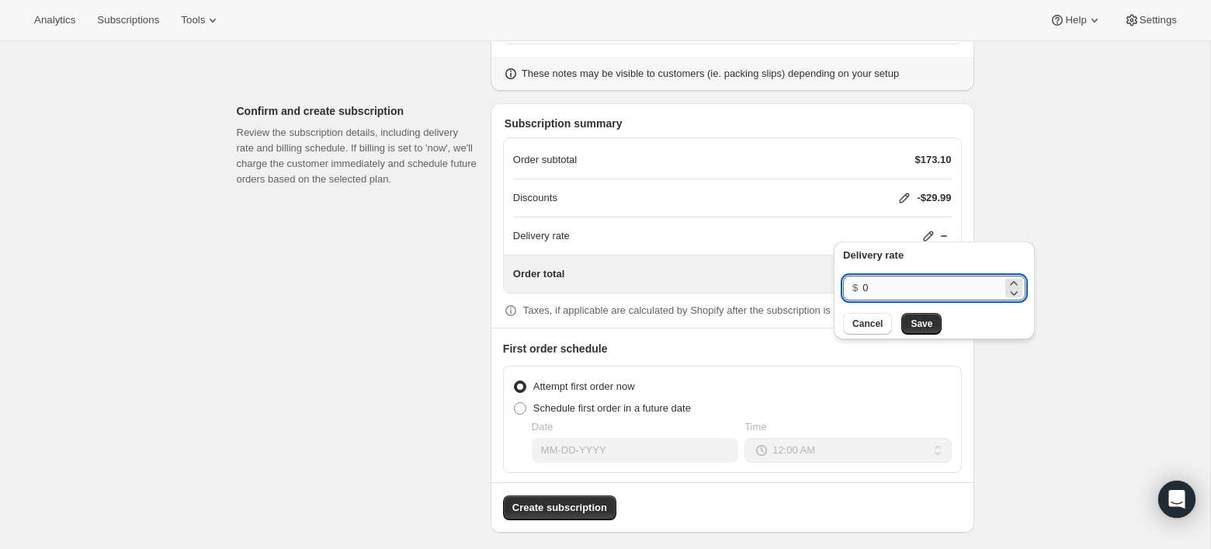
click at [879, 286] on input "0" at bounding box center [932, 288] width 140 height 25
click at [873, 320] on span "Cancel" at bounding box center [867, 323] width 30 height 12
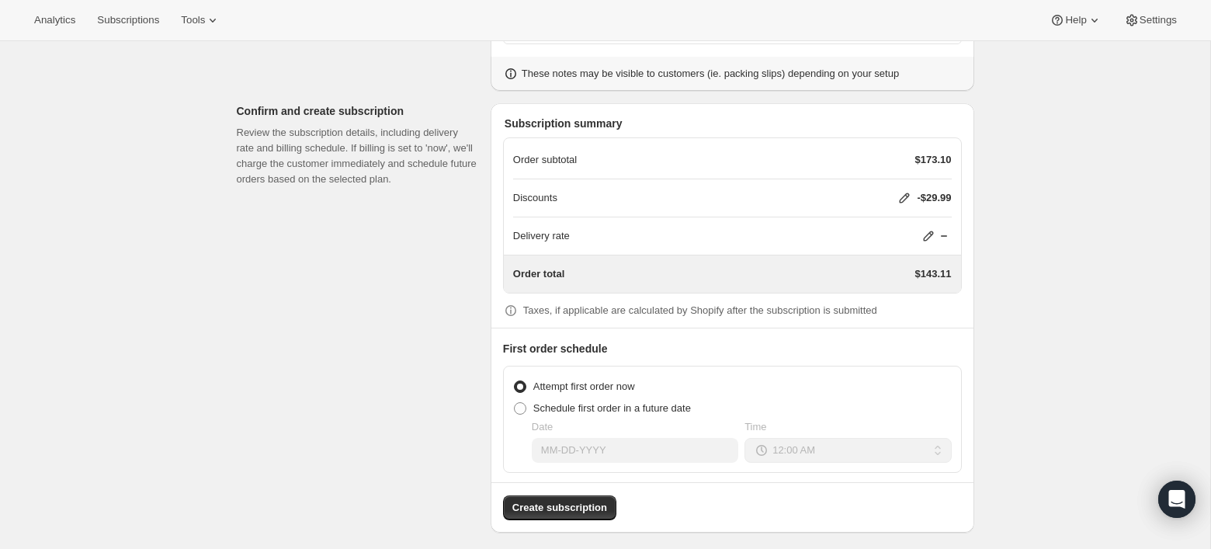
click at [900, 196] on icon at bounding box center [905, 198] width 16 height 16
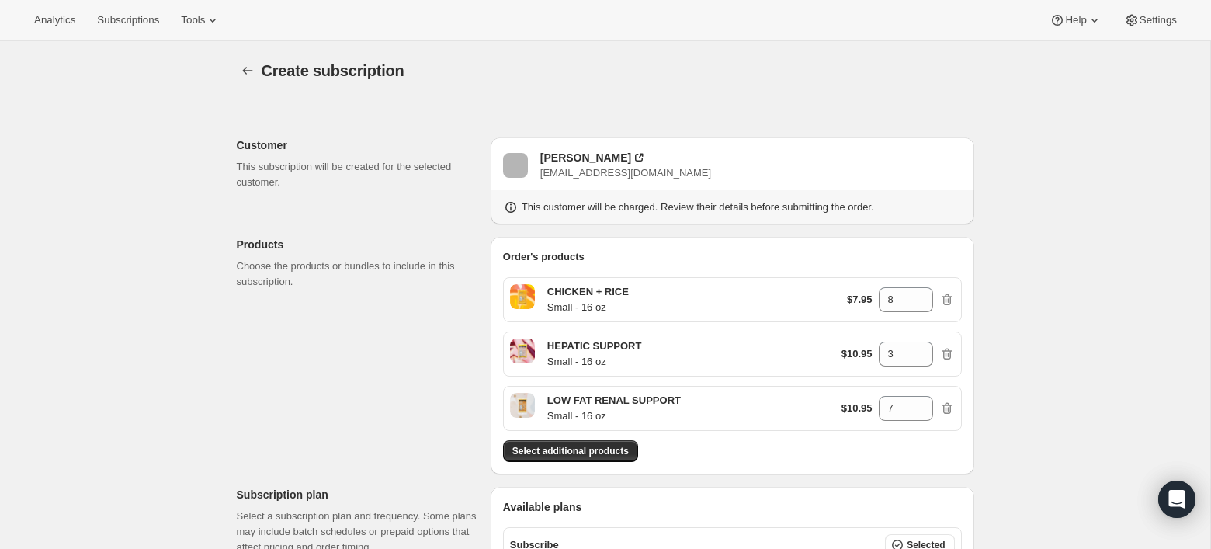
select select "fixedAmount"
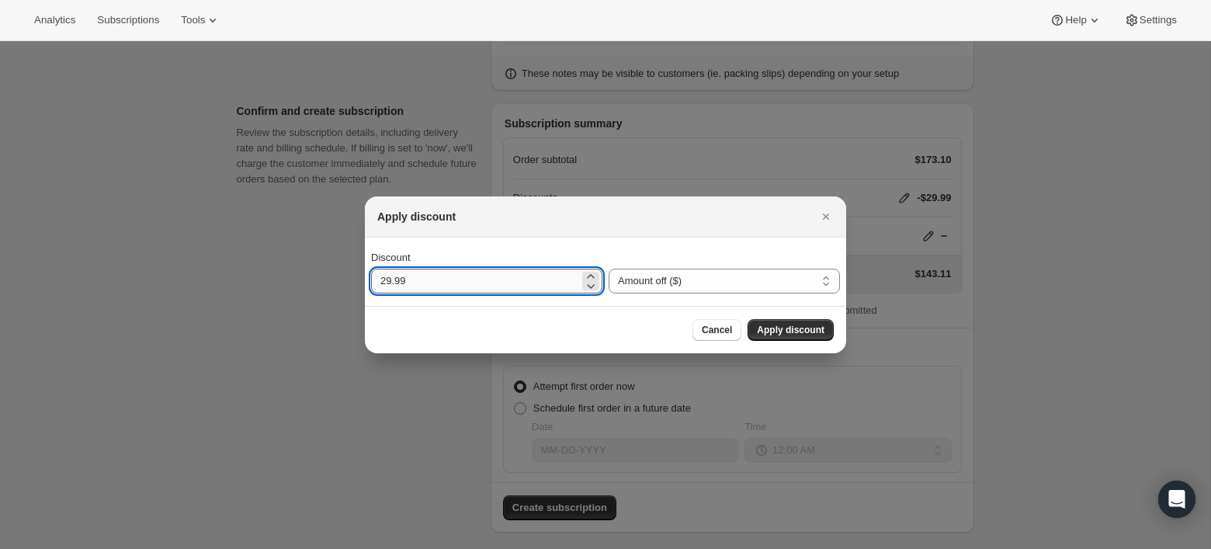
click at [568, 284] on input "29.99" at bounding box center [475, 281] width 208 height 25
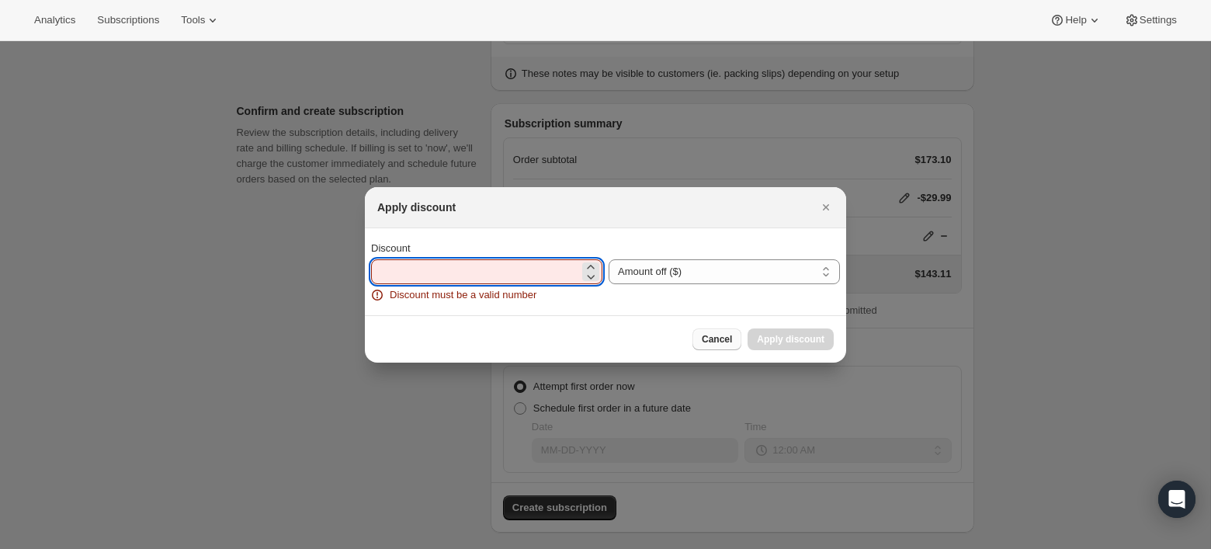
click at [712, 328] on button "Cancel" at bounding box center [716, 339] width 49 height 22
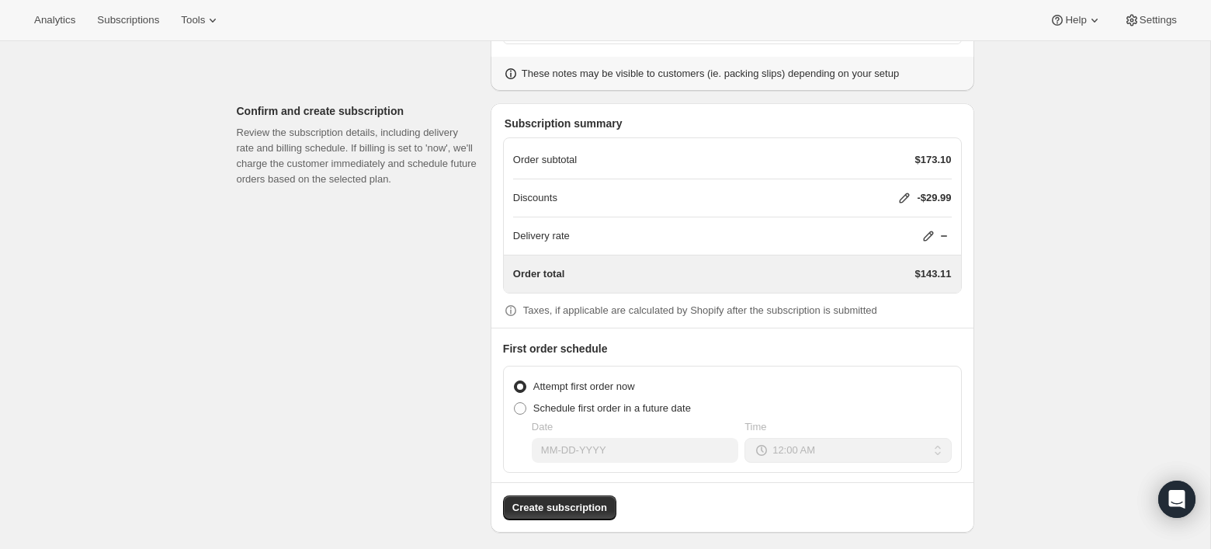
click at [897, 196] on icon at bounding box center [905, 198] width 16 height 16
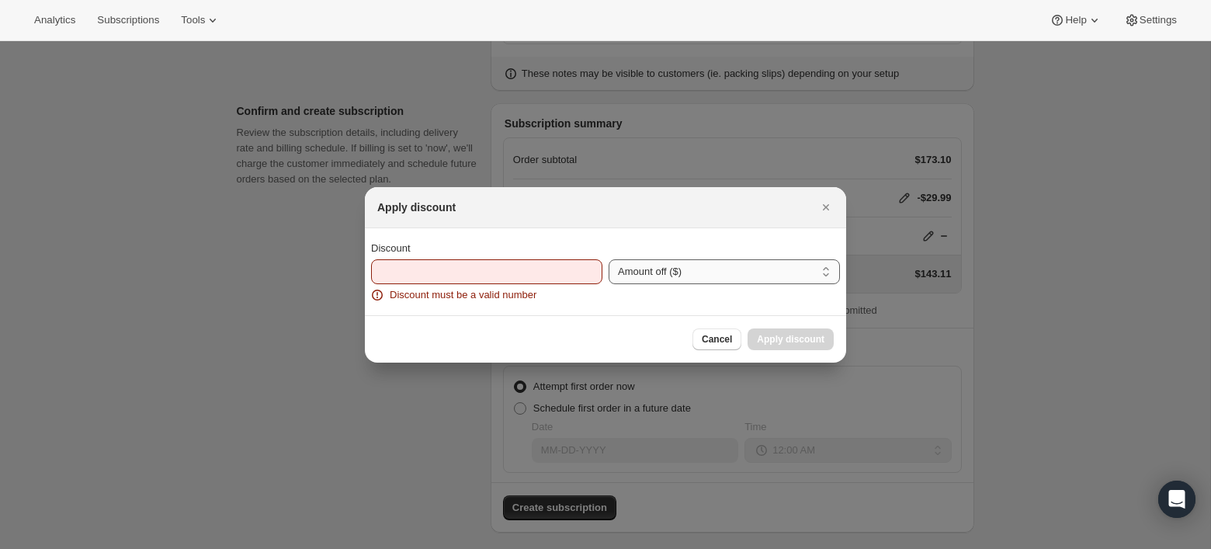
click at [676, 272] on select "Percent off (%) Amount off ($)" at bounding box center [724, 271] width 231 height 25
select select "percentage"
click at [609, 259] on select "Percent off (%) Amount off ($)" at bounding box center [724, 271] width 231 height 25
click at [713, 334] on span "Cancel" at bounding box center [717, 339] width 30 height 12
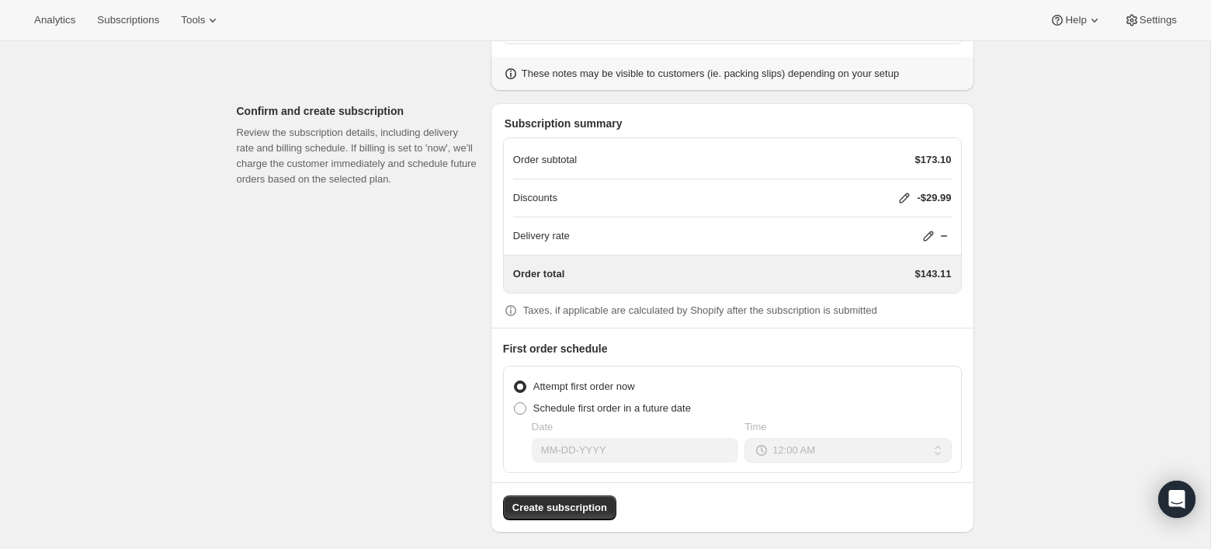
click at [897, 190] on icon at bounding box center [905, 198] width 16 height 16
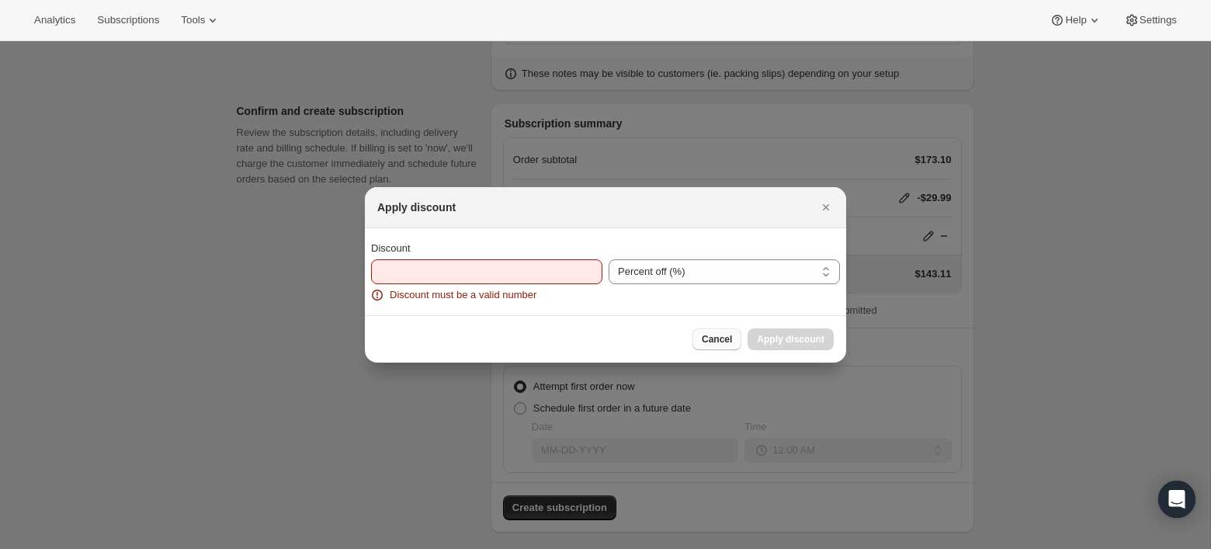
click at [713, 339] on span "Cancel" at bounding box center [717, 339] width 30 height 12
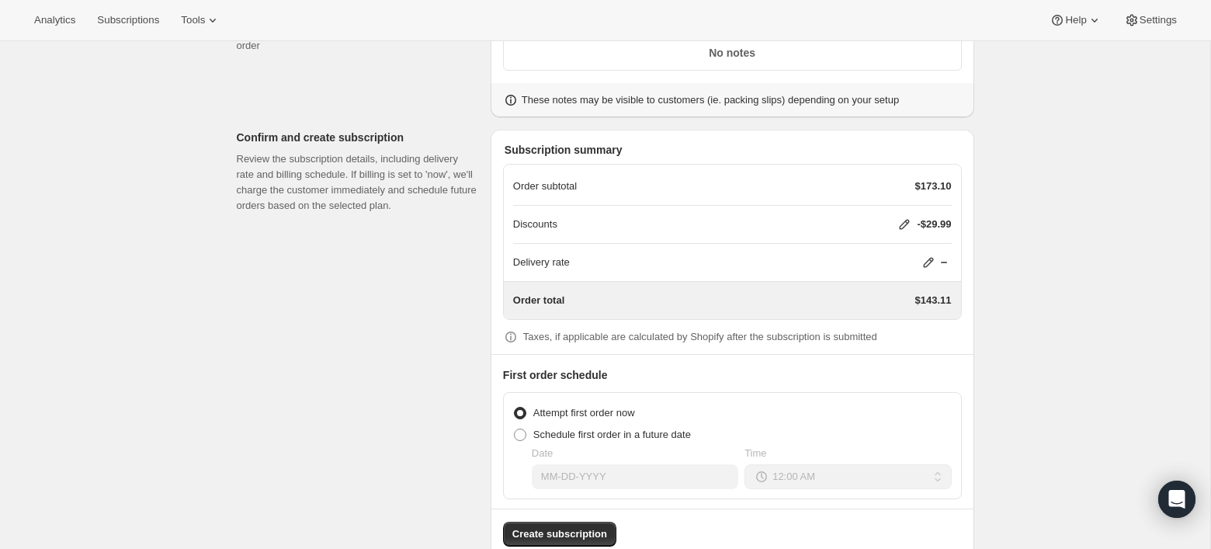
scroll to position [1157, 0]
click at [930, 257] on icon at bounding box center [928, 262] width 10 height 10
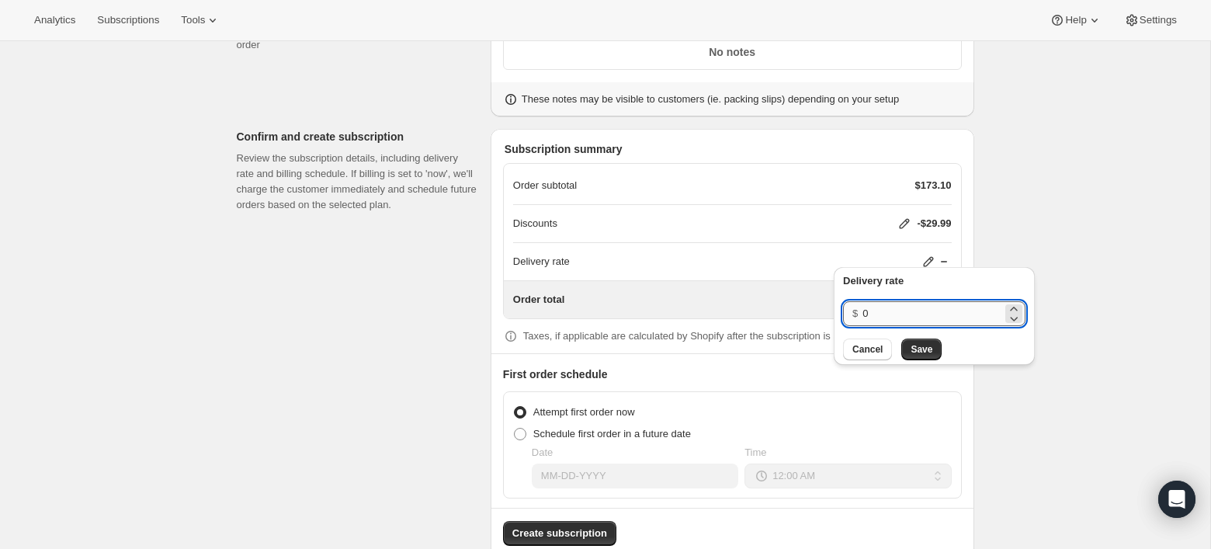
click at [886, 306] on input "0" at bounding box center [932, 313] width 140 height 25
click at [869, 352] on span "Cancel" at bounding box center [867, 349] width 30 height 12
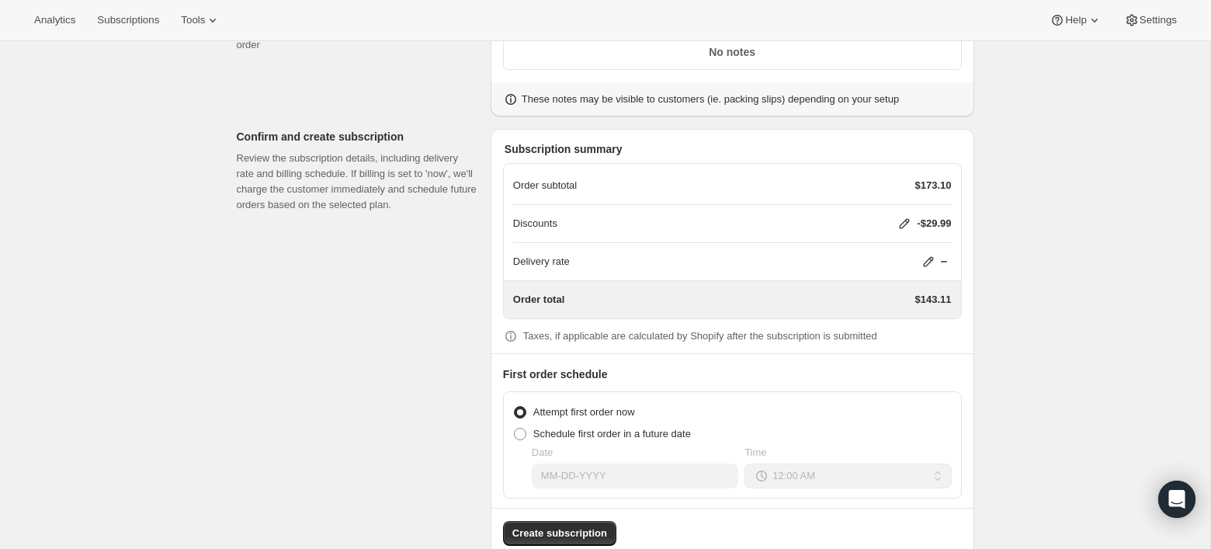
click at [904, 223] on icon at bounding box center [905, 224] width 16 height 16
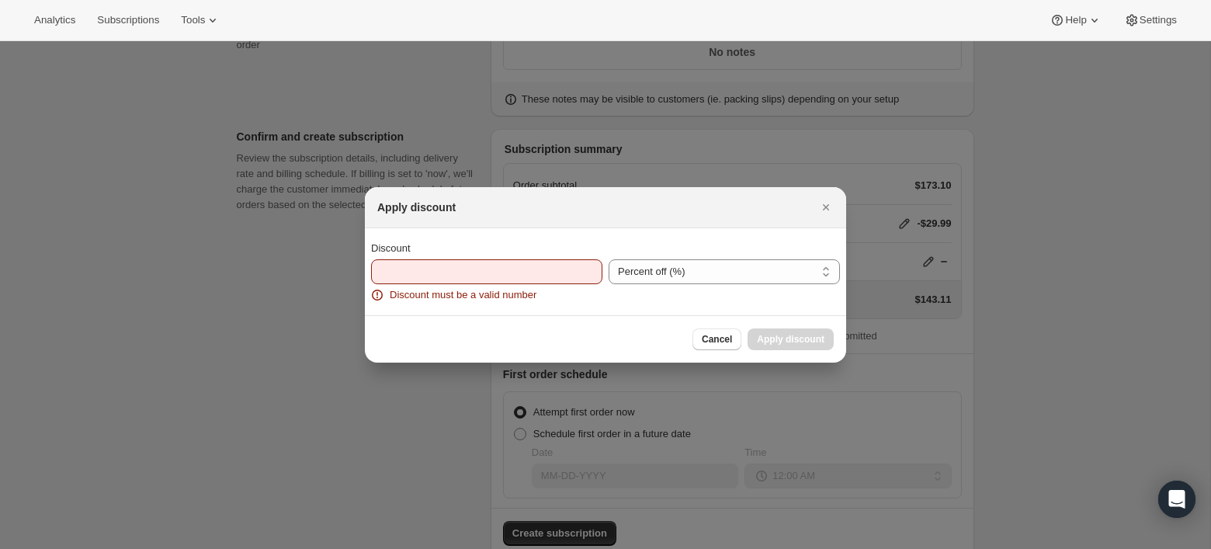
scroll to position [0, 0]
click at [533, 272] on input "Discount" at bounding box center [475, 271] width 208 height 25
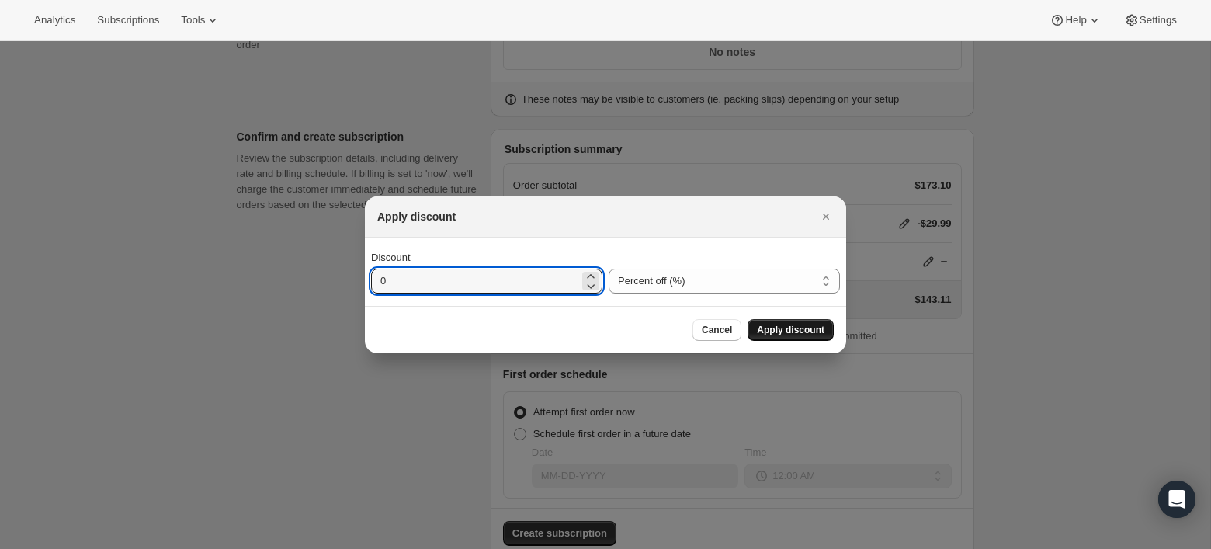
type input "0"
click at [765, 324] on span "Apply discount" at bounding box center [791, 330] width 68 height 12
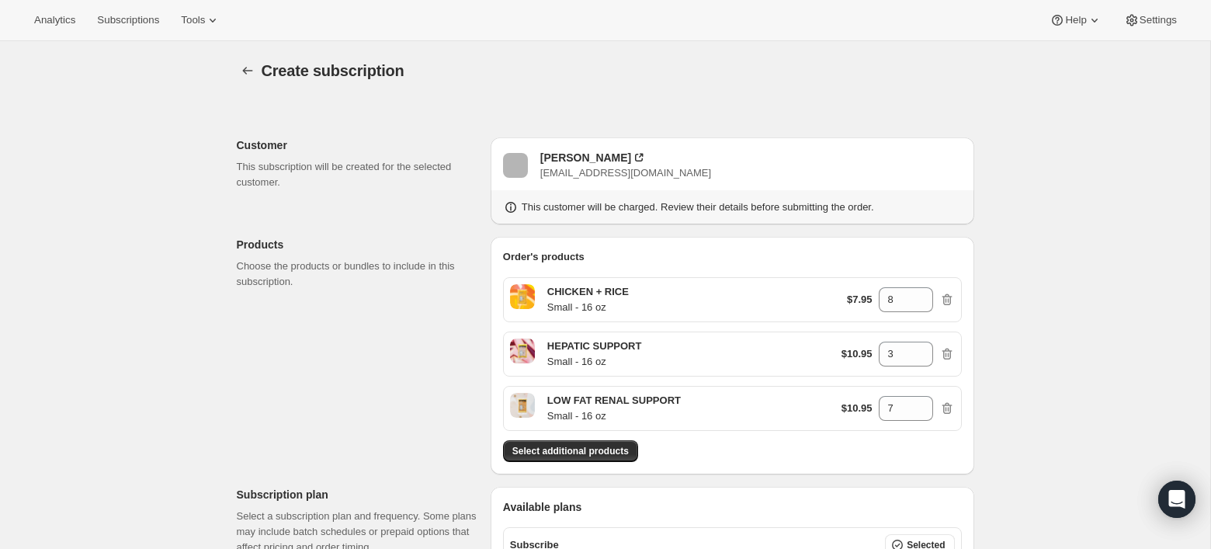
scroll to position [1157, 0]
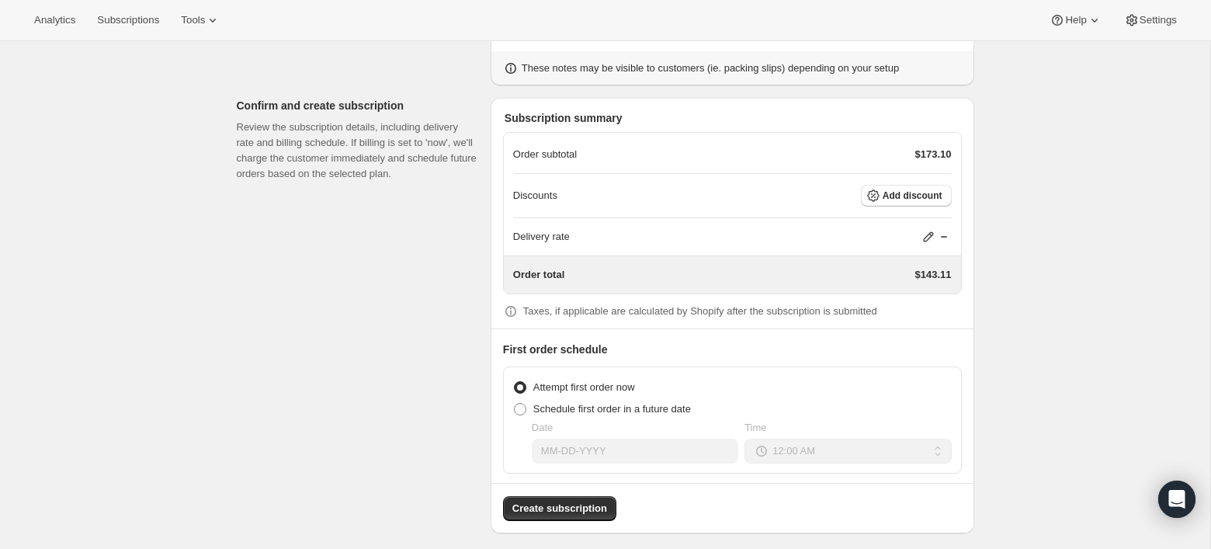
click at [929, 229] on icon at bounding box center [929, 237] width 16 height 16
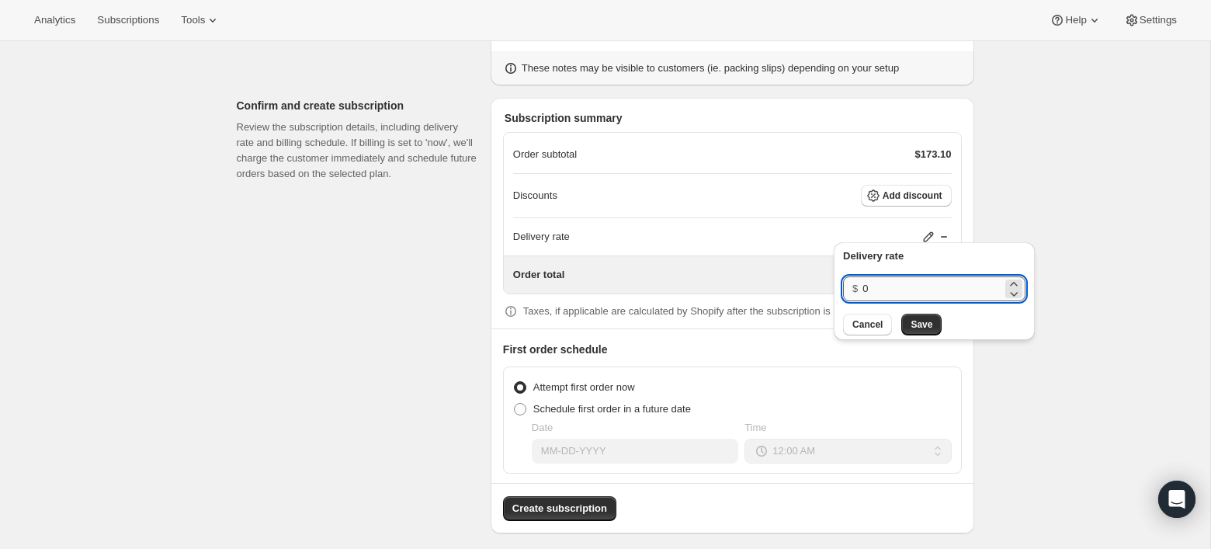
click at [894, 290] on input "0" at bounding box center [932, 288] width 140 height 25
click at [916, 347] on div "Delivery rate $ 0 Cancel Save" at bounding box center [933, 295] width 213 height 114
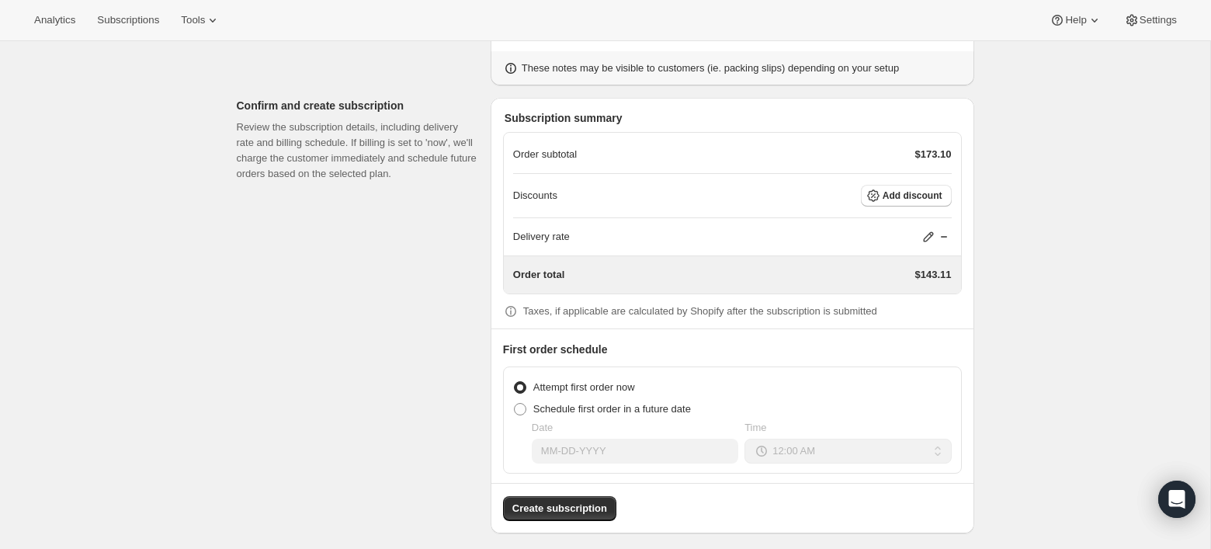
click at [928, 234] on icon at bounding box center [929, 237] width 16 height 16
click at [913, 320] on span "Save" at bounding box center [921, 324] width 22 height 12
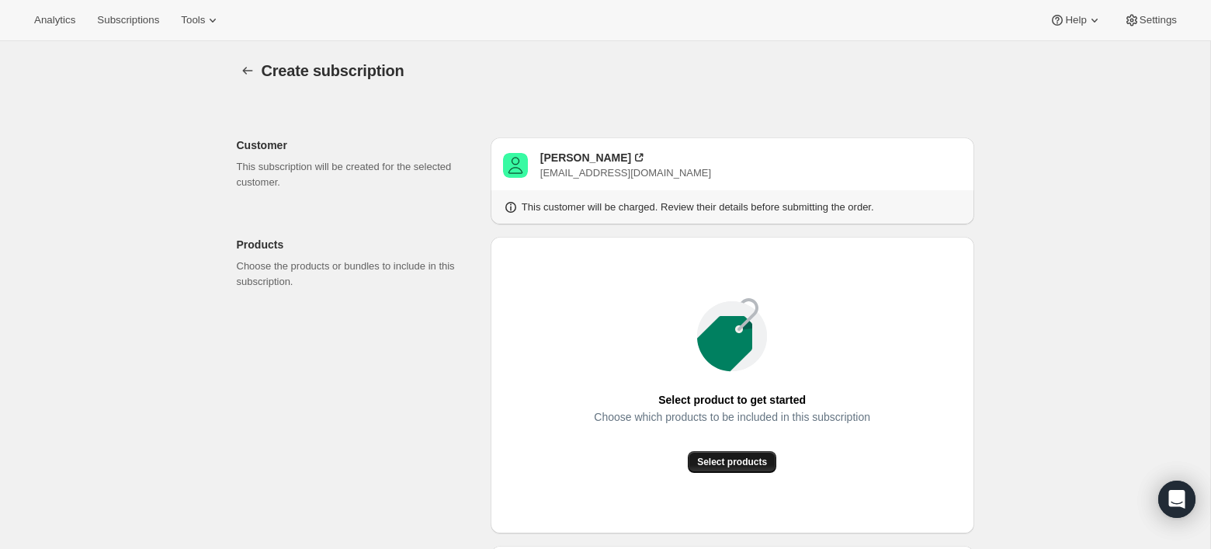
click at [734, 451] on button "Select products" at bounding box center [732, 462] width 88 height 22
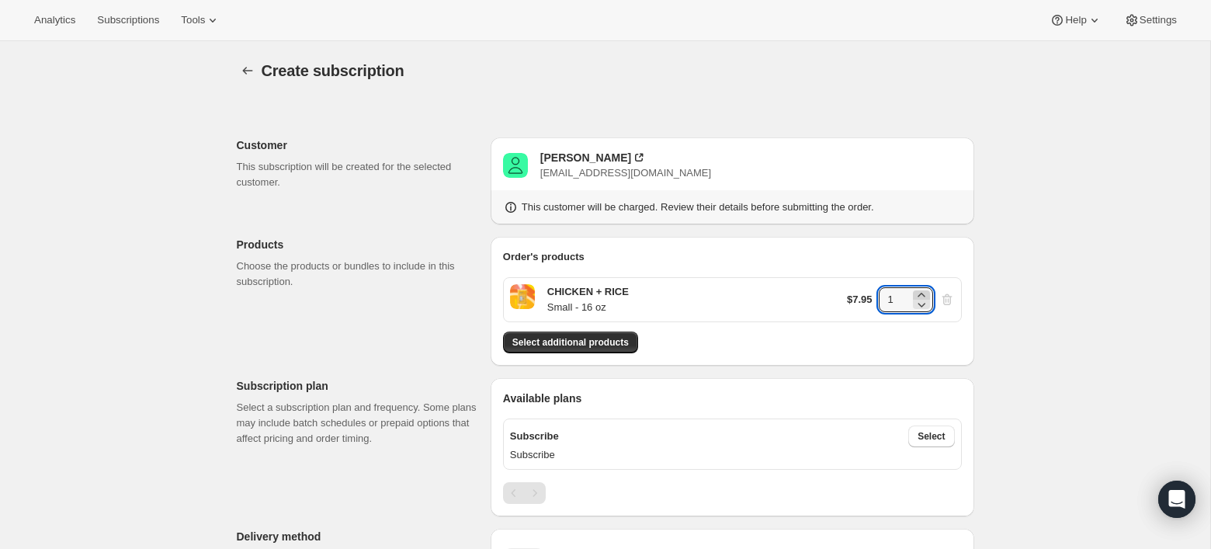
click at [920, 293] on icon at bounding box center [920, 295] width 7 height 4
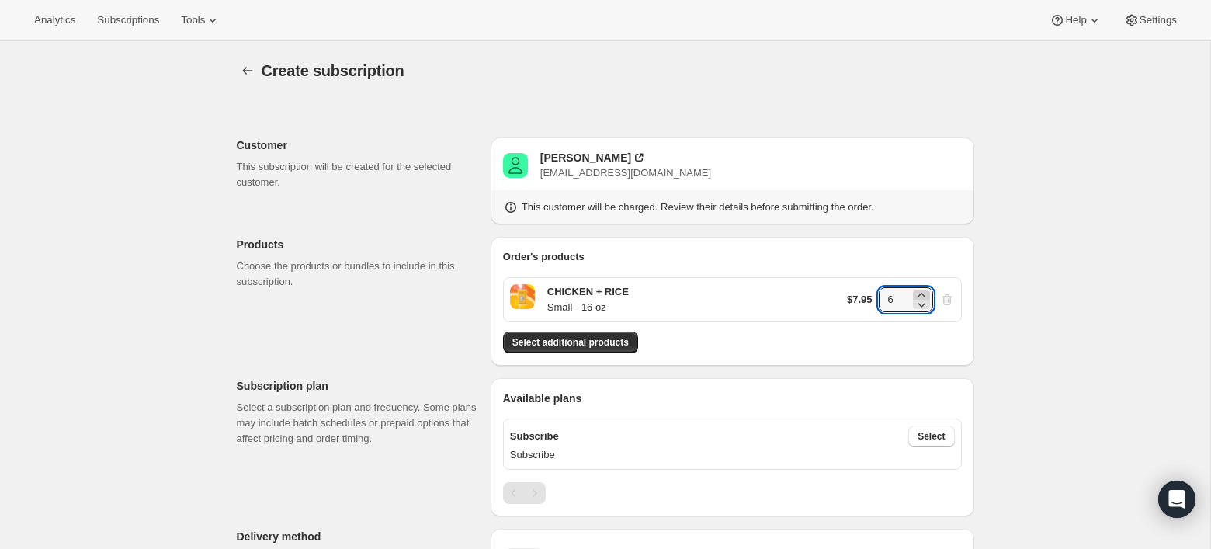
click at [920, 293] on icon at bounding box center [920, 295] width 7 height 4
type input "8"
click at [624, 346] on span "Select additional products" at bounding box center [570, 342] width 116 height 12
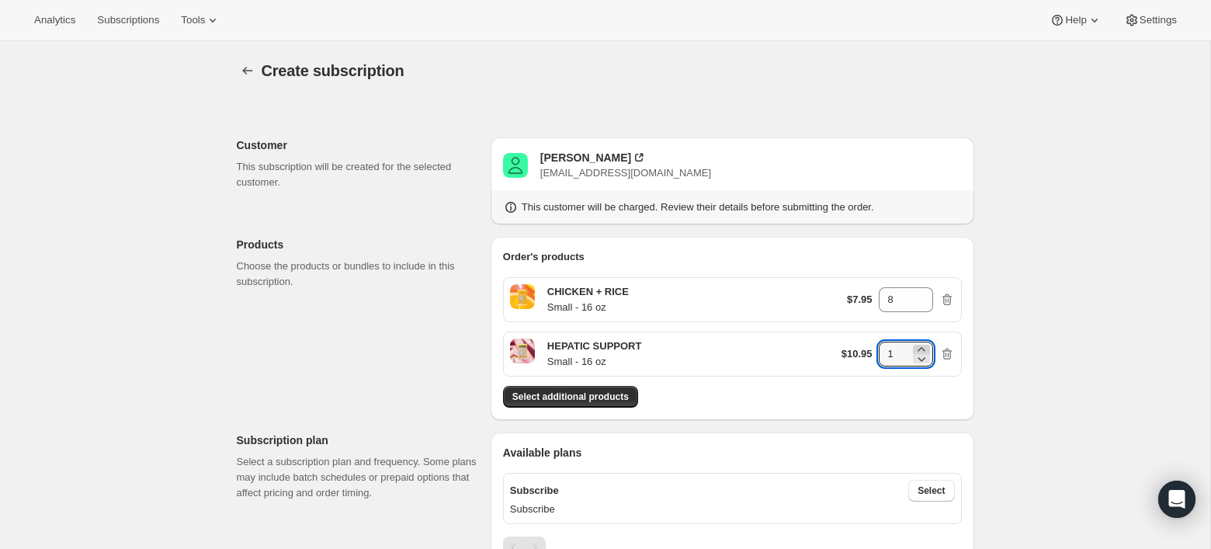
click at [924, 345] on icon at bounding box center [922, 350] width 16 height 16
type input "3"
click at [602, 398] on span "Select additional products" at bounding box center [570, 396] width 116 height 12
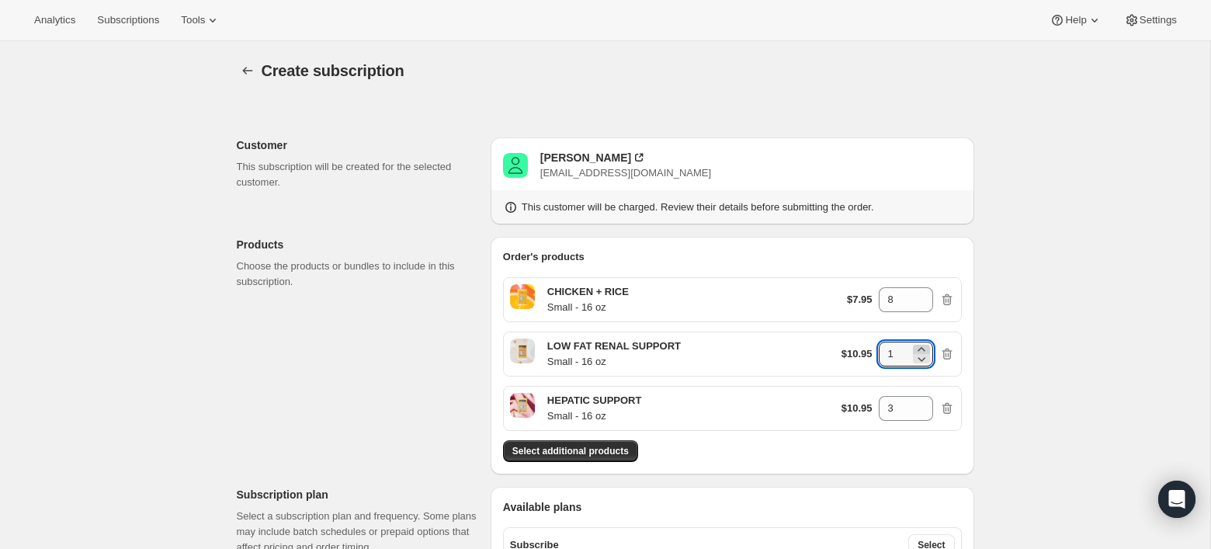
click at [918, 349] on icon at bounding box center [920, 349] width 7 height 4
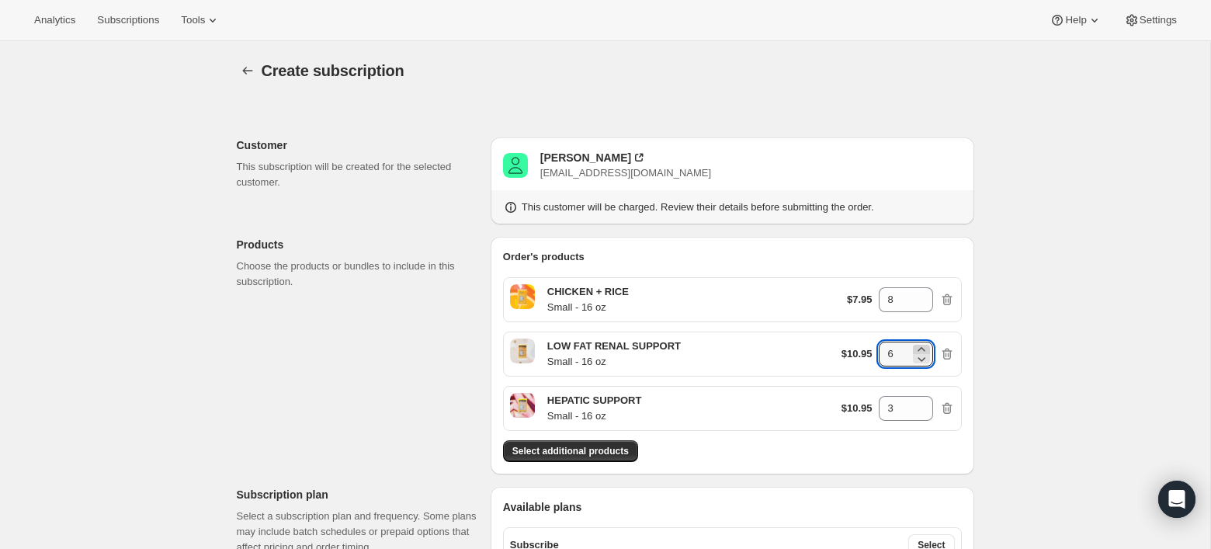
click at [918, 349] on icon at bounding box center [920, 349] width 7 height 4
type input "7"
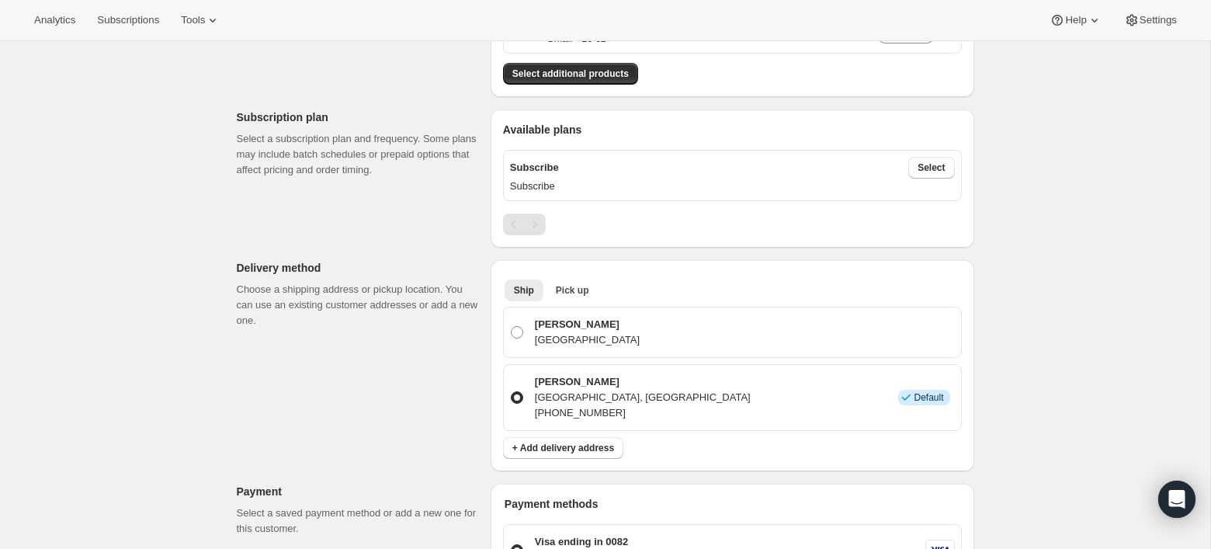
scroll to position [406, 0]
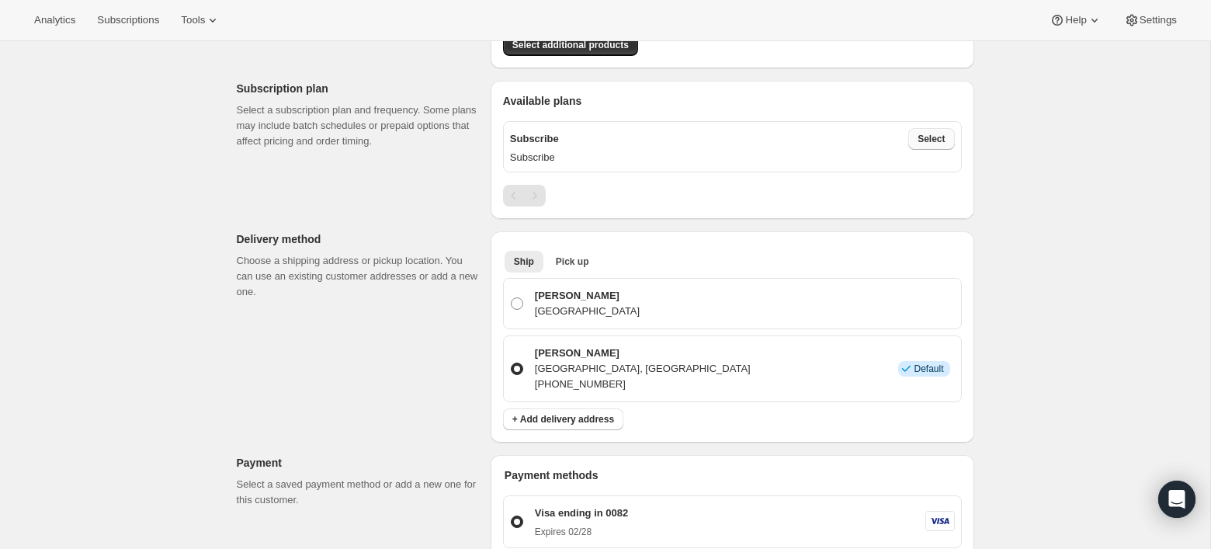
click at [933, 139] on span "Select" at bounding box center [930, 139] width 27 height 12
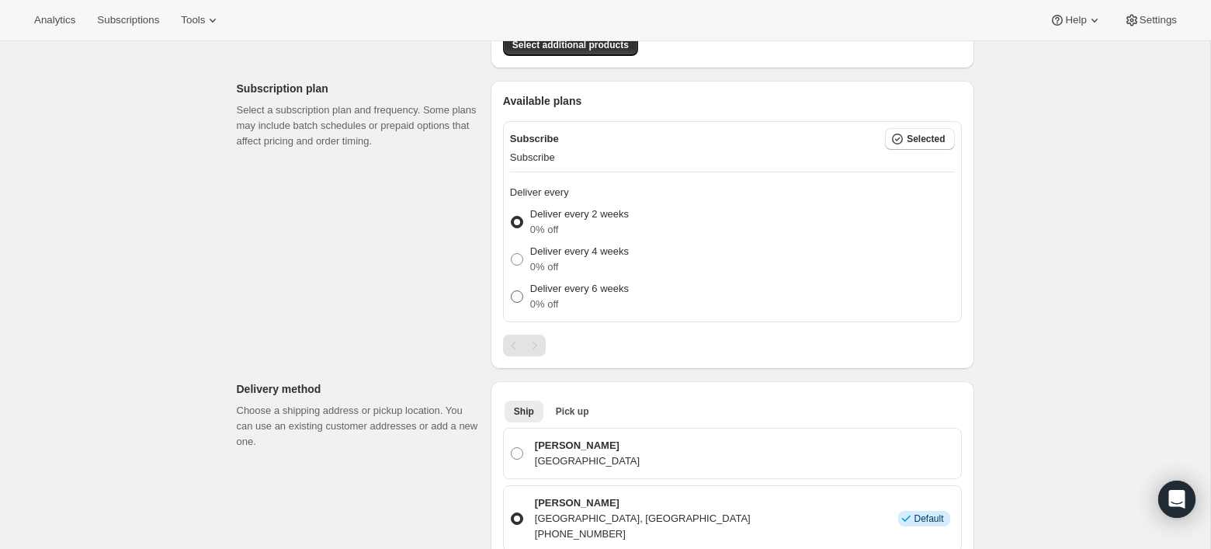
click at [555, 281] on p "Deliver every 6 weeks" at bounding box center [579, 289] width 99 height 16
click at [512, 290] on input "Deliver every 6 weeks 0% off" at bounding box center [511, 290] width 1 height 1
radio input "true"
click at [1056, 147] on div "Create subscription. This page is ready Create subscription Customer This subsc…" at bounding box center [605, 494] width 1210 height 1719
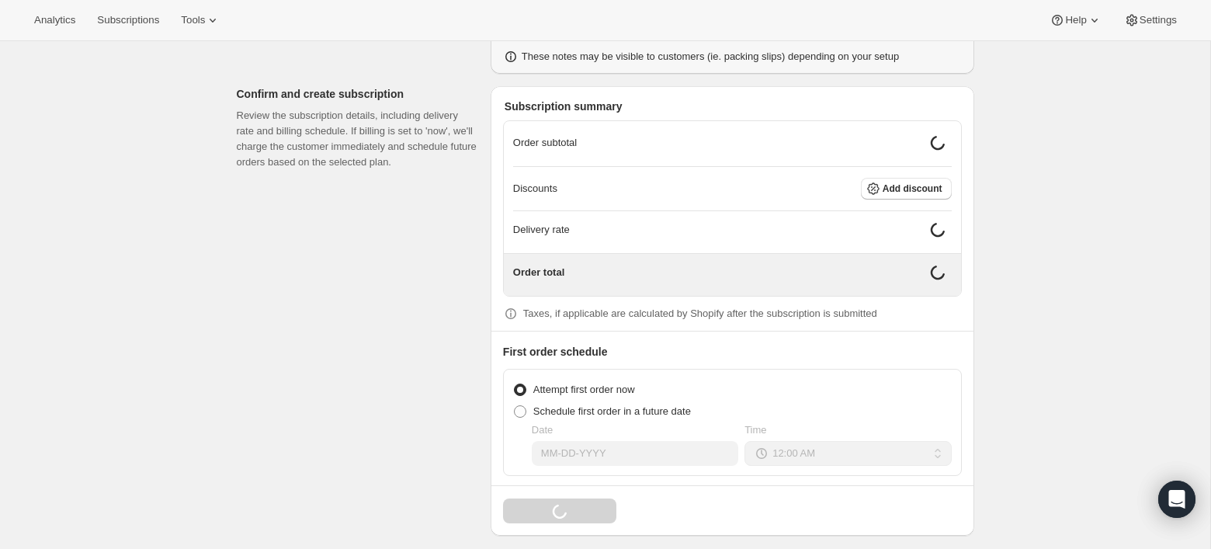
scroll to position [1188, 0]
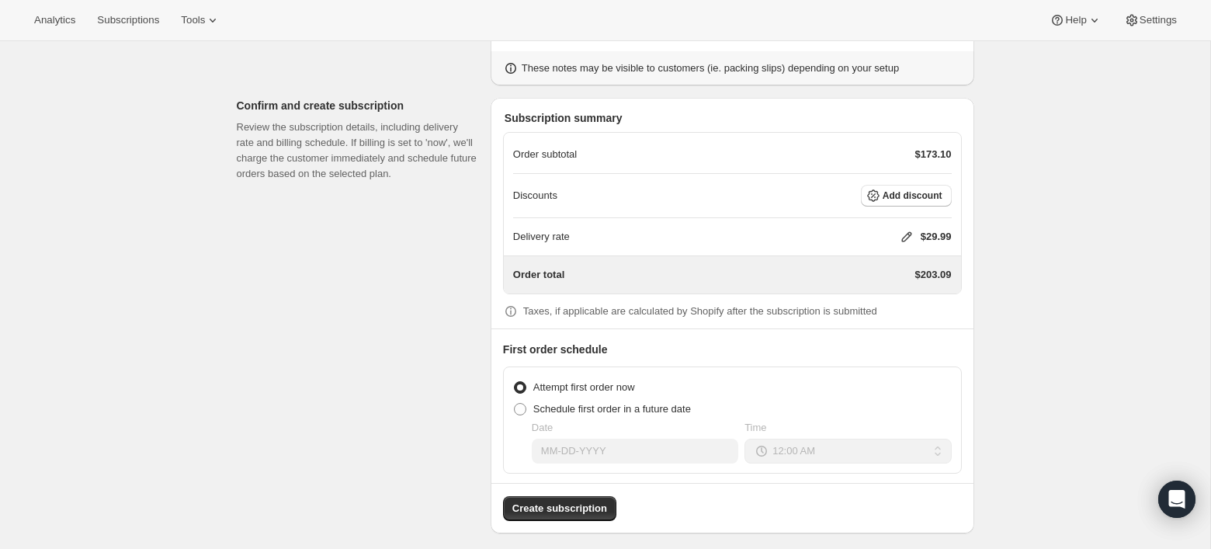
click at [906, 232] on icon at bounding box center [906, 237] width 10 height 10
click at [900, 189] on span "Add discount" at bounding box center [913, 195] width 60 height 12
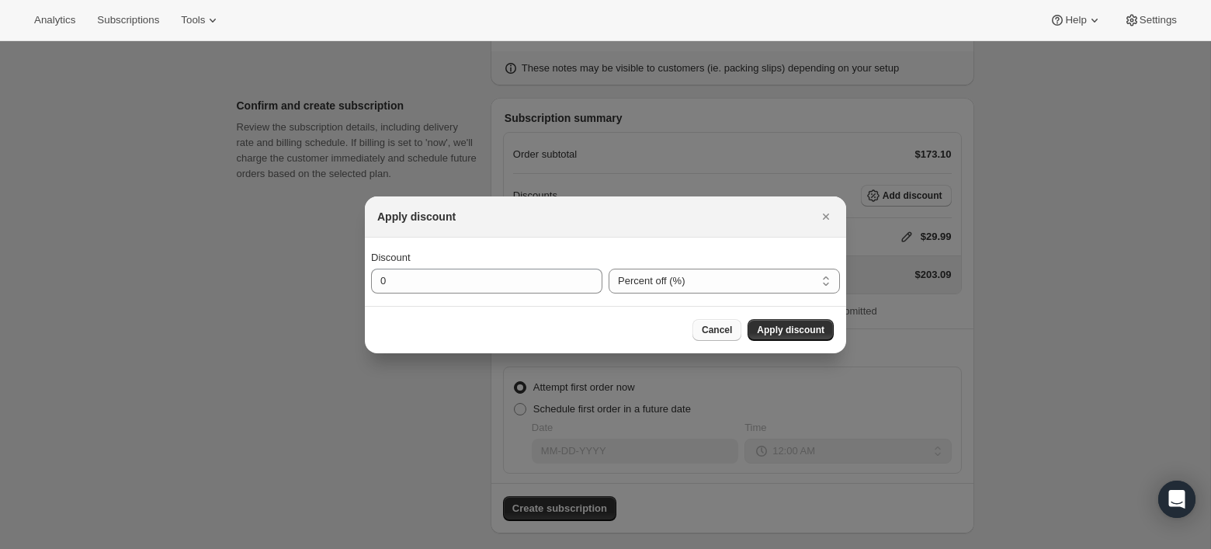
click at [708, 329] on span "Cancel" at bounding box center [717, 330] width 30 height 12
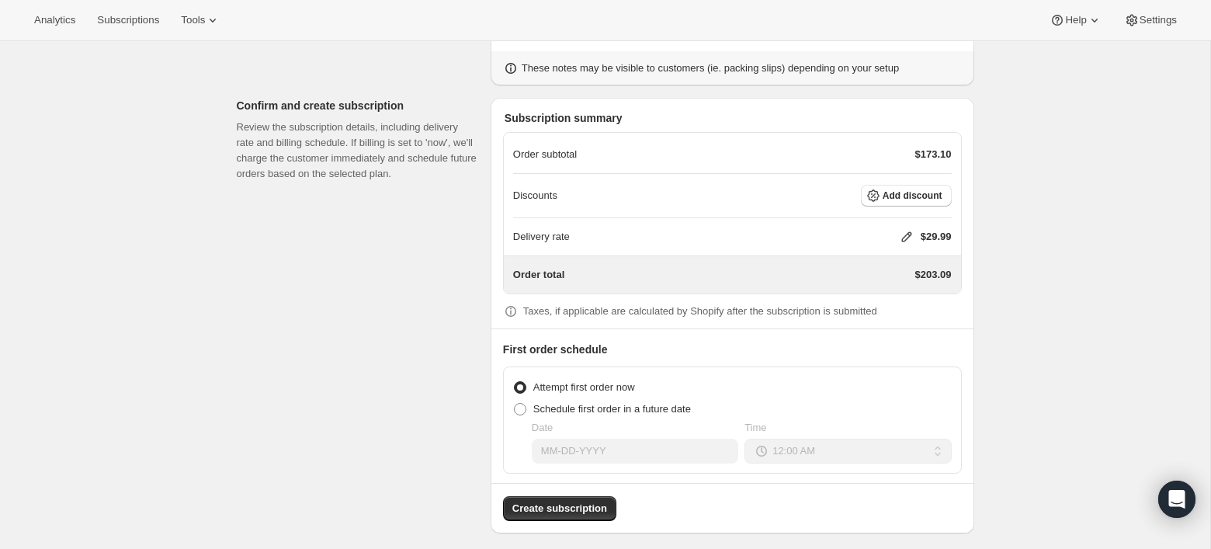
click at [904, 231] on icon at bounding box center [907, 237] width 16 height 16
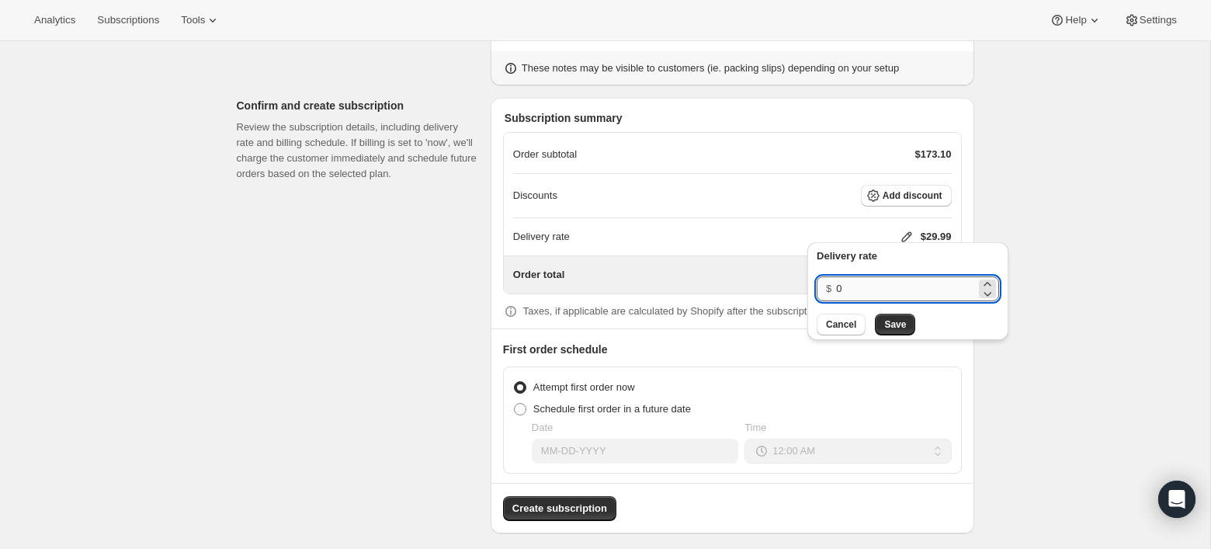
click at [850, 283] on input "0" at bounding box center [906, 288] width 140 height 25
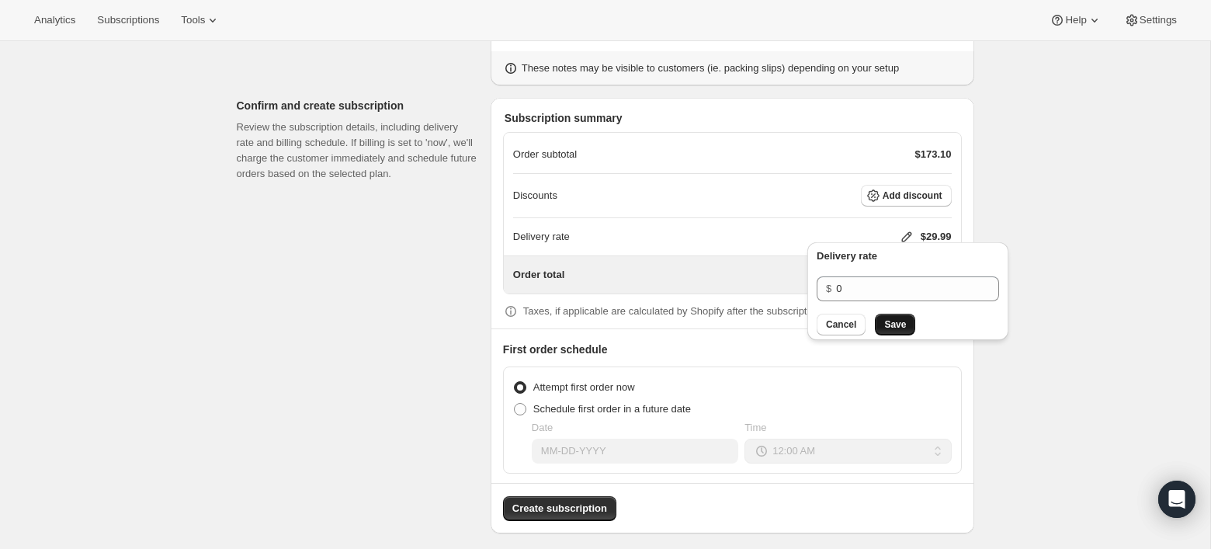
click at [893, 324] on span "Save" at bounding box center [895, 324] width 22 height 12
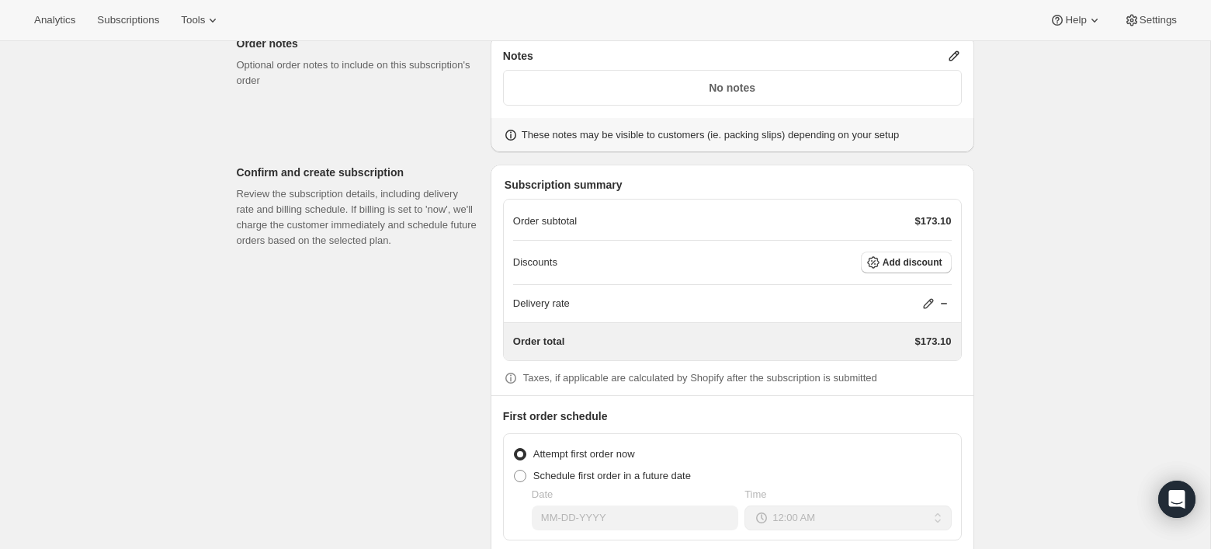
scroll to position [1115, 0]
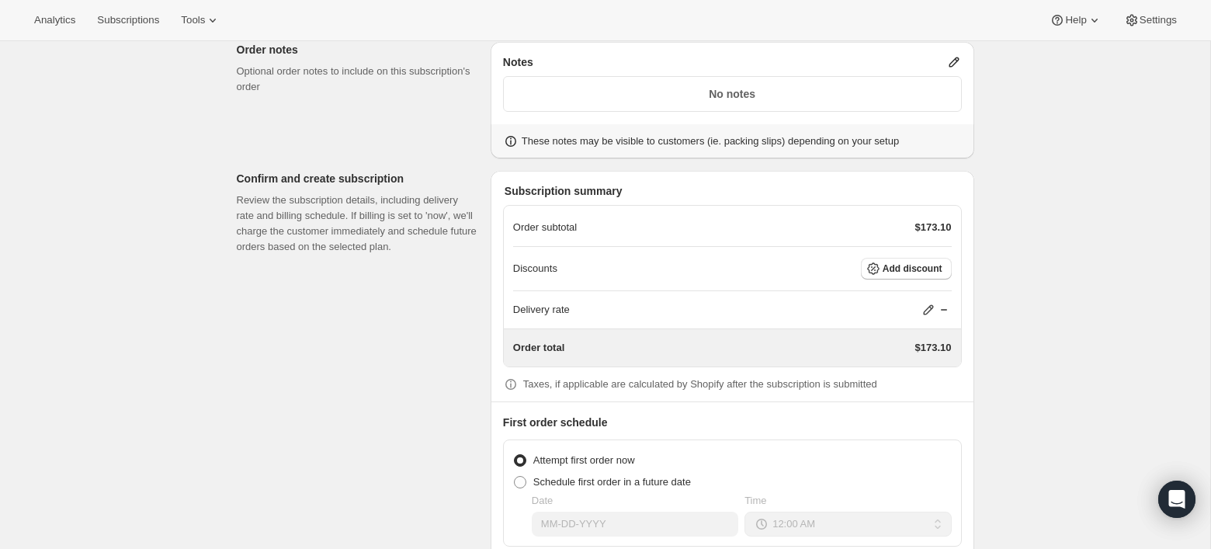
click at [928, 302] on icon at bounding box center [929, 310] width 16 height 16
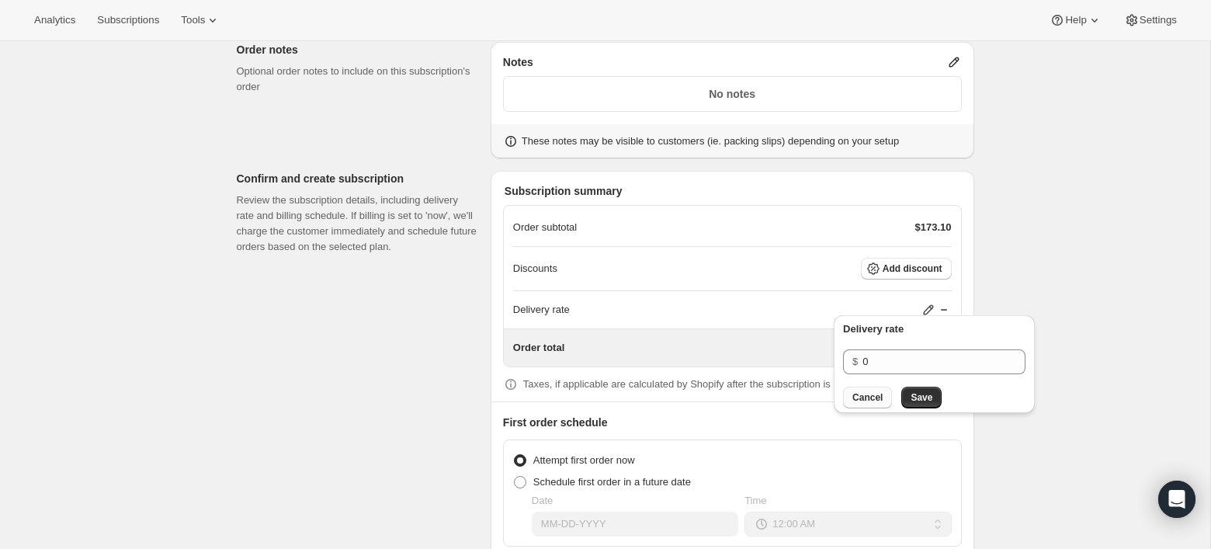
click at [867, 391] on span "Cancel" at bounding box center [867, 397] width 30 height 12
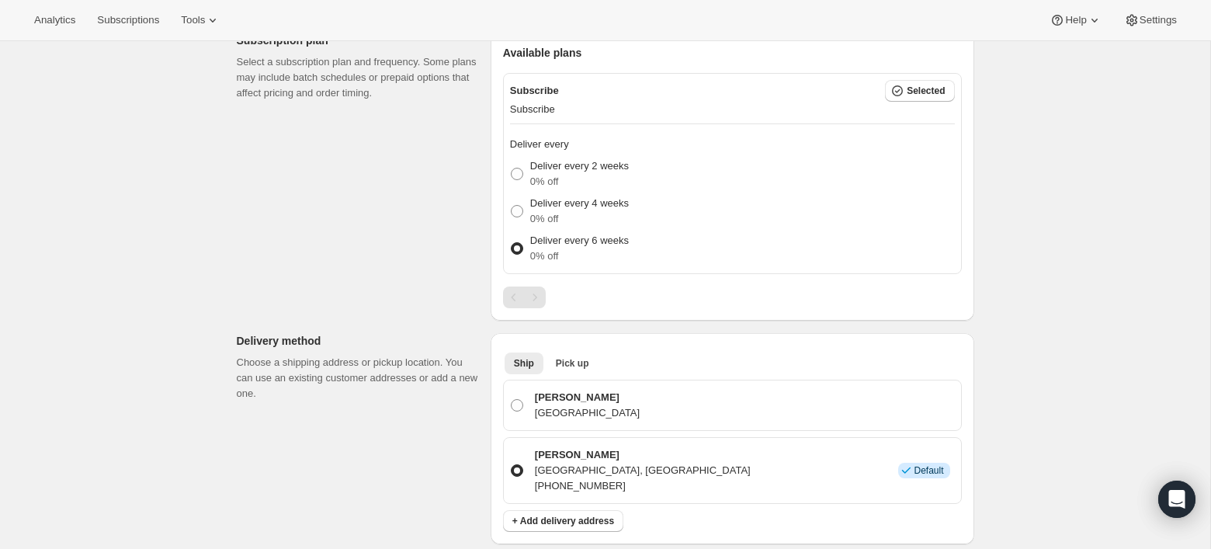
scroll to position [418, 0]
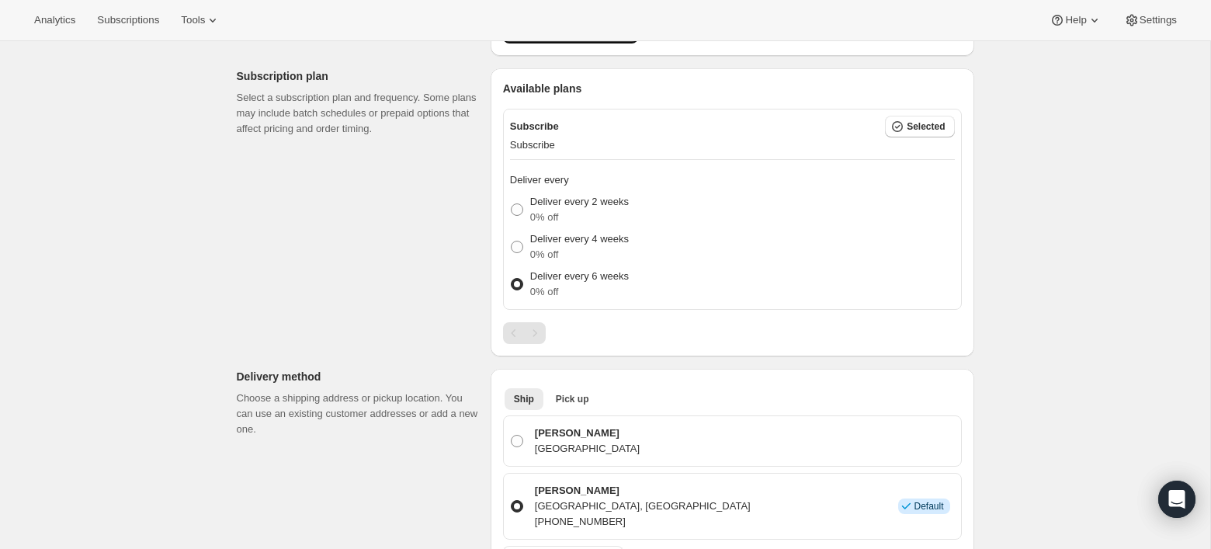
click at [453, 265] on div "Customer This subscription will be created for the selected customer. Barbara L…" at bounding box center [599, 492] width 750 height 1621
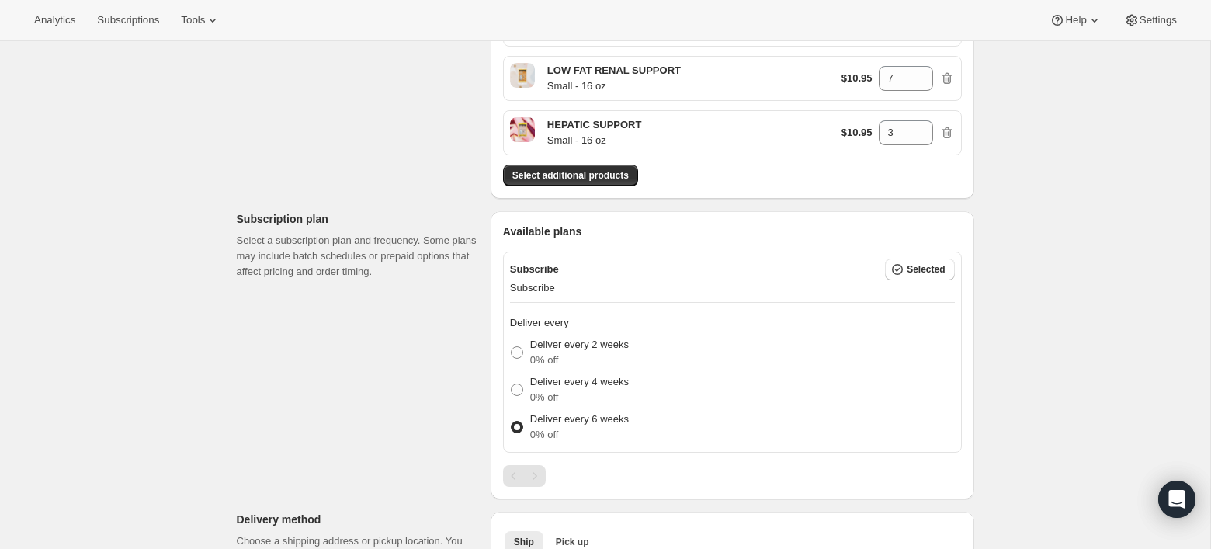
scroll to position [277, 0]
click at [1125, 15] on icon at bounding box center [1132, 20] width 16 height 16
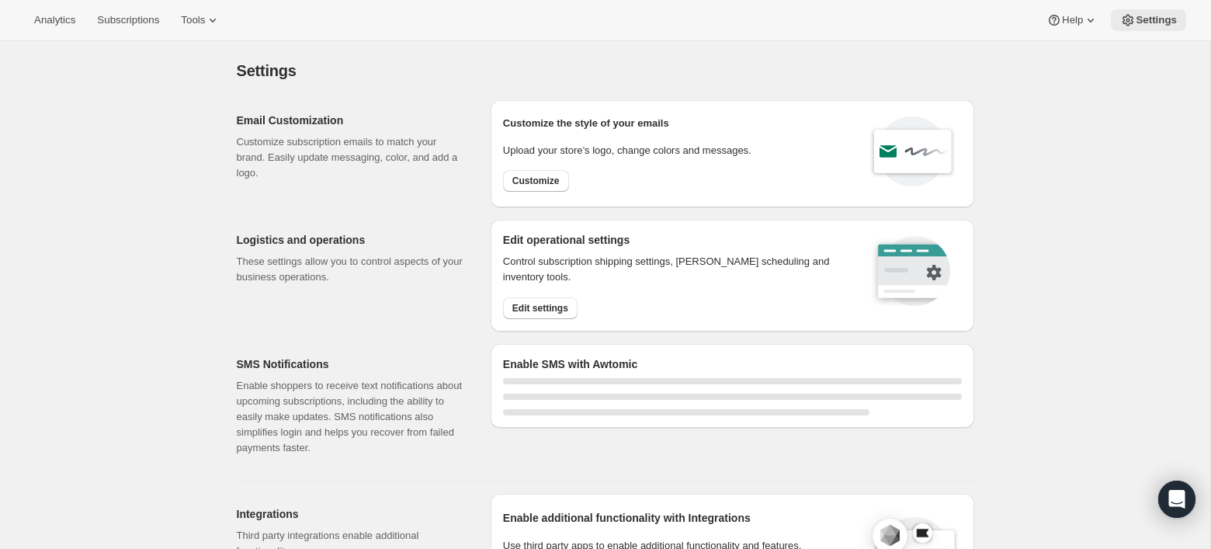
click at [1119, 28] on button "Settings" at bounding box center [1148, 20] width 75 height 22
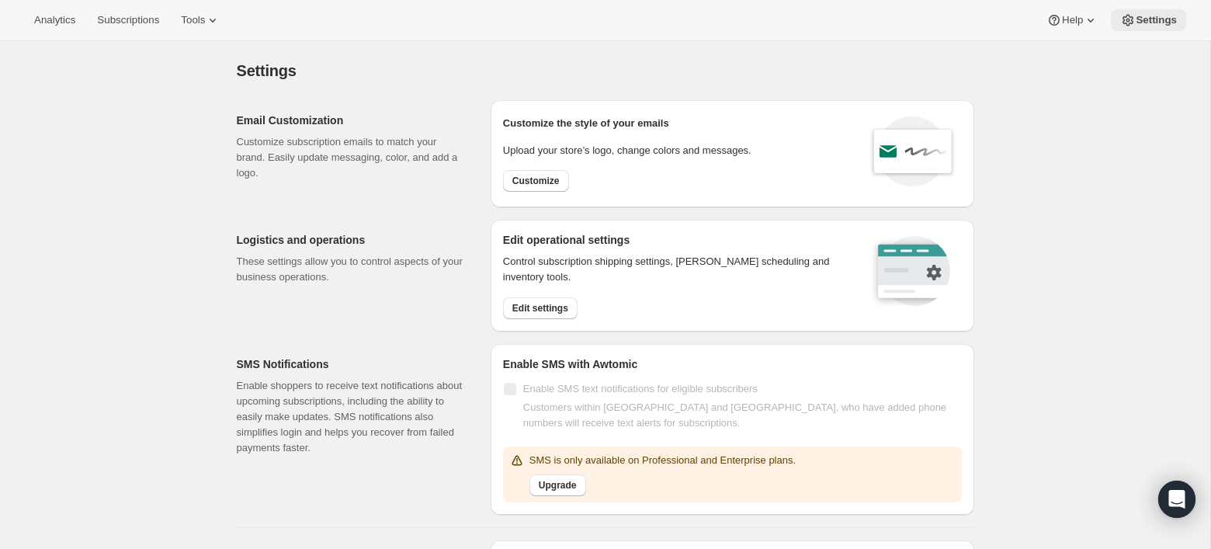
click at [1116, 9] on button "Settings" at bounding box center [1148, 20] width 75 height 22
click at [1132, 13] on icon at bounding box center [1128, 20] width 16 height 16
